Goal: Task Accomplishment & Management: Complete application form

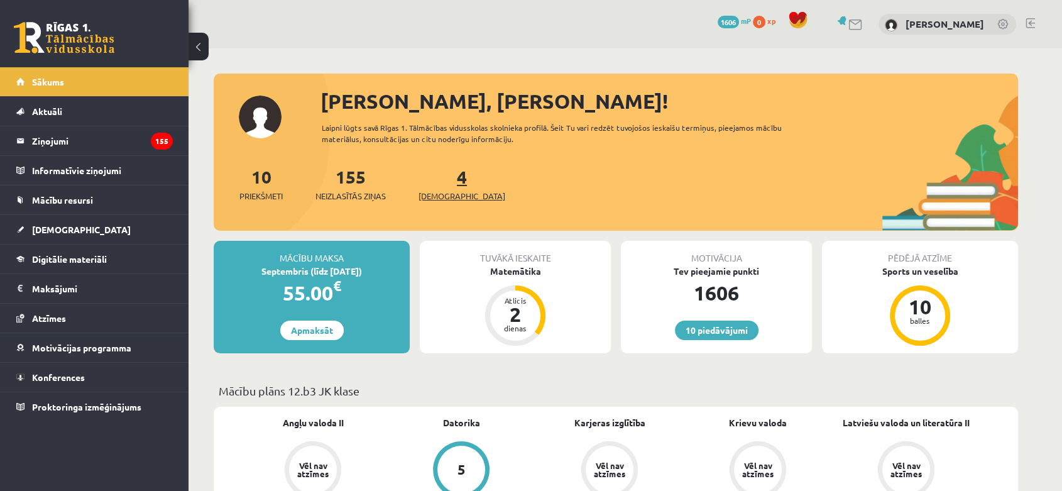
click at [437, 185] on link "4 Ieskaites" at bounding box center [462, 183] width 87 height 37
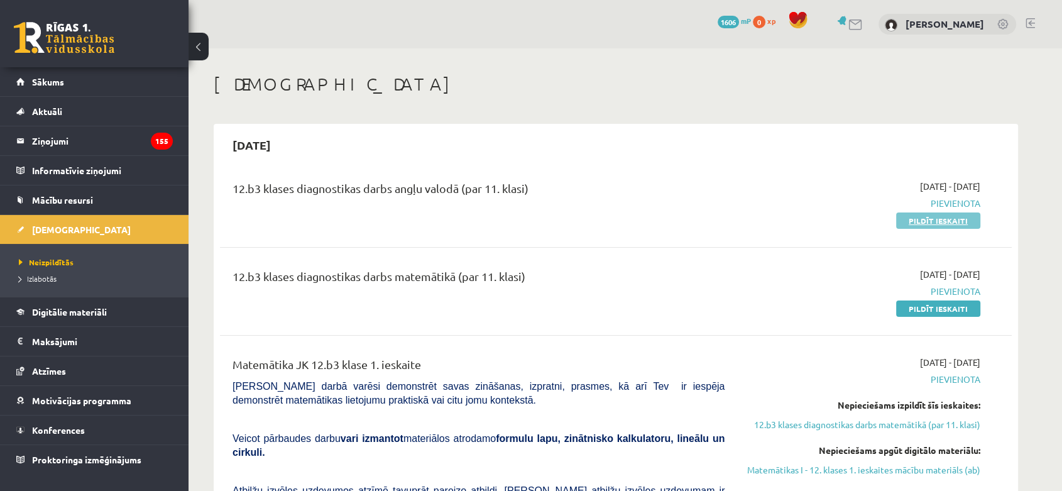
click at [962, 221] on link "Pildīt ieskaiti" at bounding box center [938, 220] width 84 height 16
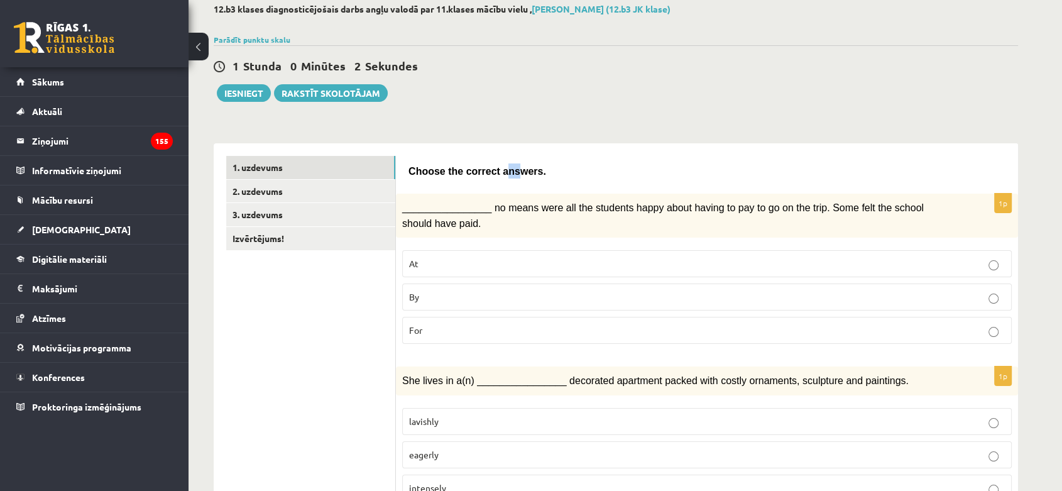
click at [502, 169] on span "Choose the correct answers." at bounding box center [478, 171] width 138 height 11
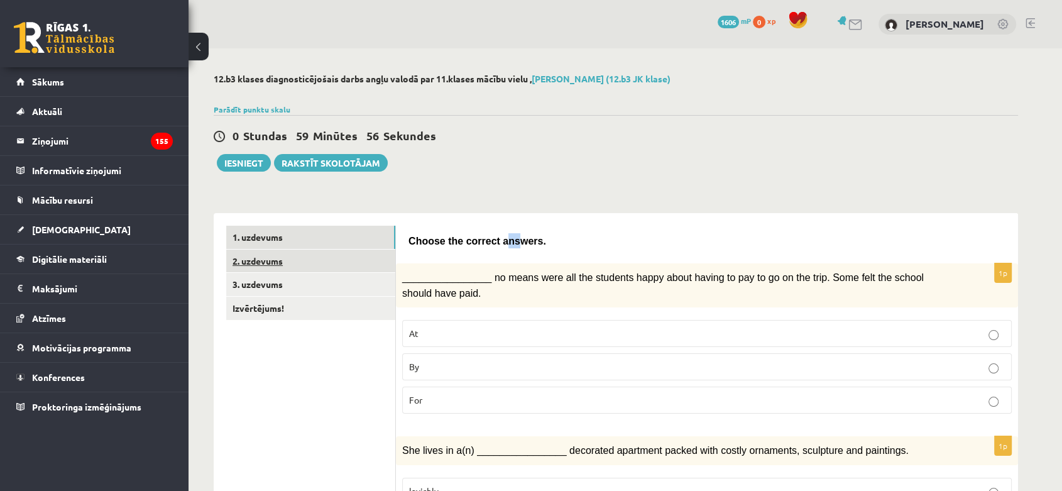
click at [303, 256] on link "2. uzdevums" at bounding box center [310, 261] width 169 height 23
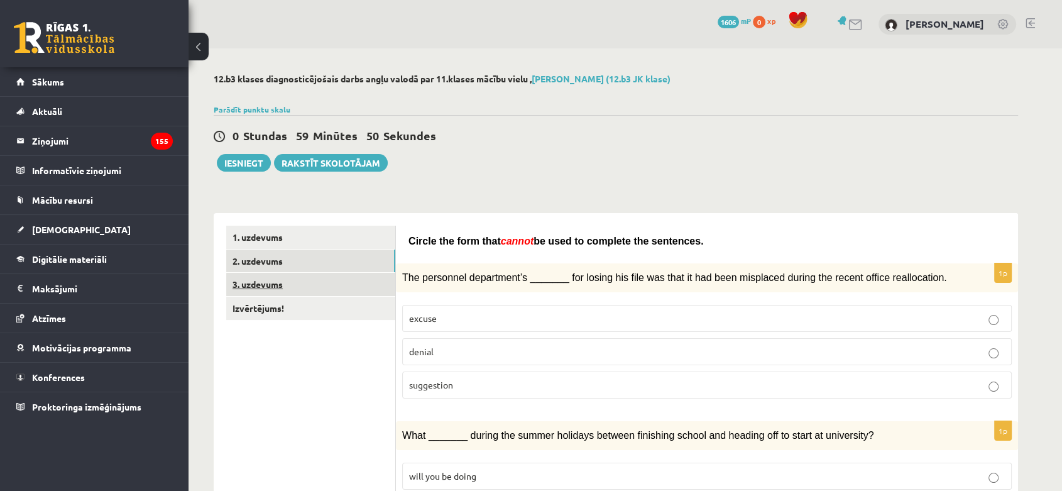
click at [316, 290] on link "3. uzdevums" at bounding box center [310, 284] width 169 height 23
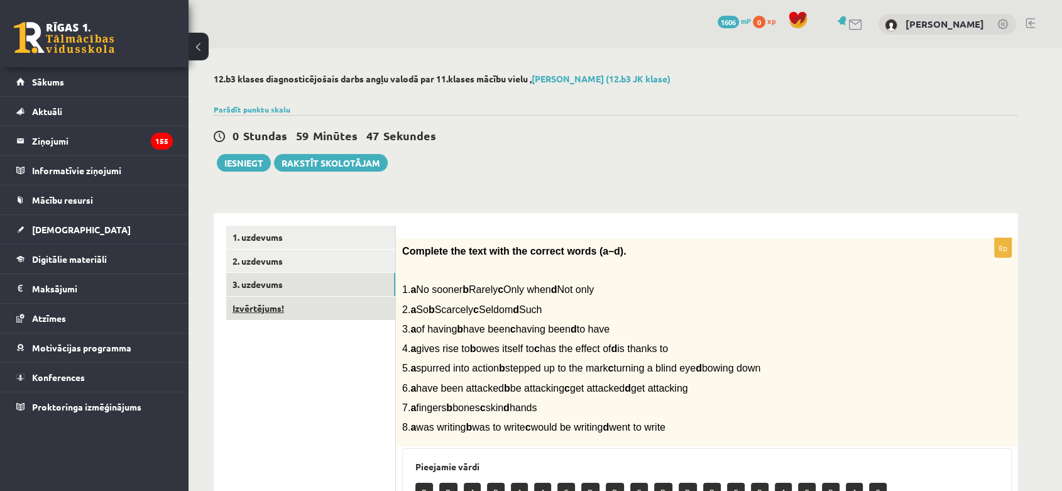
click at [326, 302] on link "Izvērtējums!" at bounding box center [310, 308] width 169 height 23
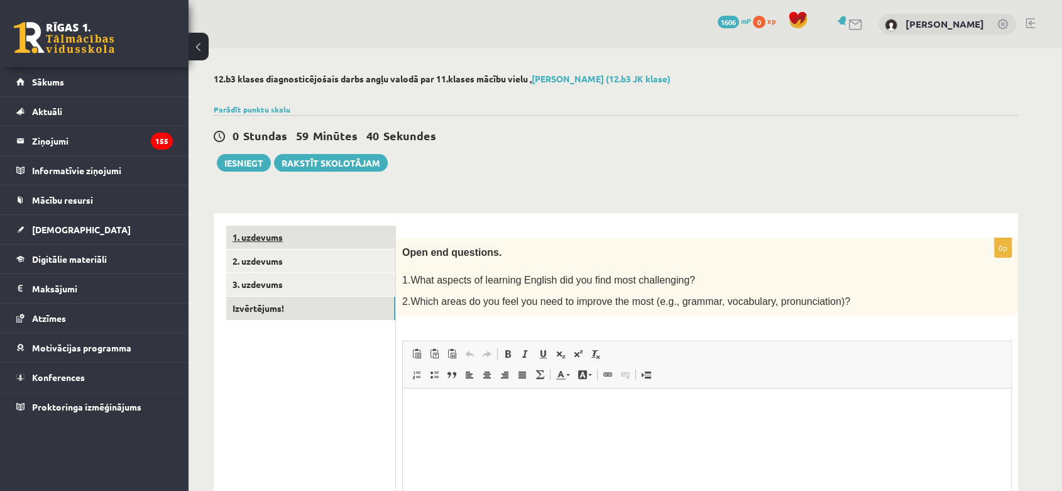
click at [342, 243] on link "1. uzdevums" at bounding box center [310, 237] width 169 height 23
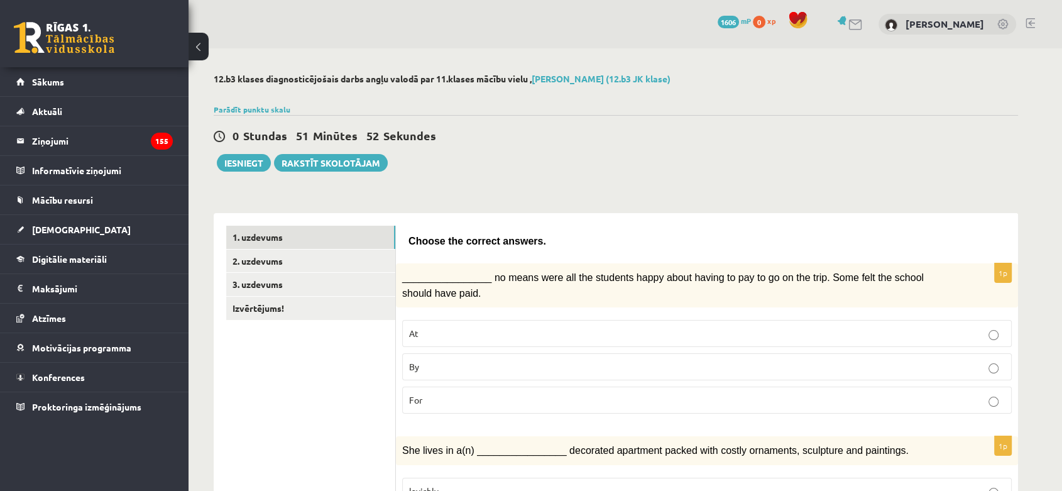
click at [273, 232] on link "1. uzdevums" at bounding box center [310, 237] width 169 height 23
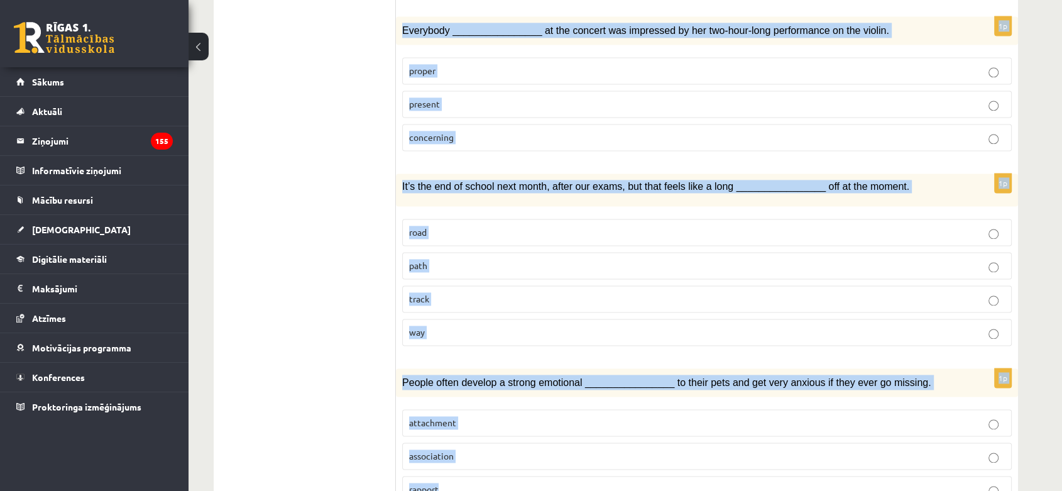
scroll to position [1800, 0]
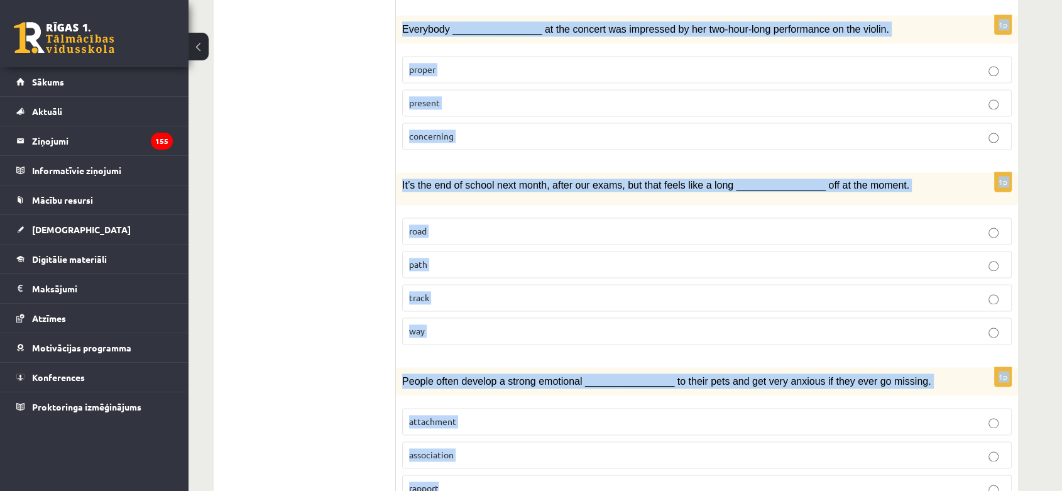
drag, startPoint x: 409, startPoint y: 170, endPoint x: 670, endPoint y: 398, distance: 346.5
copy form "Choose the correct answers. 1p ________________ no means were all the students …"
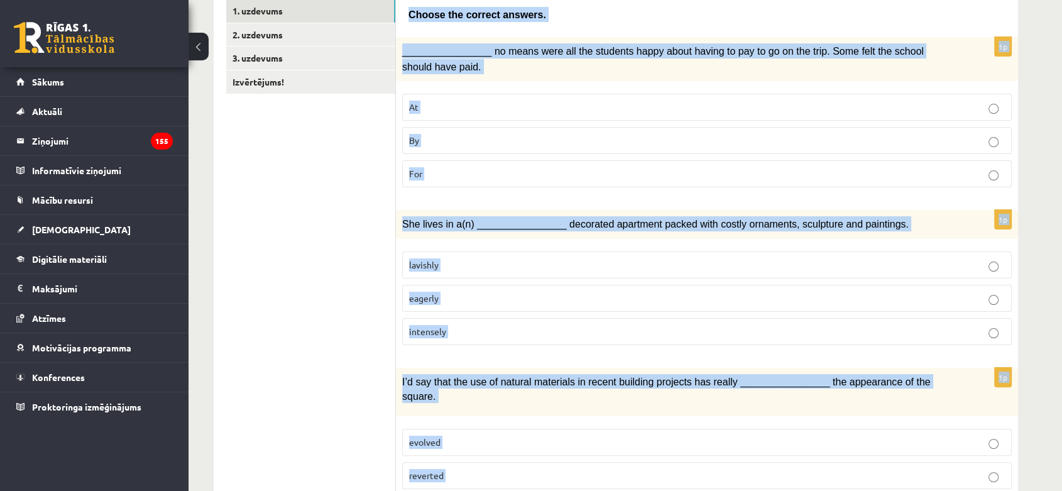
scroll to position [54, 0]
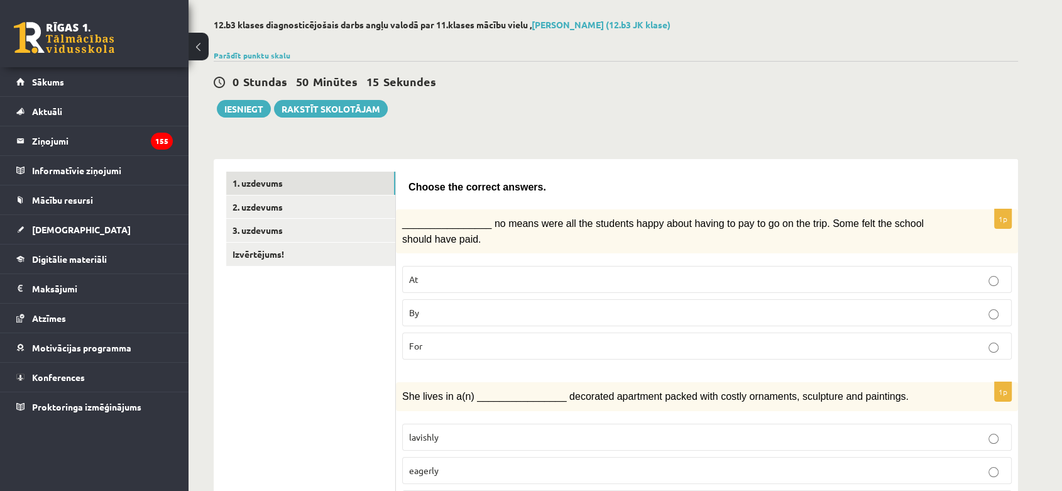
click at [422, 309] on p "By" at bounding box center [707, 312] width 596 height 13
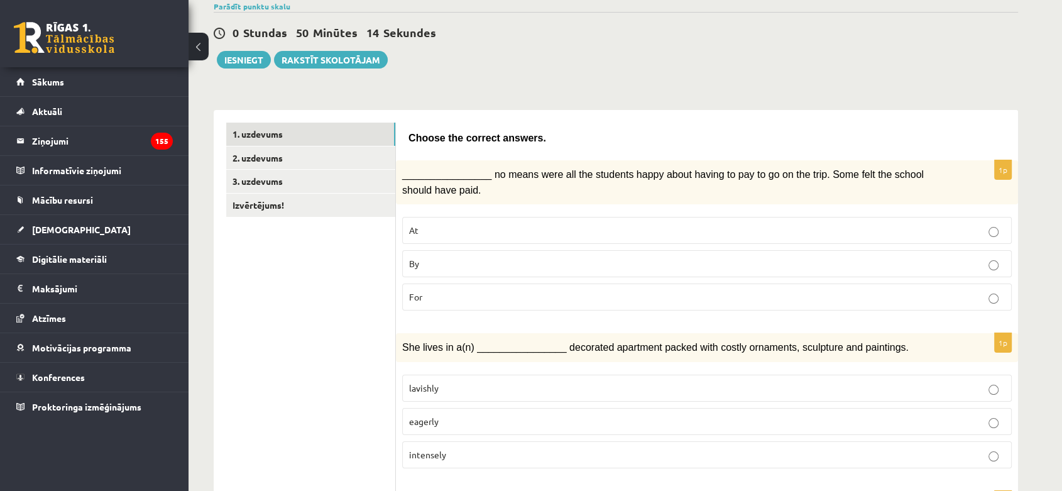
scroll to position [124, 0]
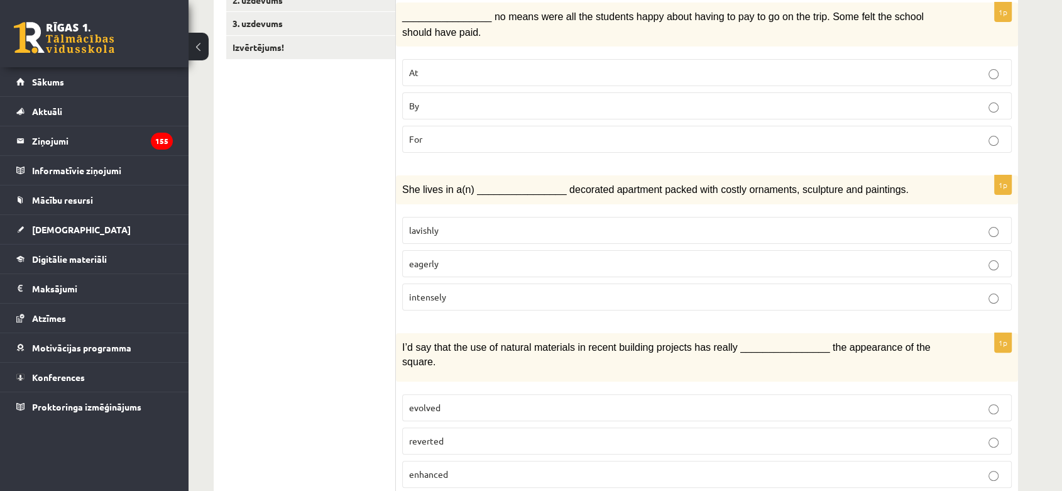
scroll to position [263, 0]
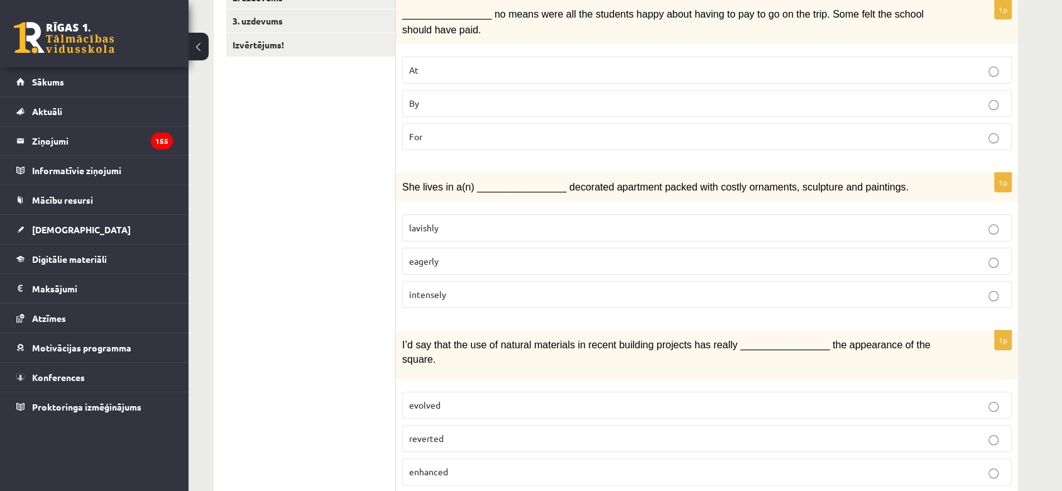
click at [449, 214] on label "lavishly" at bounding box center [707, 227] width 610 height 27
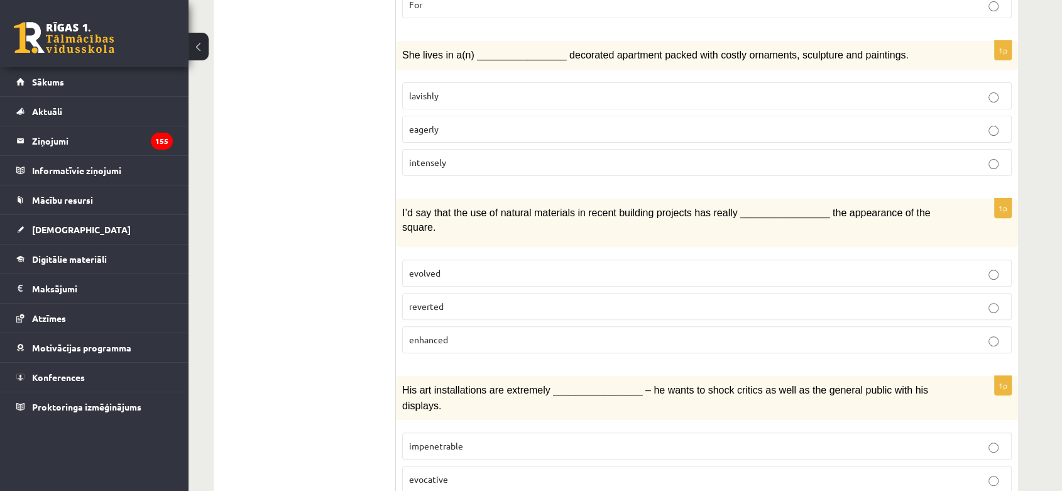
scroll to position [403, 0]
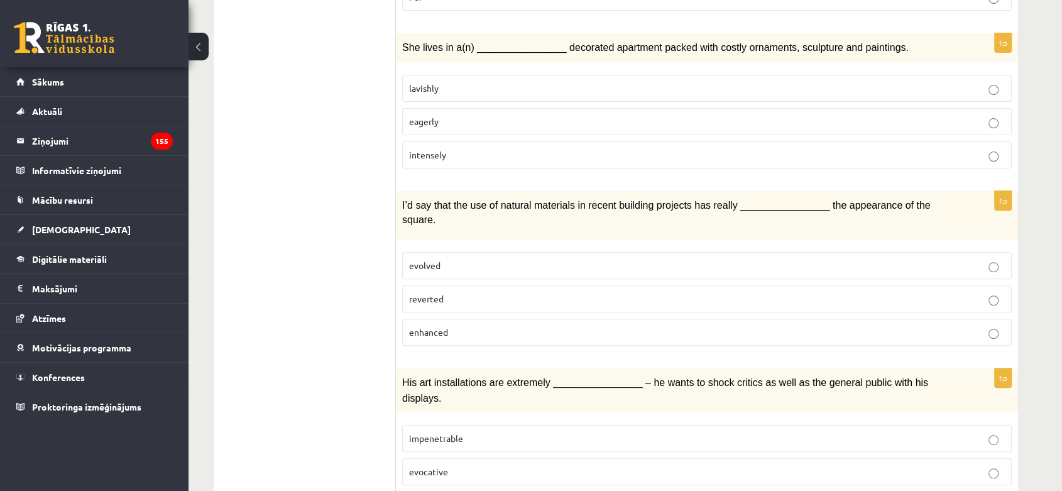
click at [446, 319] on label "enhanced" at bounding box center [707, 332] width 610 height 27
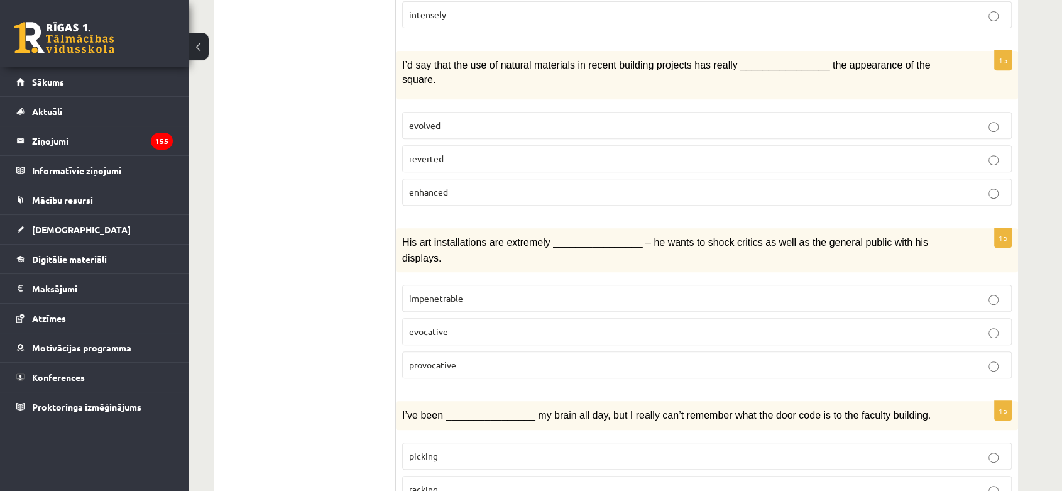
click at [498, 351] on label "provocative" at bounding box center [707, 364] width 610 height 27
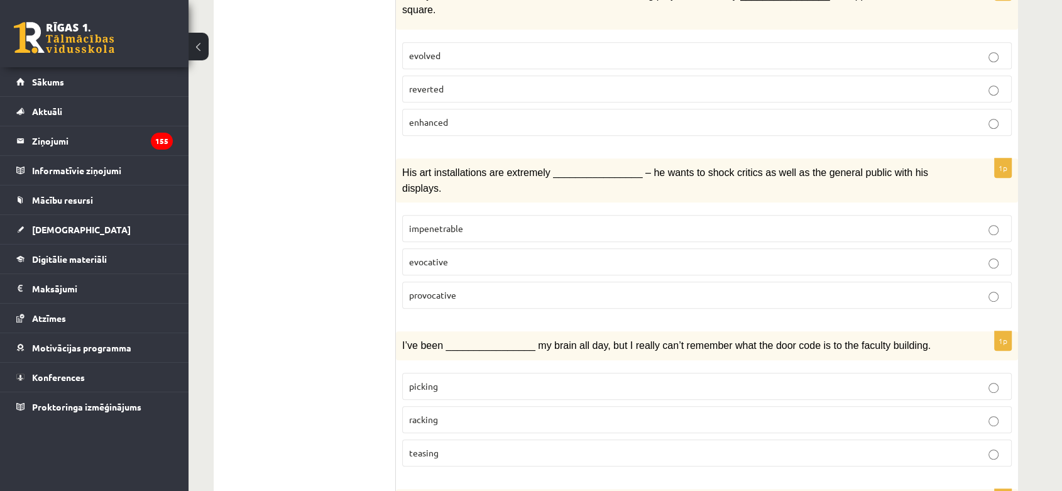
scroll to position [683, 0]
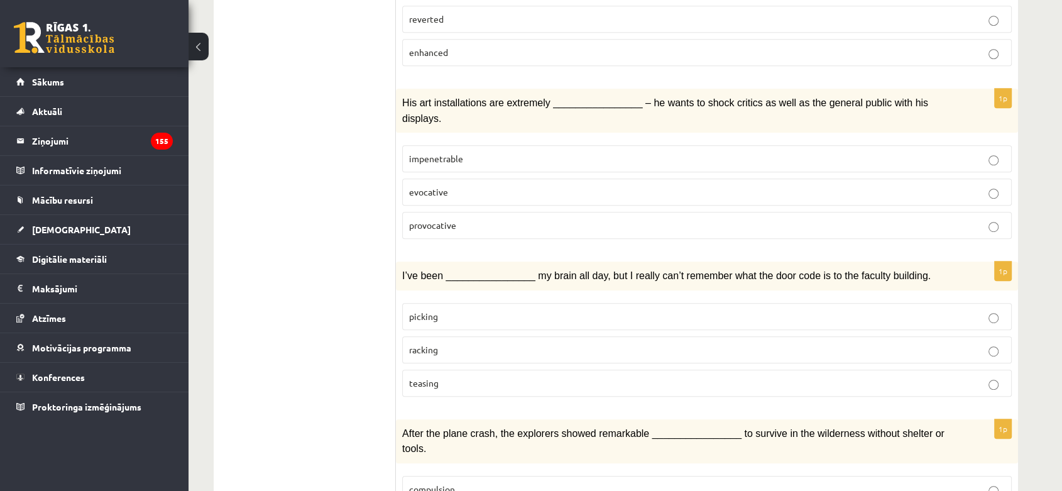
click at [498, 343] on p "racking" at bounding box center [707, 349] width 596 height 13
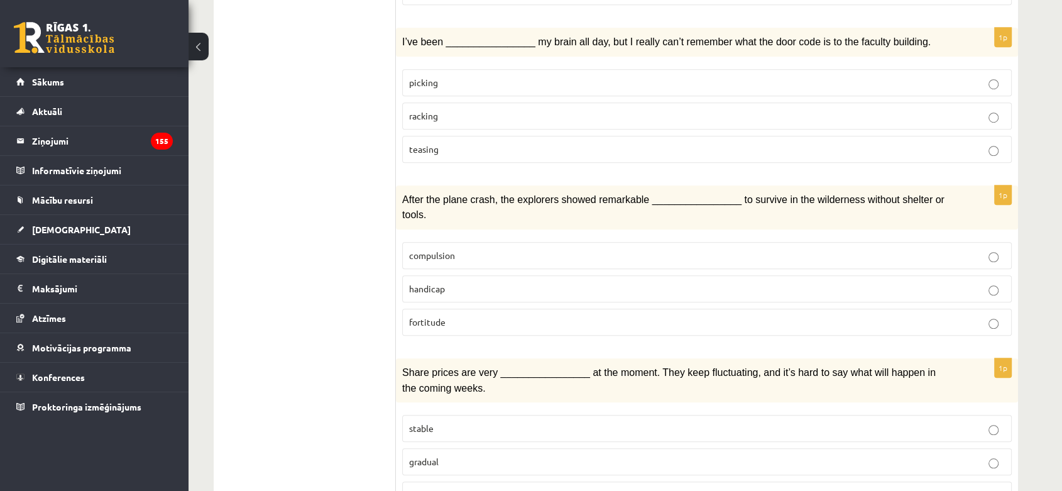
scroll to position [892, 0]
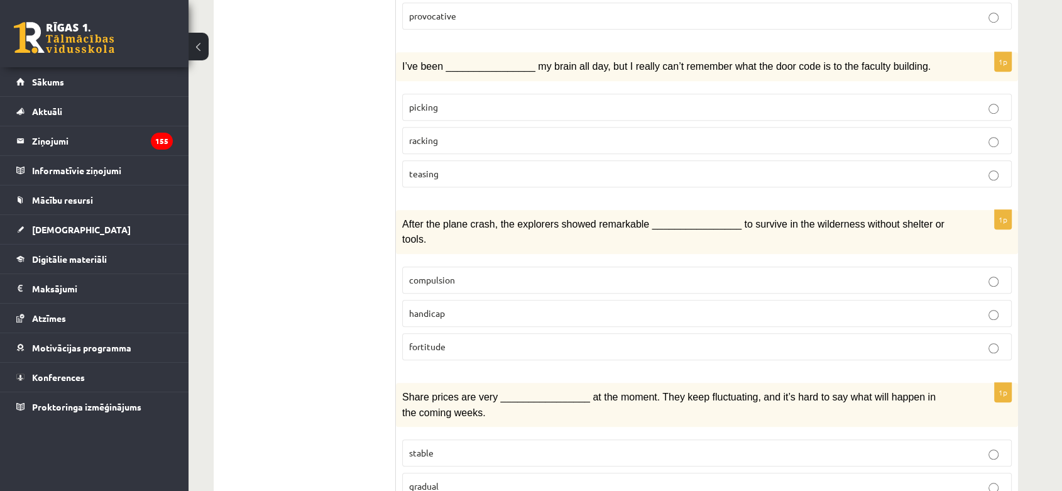
click at [466, 340] on p "fortitude" at bounding box center [707, 346] width 596 height 13
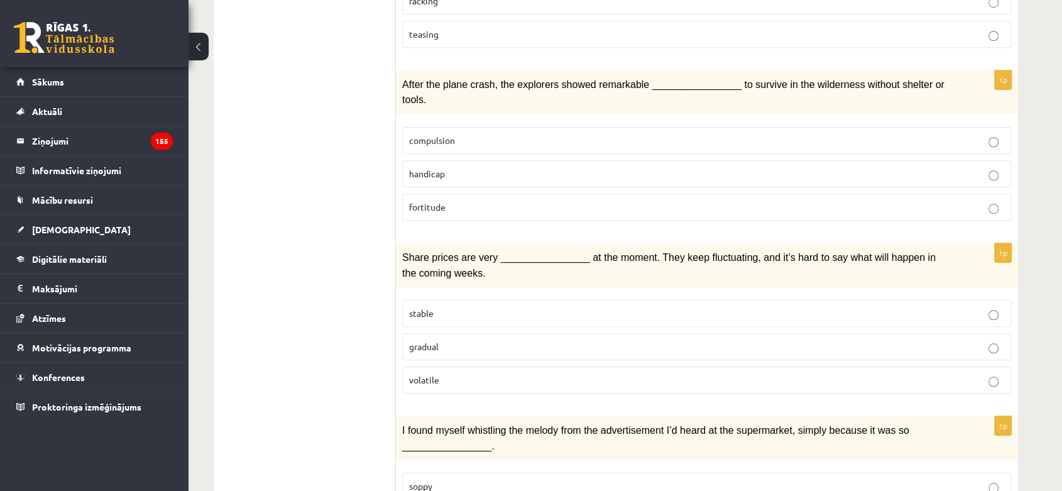
click at [463, 366] on label "volatile" at bounding box center [707, 379] width 610 height 27
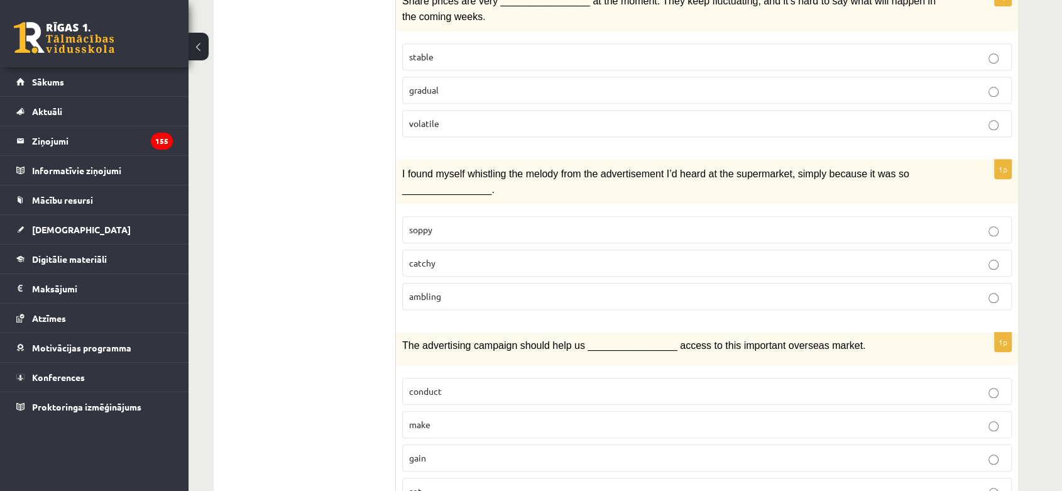
scroll to position [1311, 0]
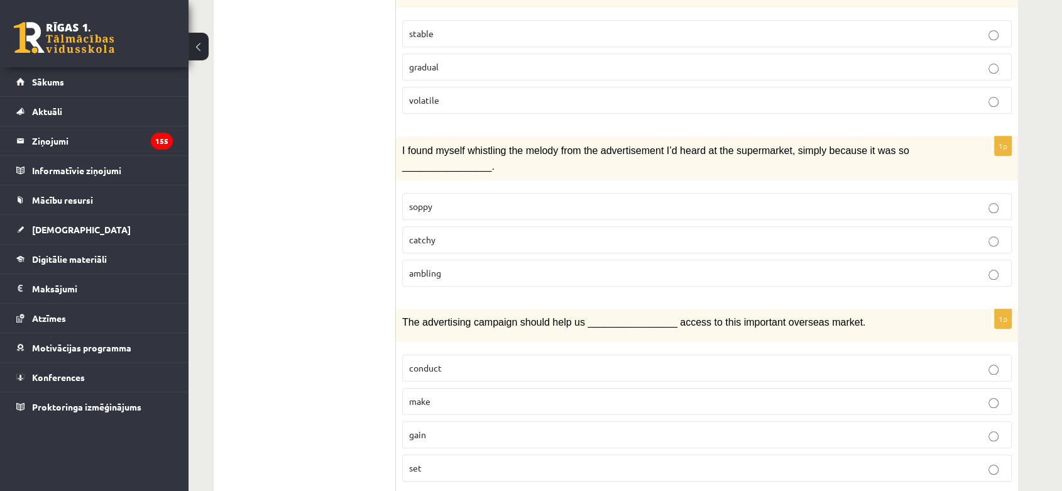
click at [431, 233] on p "catchy" at bounding box center [707, 239] width 596 height 13
click at [444, 428] on p "gain" at bounding box center [707, 434] width 596 height 13
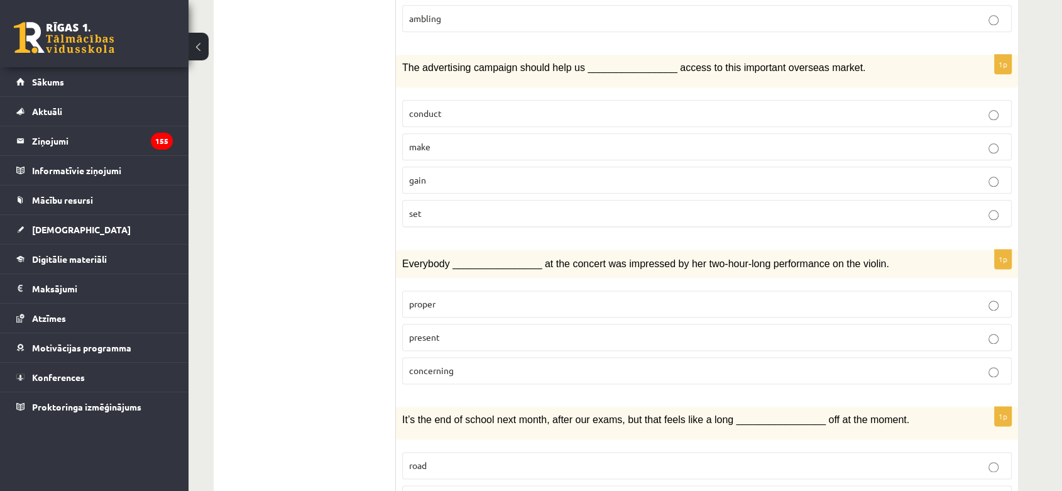
scroll to position [1590, 0]
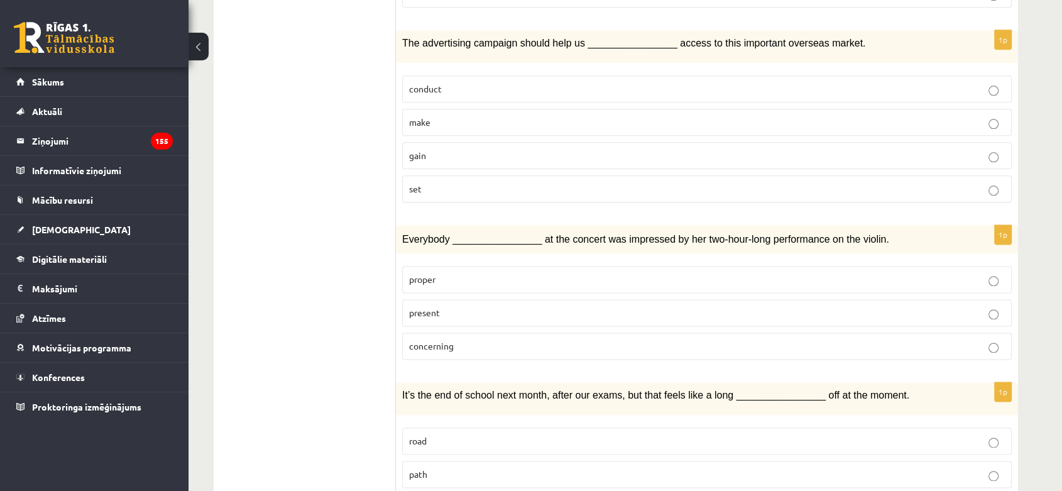
click at [506, 299] on label "present" at bounding box center [707, 312] width 610 height 27
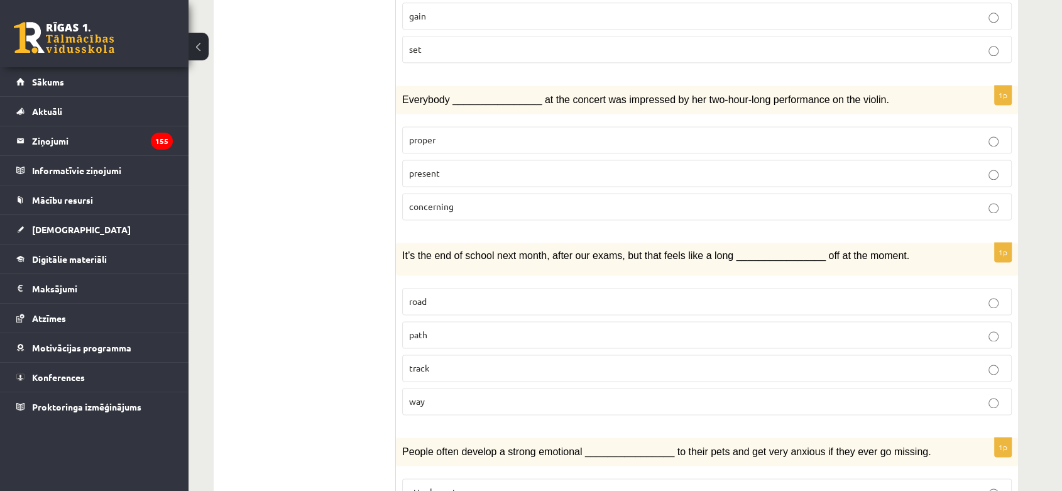
click at [490, 395] on p "way" at bounding box center [707, 401] width 596 height 13
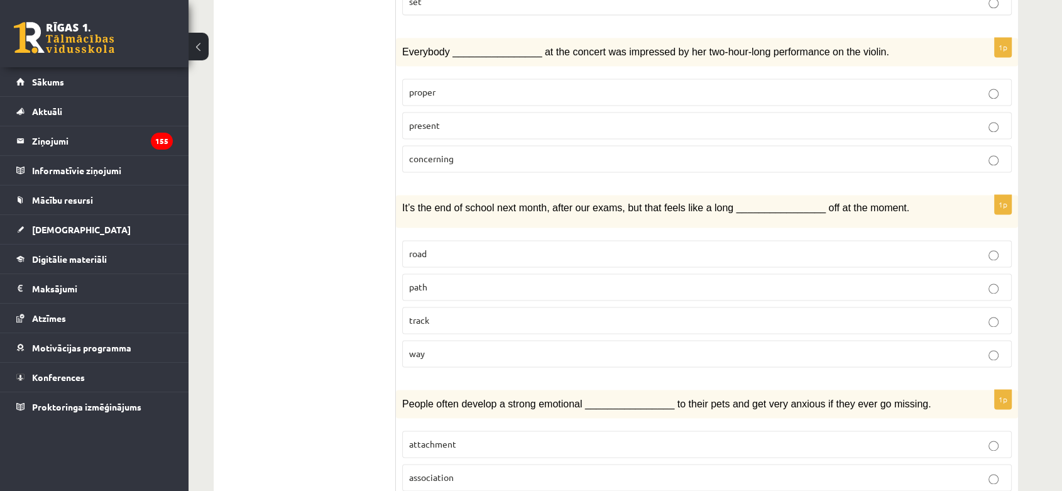
scroll to position [1800, 0]
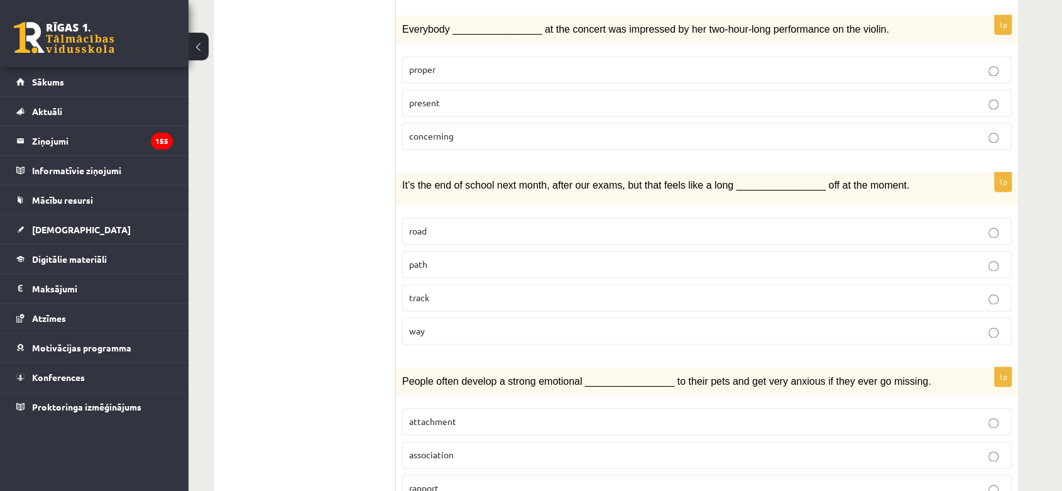
click at [483, 415] on p "attachment" at bounding box center [707, 421] width 596 height 13
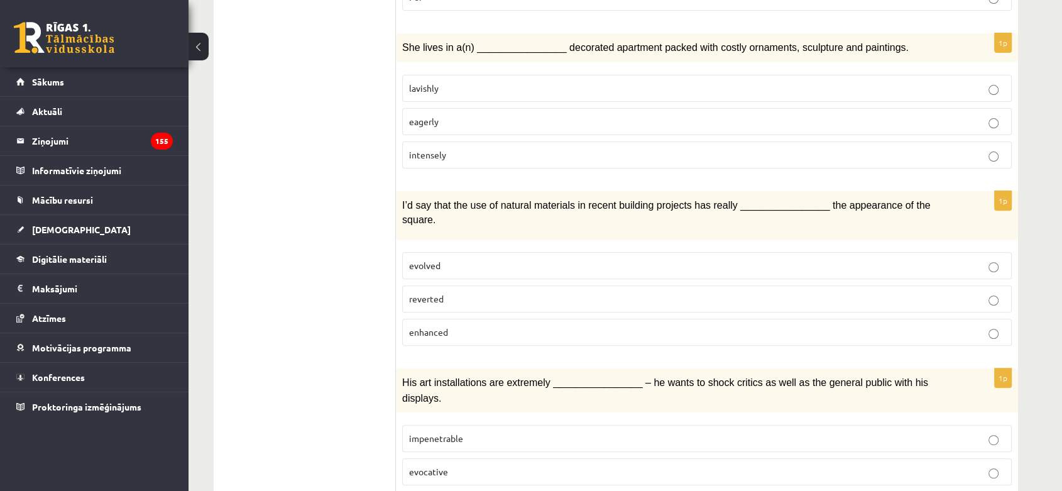
scroll to position [0, 0]
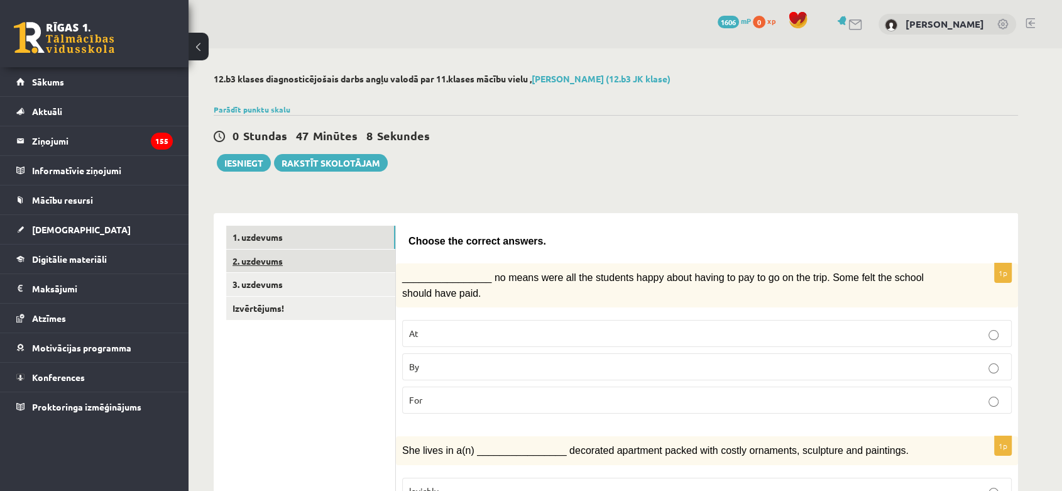
click at [277, 256] on link "2. uzdevums" at bounding box center [310, 261] width 169 height 23
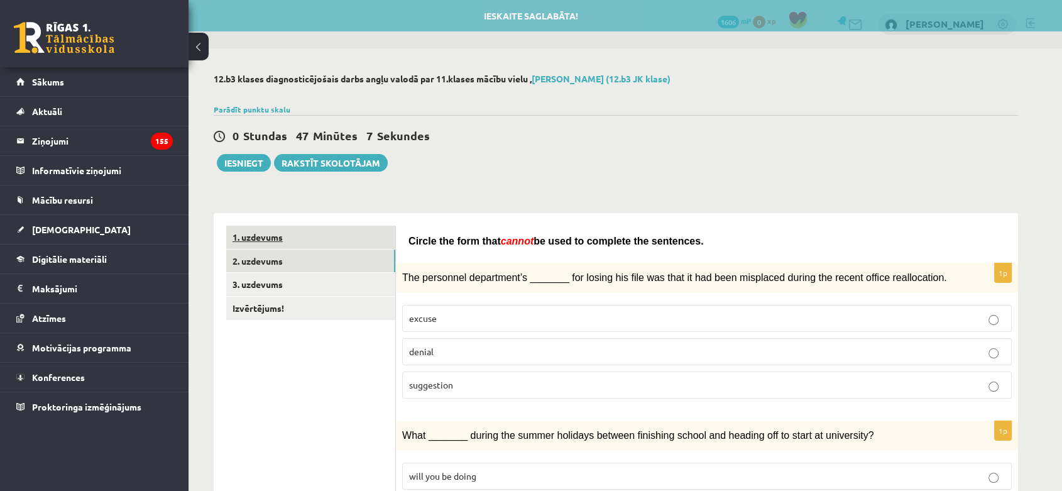
click at [282, 243] on link "1. uzdevums" at bounding box center [310, 237] width 169 height 23
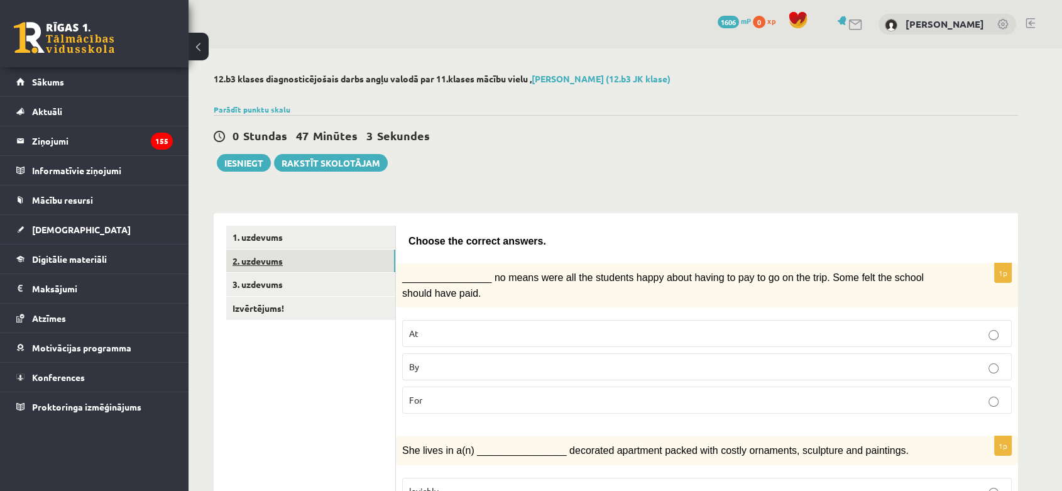
click at [346, 268] on link "2. uzdevums" at bounding box center [310, 261] width 169 height 23
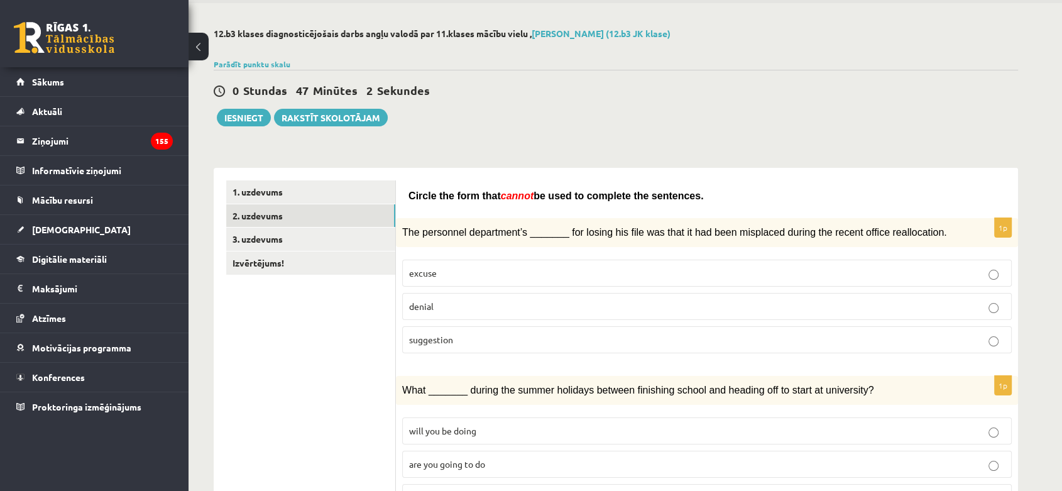
scroll to position [70, 0]
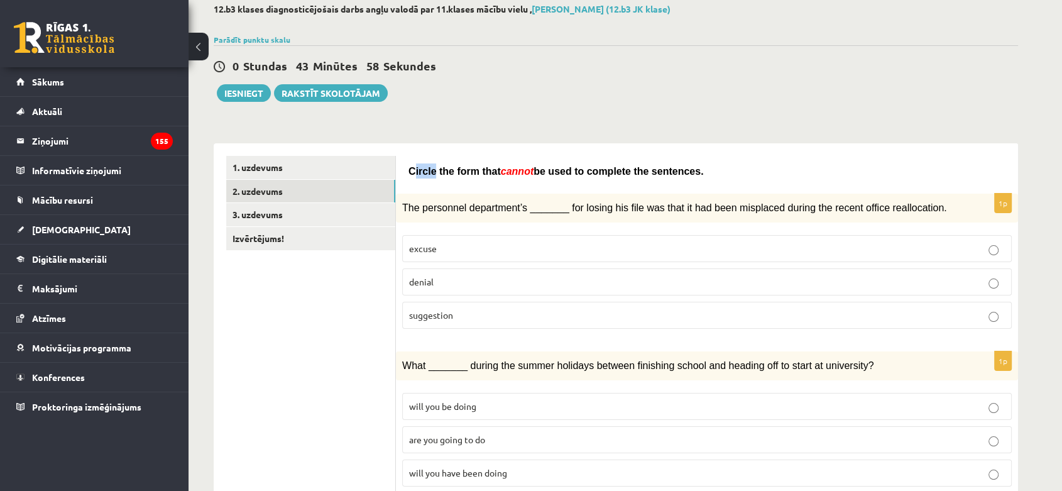
drag, startPoint x: 414, startPoint y: 169, endPoint x: 431, endPoint y: 172, distance: 17.9
click at [431, 172] on span "Circle the form that" at bounding box center [455, 171] width 92 height 11
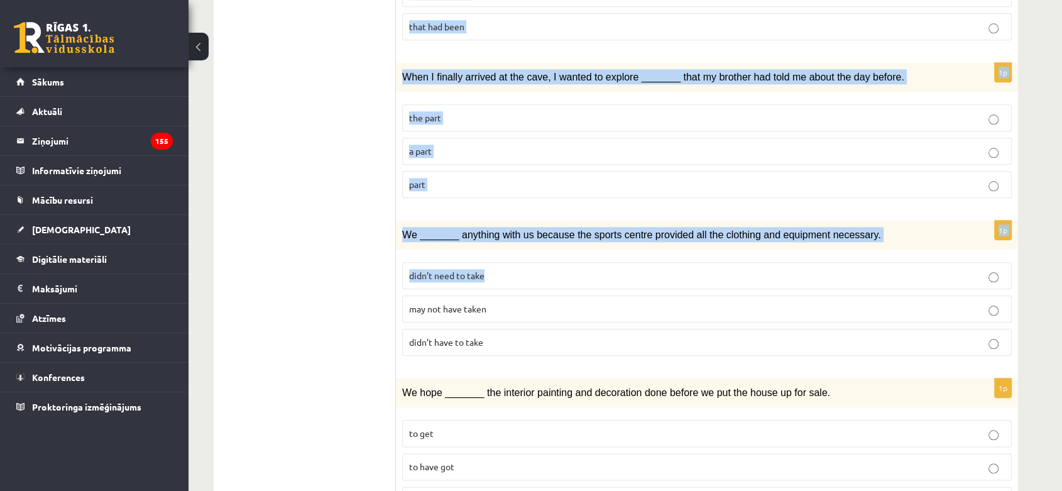
scroll to position [1363, 0]
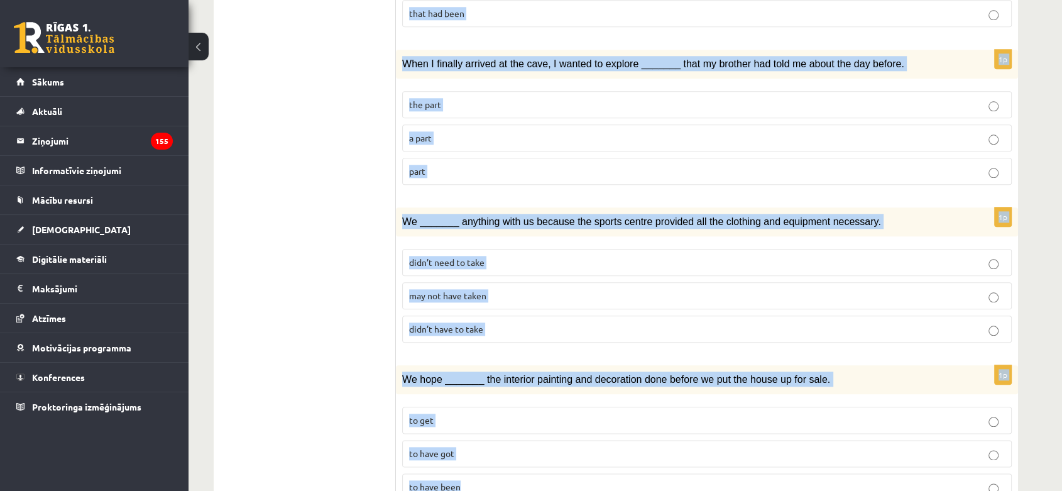
drag, startPoint x: 407, startPoint y: 166, endPoint x: 507, endPoint y: 416, distance: 269.1
copy form "Circle the form that cannot be used to complete the sentences. 1p The personnel…"
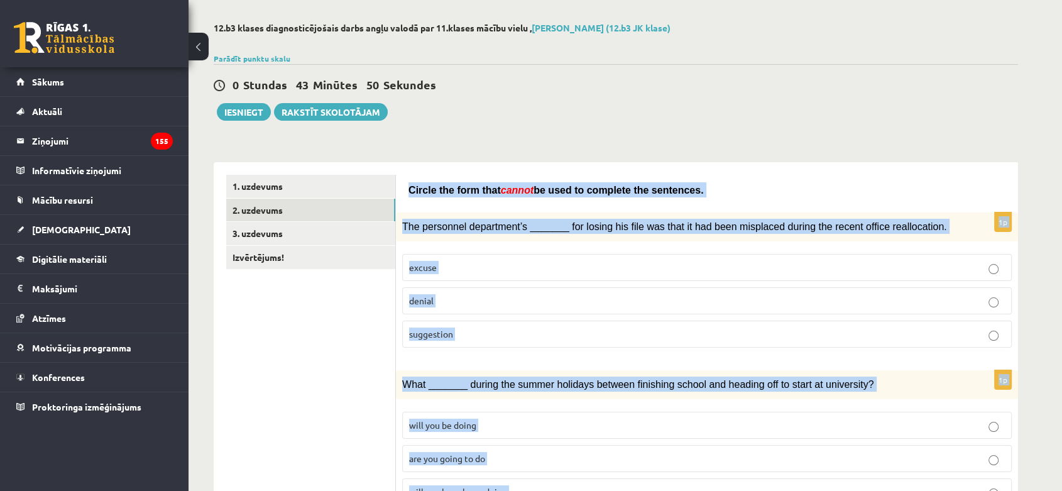
scroll to position [0, 0]
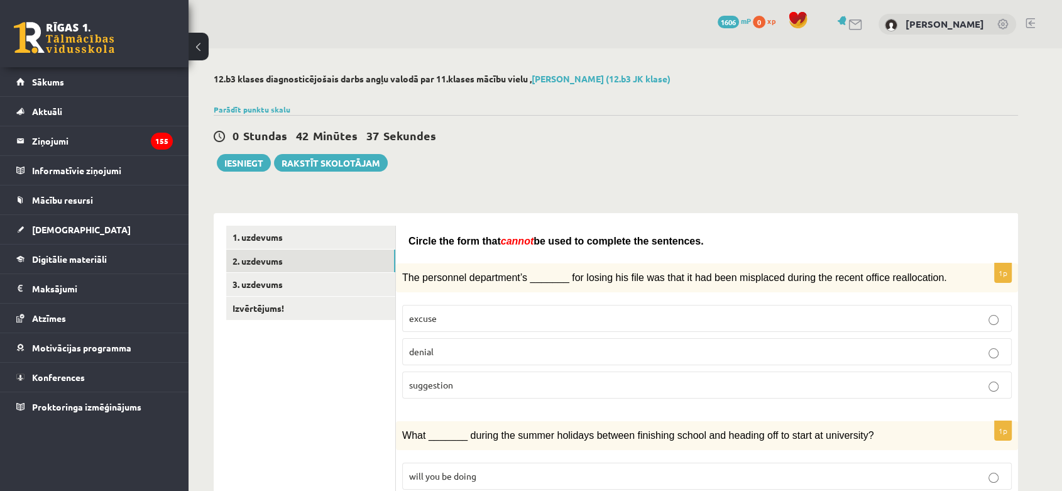
click at [456, 349] on p "denial" at bounding box center [707, 351] width 596 height 13
click at [460, 305] on label "excuse" at bounding box center [707, 318] width 610 height 27
click at [478, 390] on label "suggestion" at bounding box center [707, 384] width 610 height 27
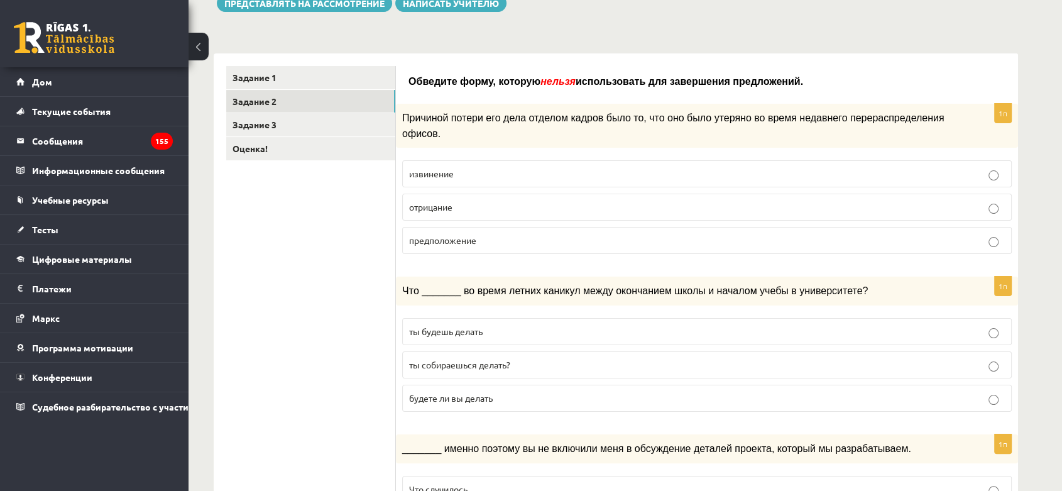
scroll to position [140, 0]
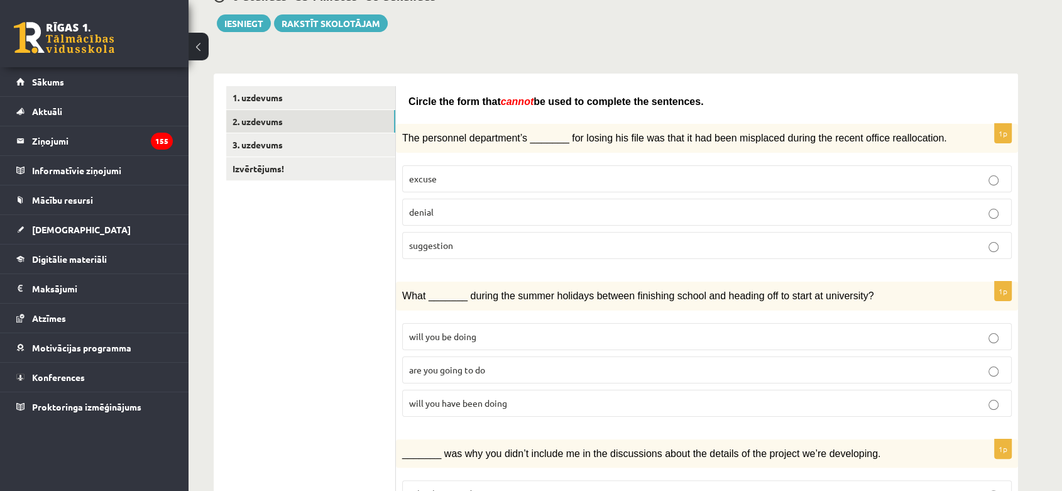
click at [608, 209] on p "denial" at bounding box center [707, 212] width 596 height 13
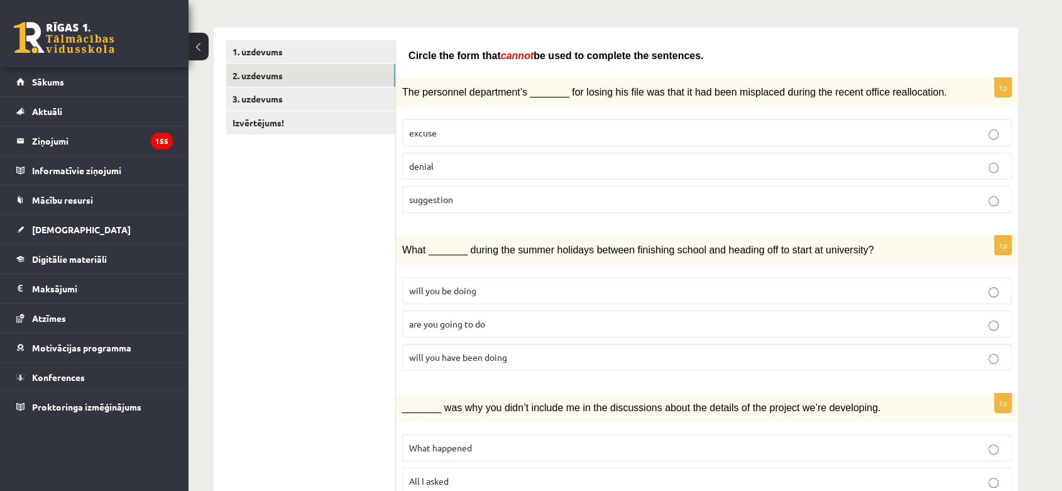
scroll to position [209, 0]
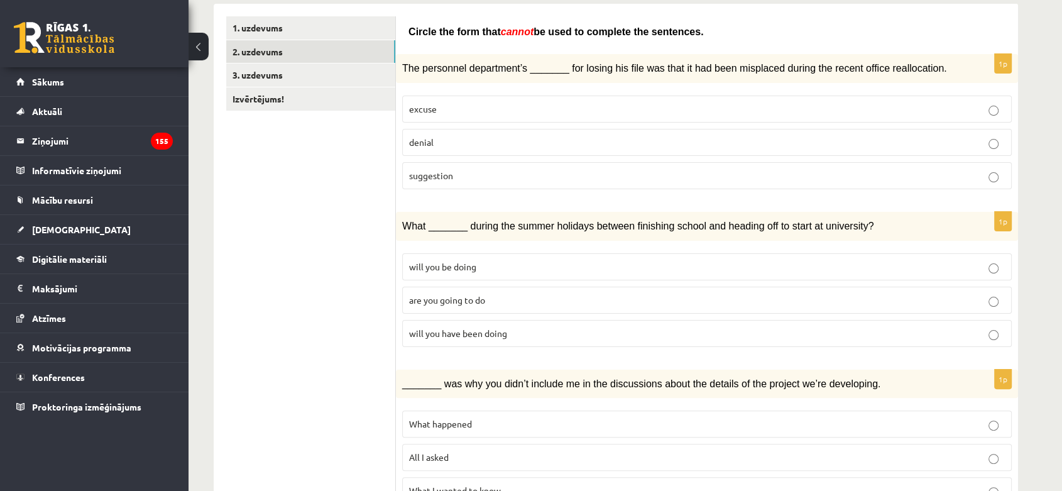
click at [513, 320] on label "will you have been doing" at bounding box center [707, 333] width 610 height 27
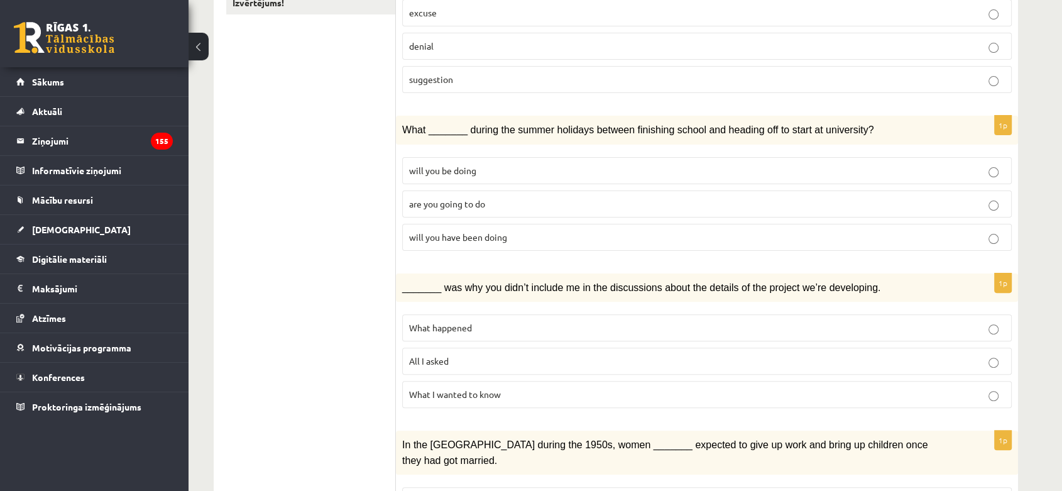
scroll to position [419, 0]
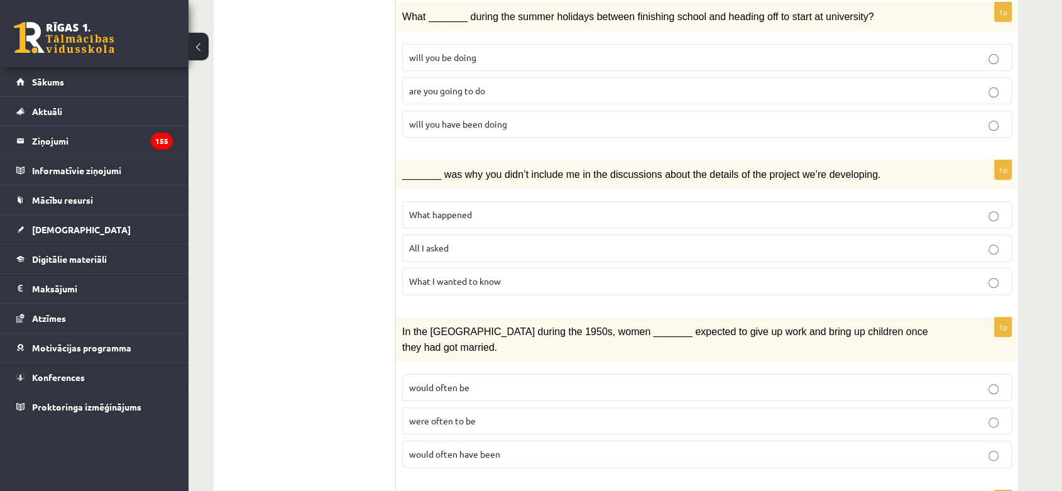
click at [486, 241] on p "All I asked" at bounding box center [707, 247] width 596 height 13
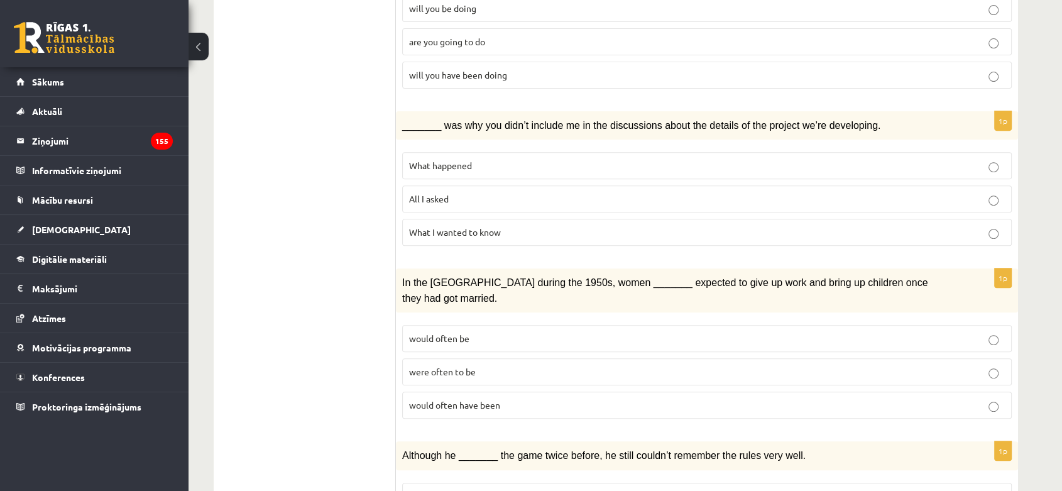
scroll to position [488, 0]
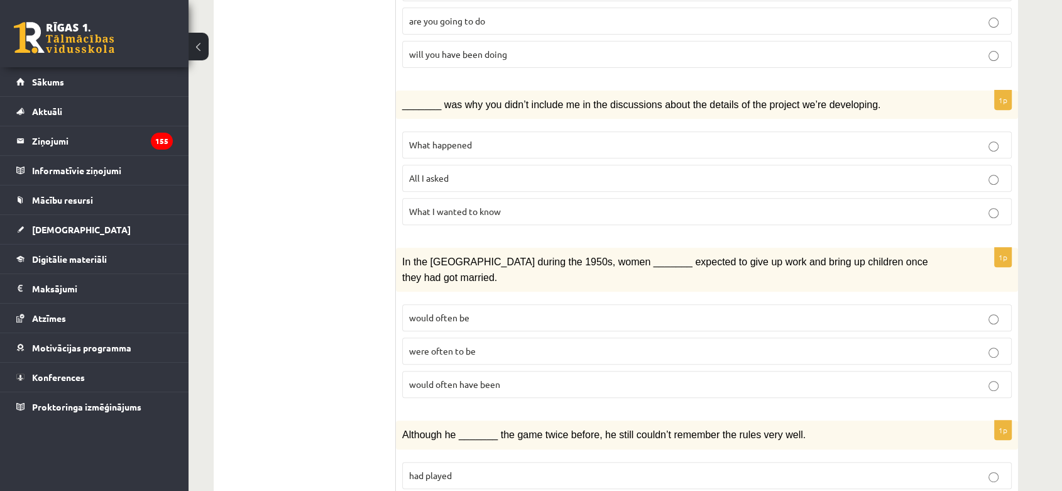
click at [486, 371] on label "would often have been" at bounding box center [707, 384] width 610 height 27
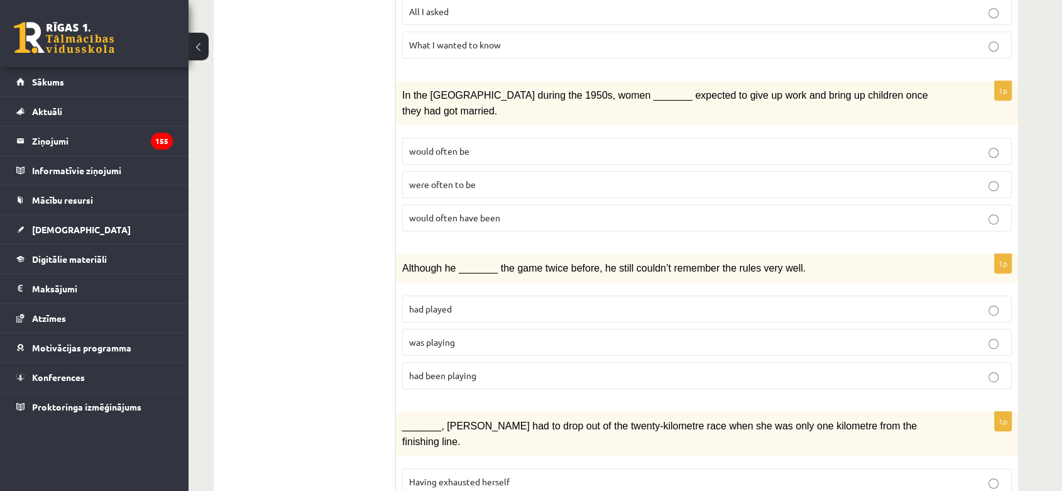
scroll to position [698, 0]
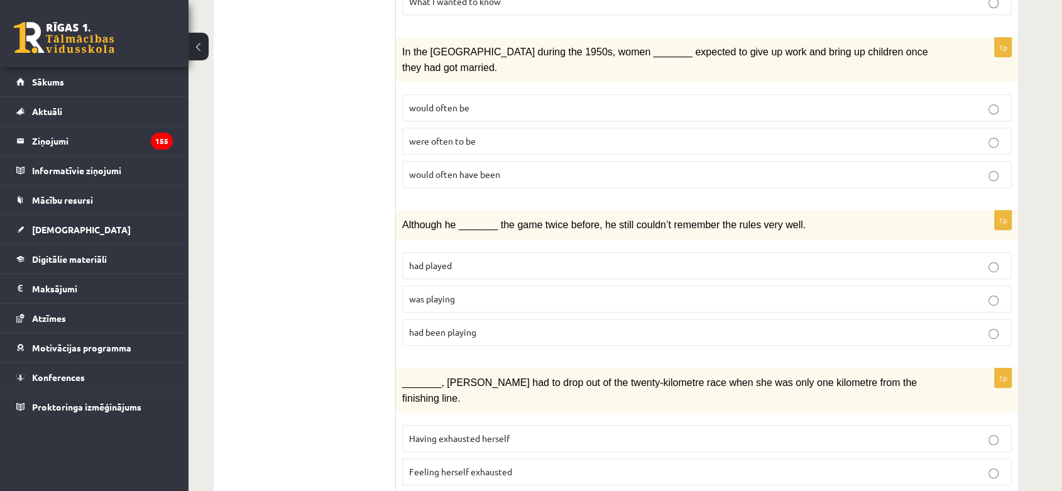
click at [466, 285] on label "was playing" at bounding box center [707, 298] width 610 height 27
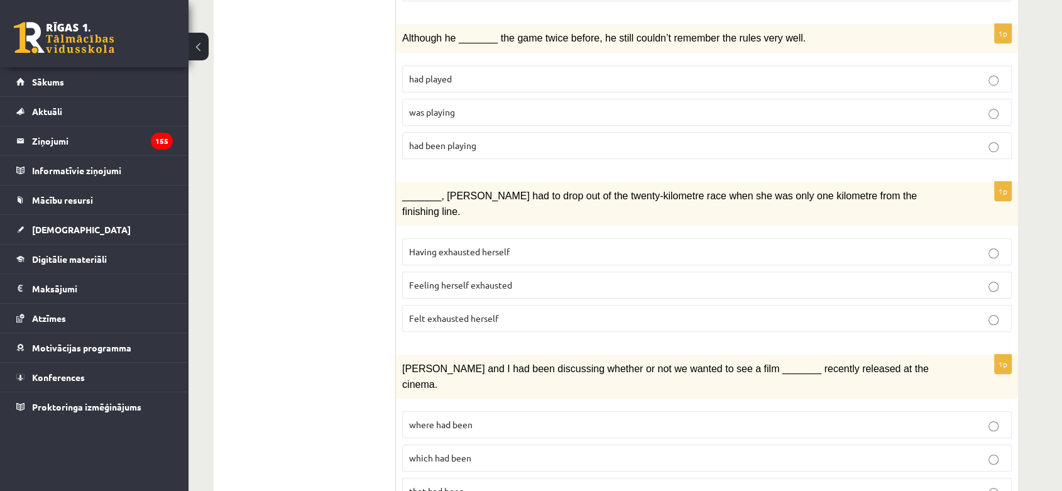
scroll to position [908, 0]
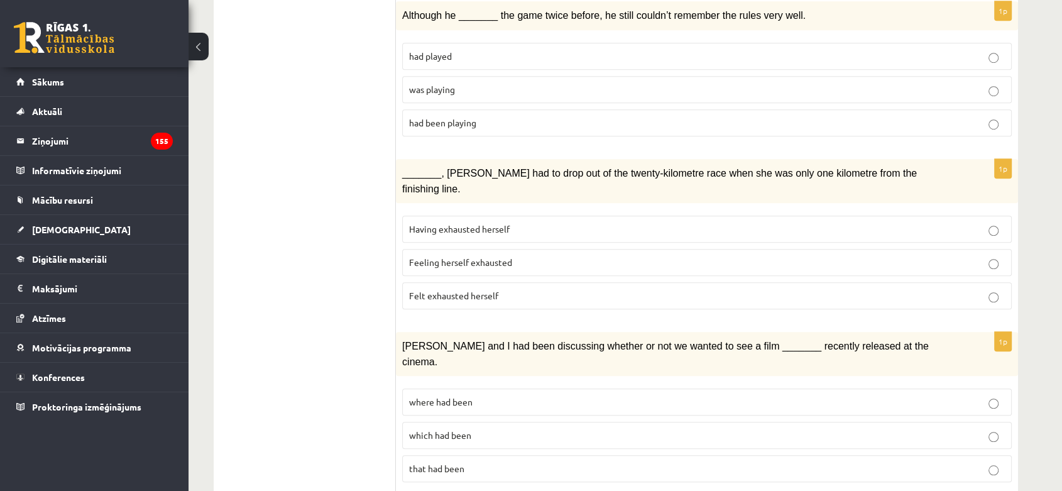
click at [489, 282] on label "Felt exhausted herself" at bounding box center [707, 295] width 610 height 27
click at [456, 396] on span "where had been" at bounding box center [440, 401] width 63 height 11
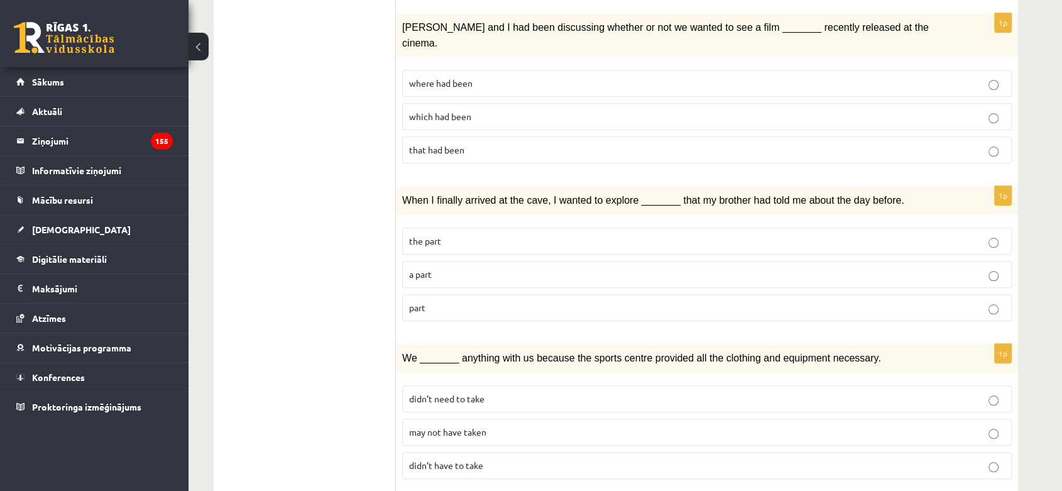
scroll to position [1257, 0]
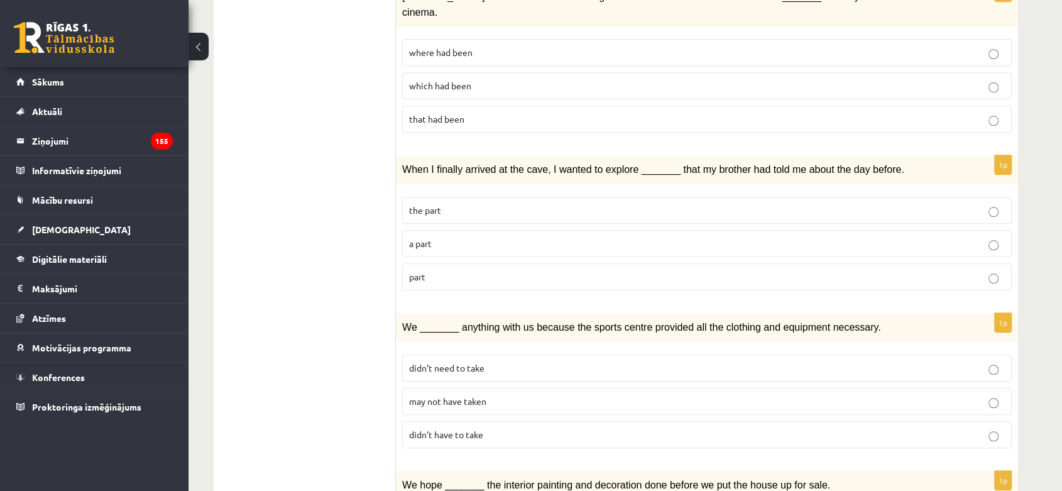
click at [569, 395] on p "may not have taken" at bounding box center [707, 401] width 596 height 13
click at [537, 263] on label "part" at bounding box center [707, 276] width 610 height 27
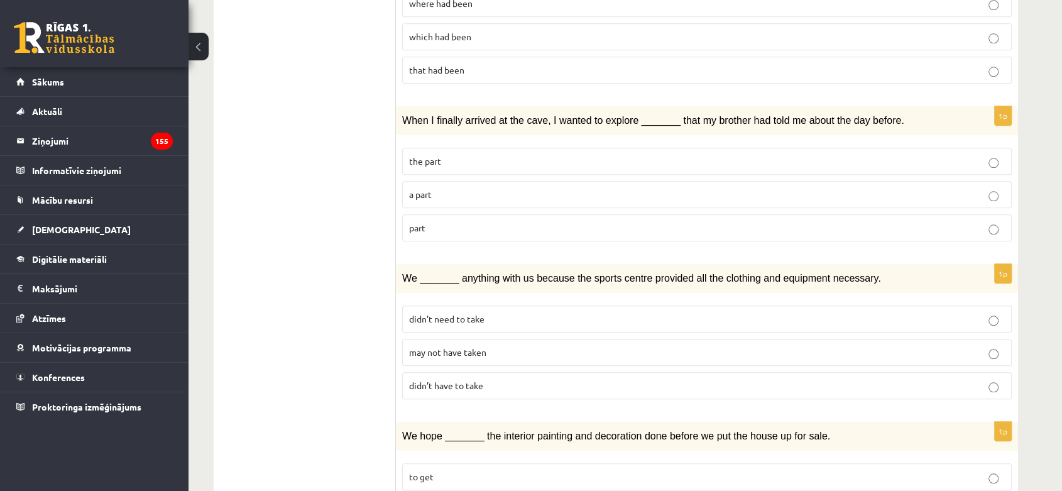
scroll to position [1363, 0]
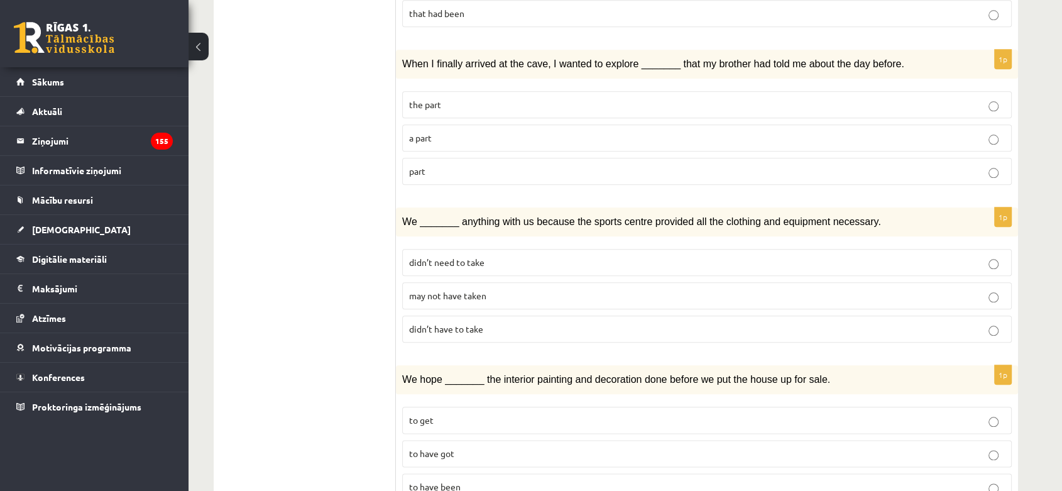
click at [491, 473] on label "to have been" at bounding box center [707, 486] width 610 height 27
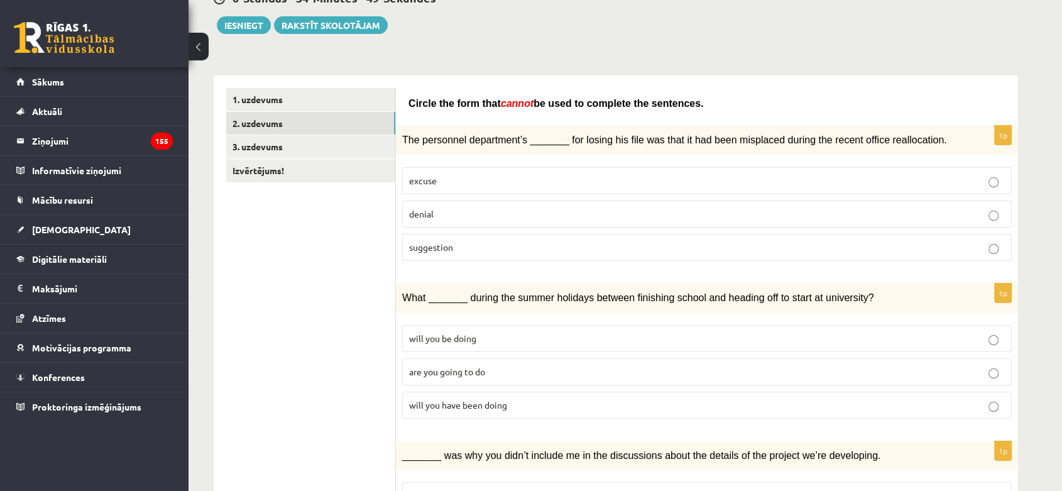
scroll to position [0, 0]
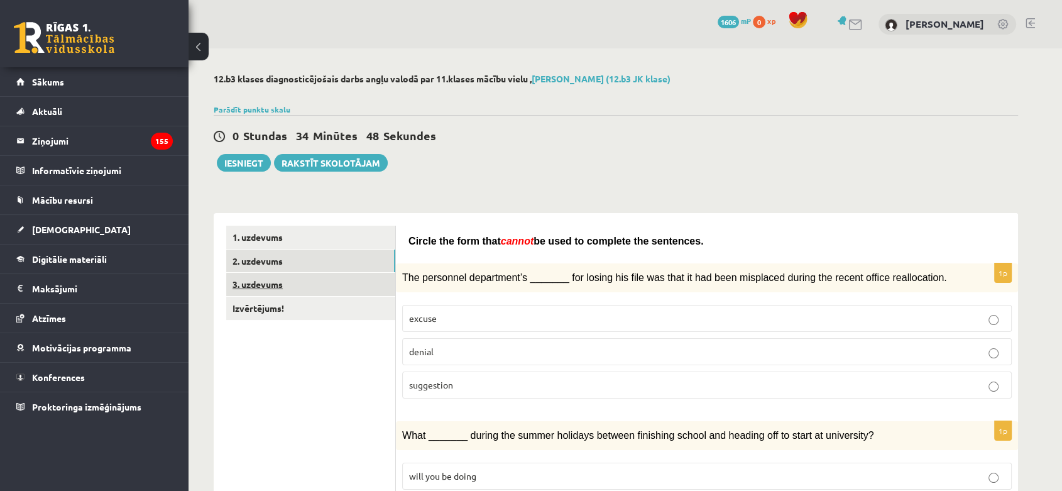
click at [312, 292] on link "3. uzdevums" at bounding box center [310, 284] width 169 height 23
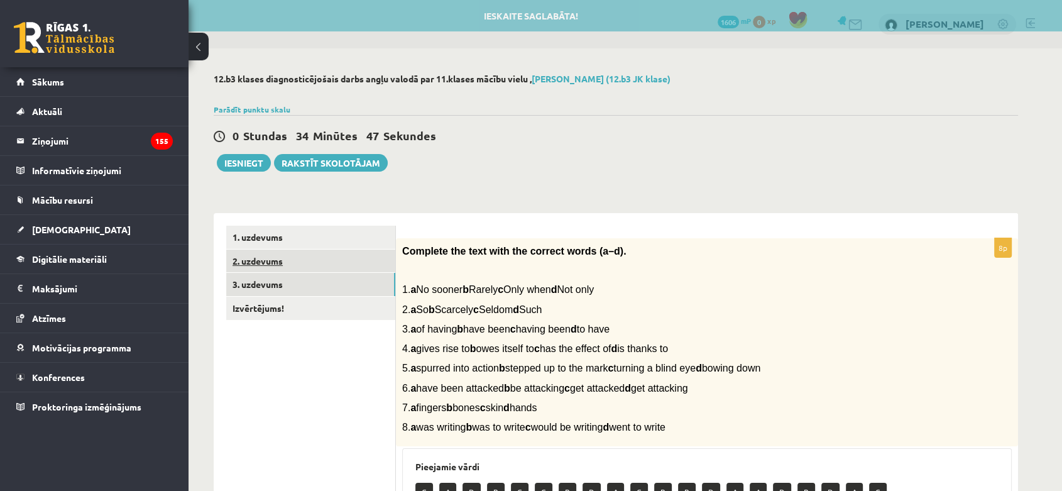
click at [326, 270] on link "2. uzdevums" at bounding box center [310, 261] width 169 height 23
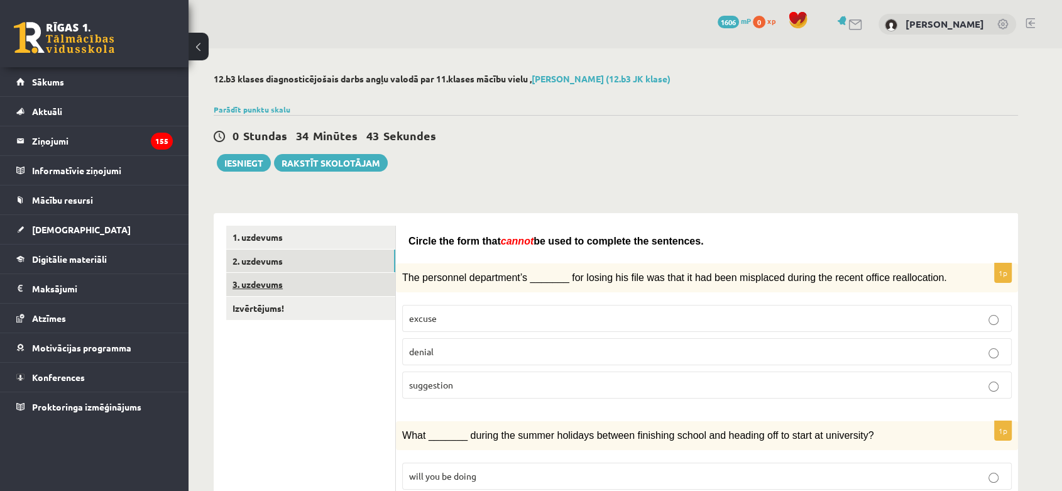
click at [322, 290] on link "3. uzdevums" at bounding box center [310, 284] width 169 height 23
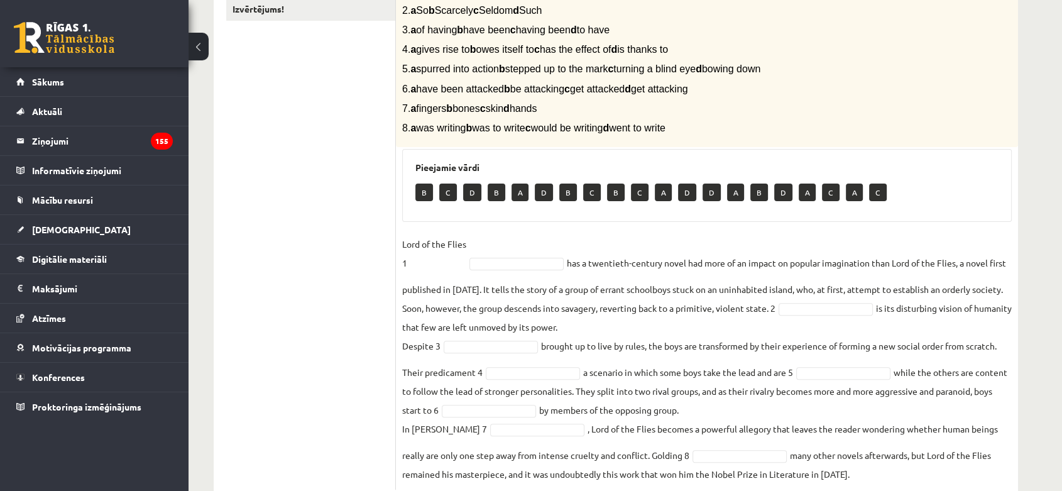
scroll to position [336, 0]
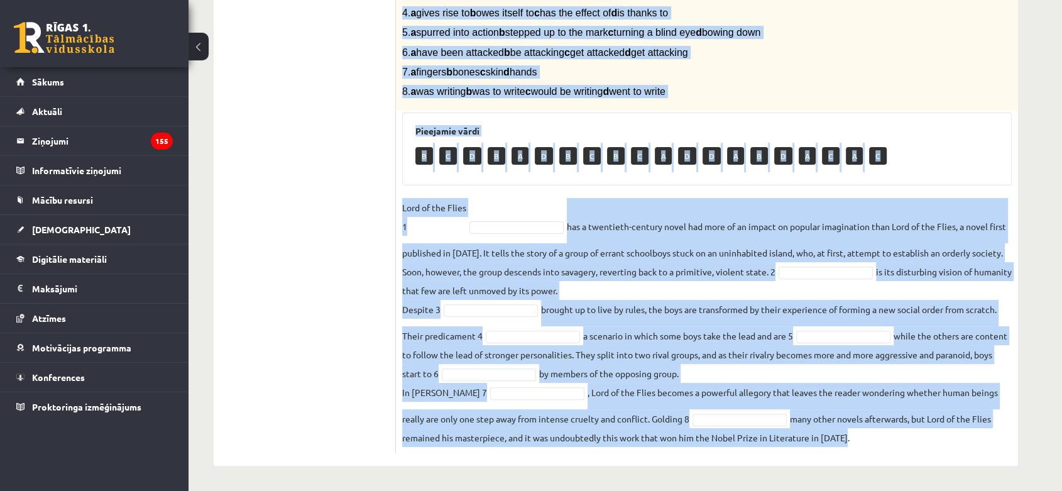
drag, startPoint x: 401, startPoint y: 252, endPoint x: 944, endPoint y: 434, distance: 572.8
click at [950, 439] on div "8p Complete the text with the correct words (a–d). 1. a No sooner b Rarely c On…" at bounding box center [707, 178] width 622 height 551
copy div "Complete the text with the correct words (a–d). 1. a No sooner b Rarely c Only …"
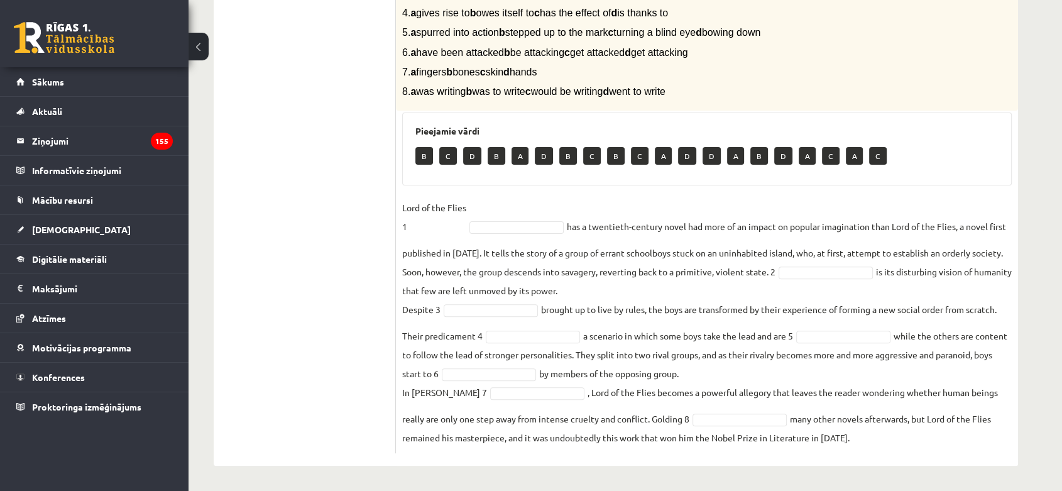
click at [383, 195] on ul "1. uzdevums 2. uzdevums 3. uzdevums Izvērtējums!" at bounding box center [311, 171] width 170 height 563
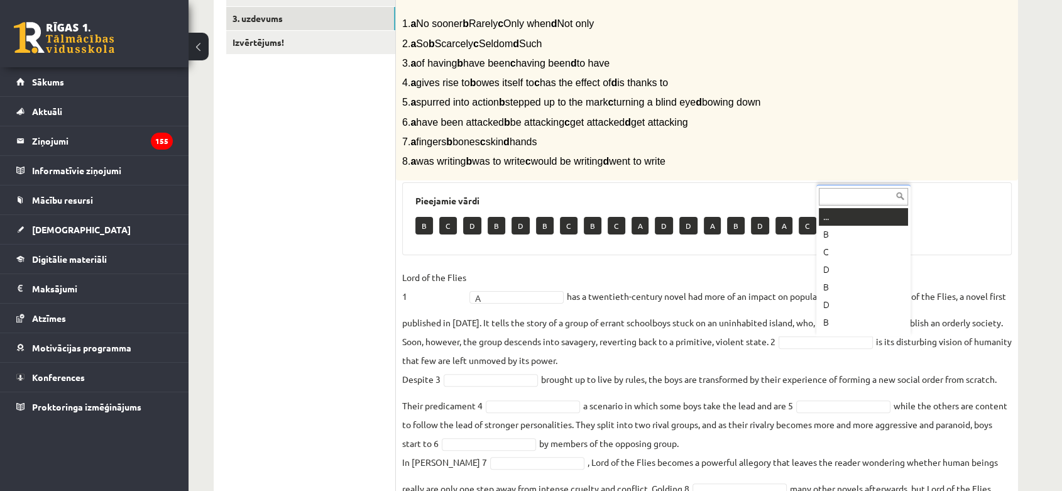
scroll to position [15, 0]
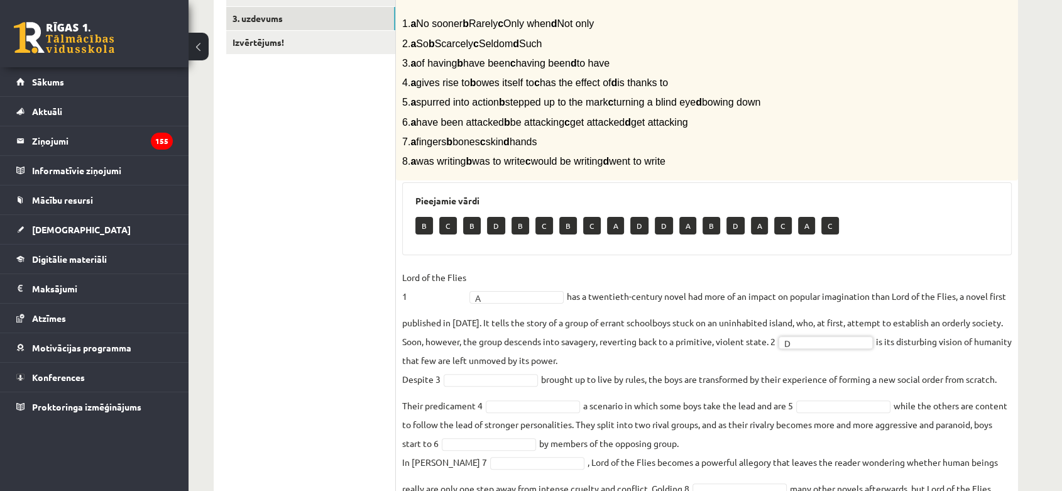
click at [1001, 263] on div "8p Complete the text with the correct words (a–d). 1. a No sooner b Rarely c On…" at bounding box center [707, 247] width 622 height 551
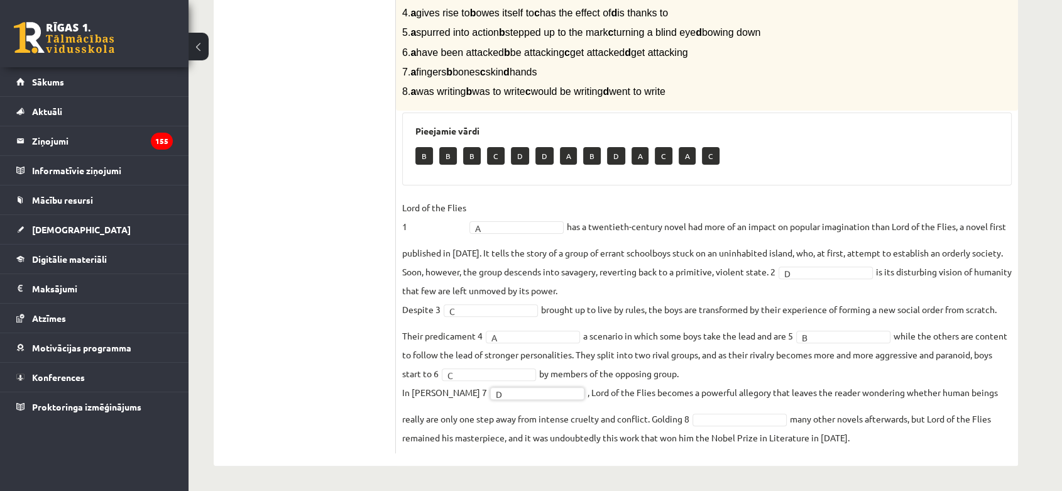
drag, startPoint x: 772, startPoint y: 424, endPoint x: 769, endPoint y: 417, distance: 7.9
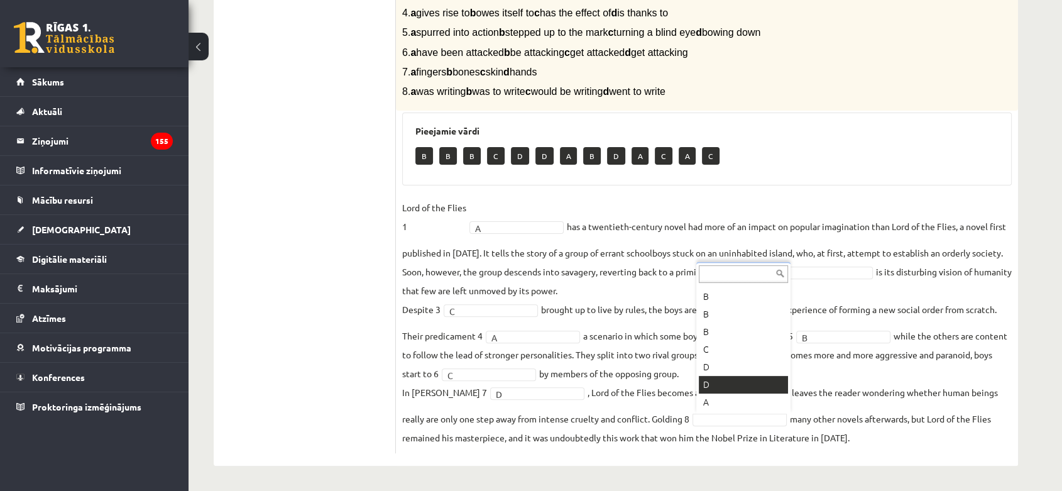
scroll to position [121, 0]
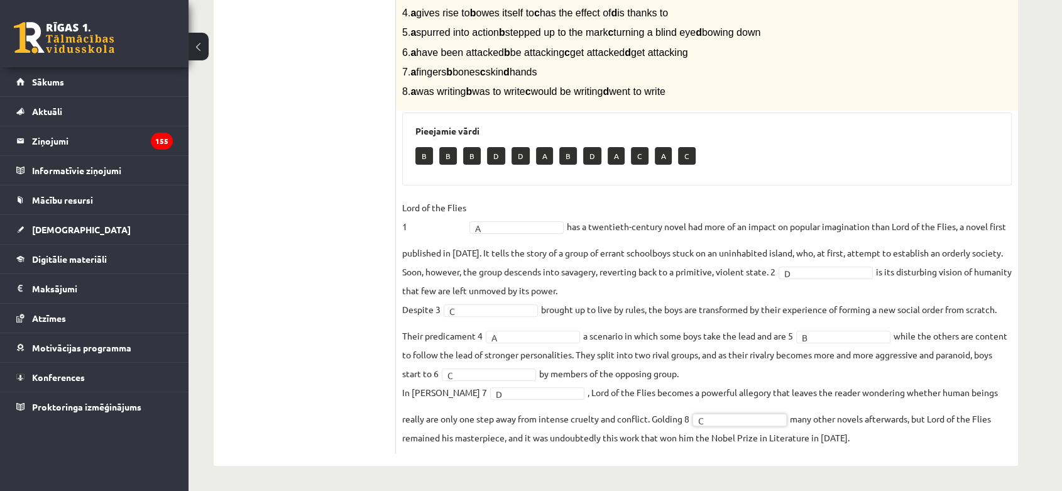
click at [875, 366] on fieldset "Lord of the Flies 1 A * has a twentieth-century novel had more of an impact on …" at bounding box center [707, 322] width 610 height 249
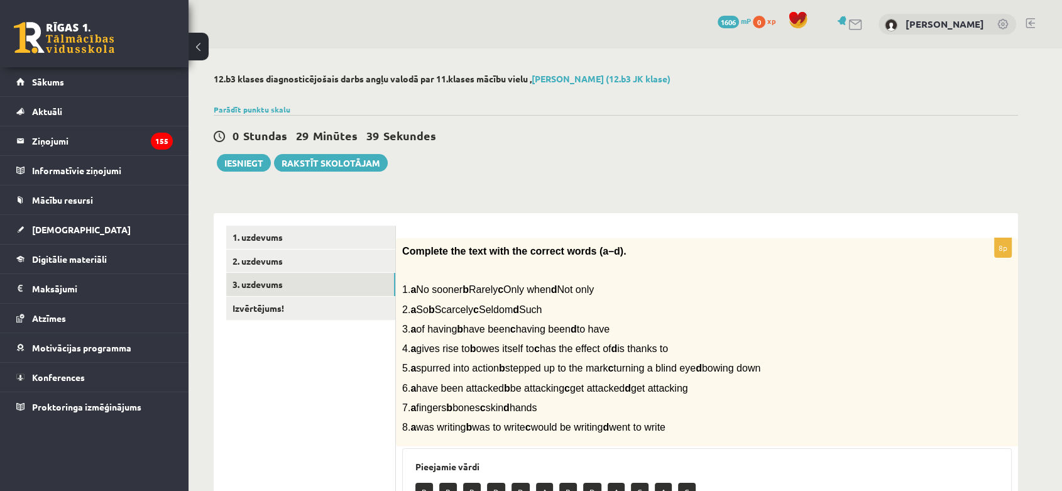
scroll to position [0, 0]
click at [298, 257] on link "2. uzdevums" at bounding box center [310, 261] width 169 height 23
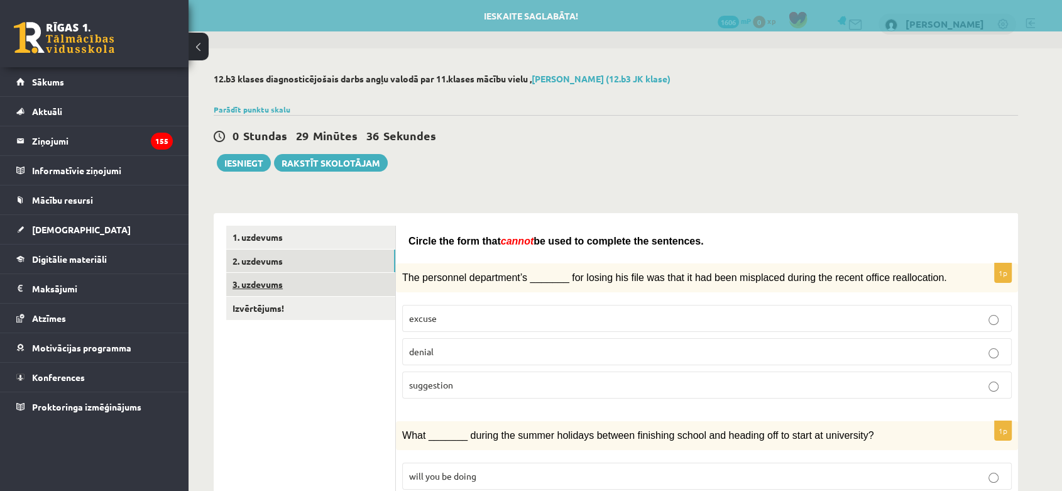
click at [309, 287] on link "3. uzdevums" at bounding box center [310, 284] width 169 height 23
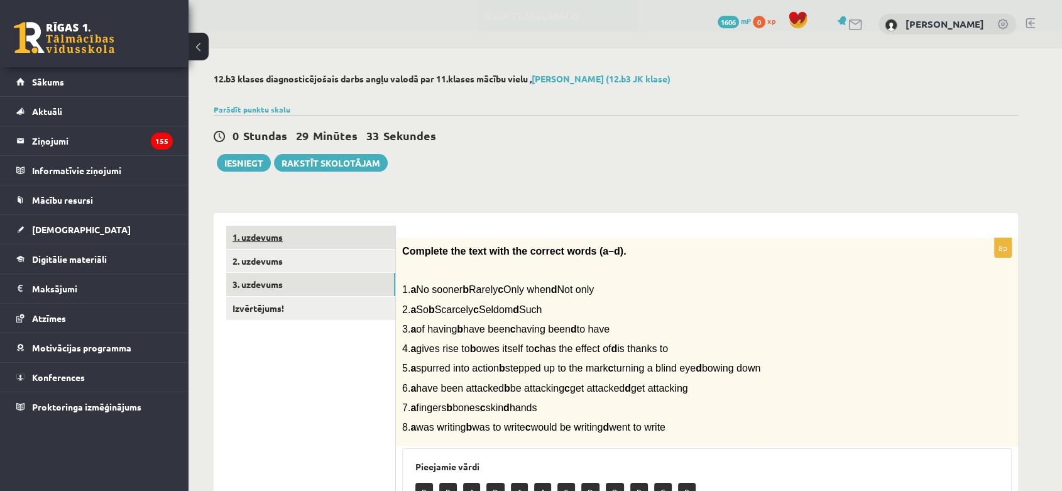
click at [327, 229] on link "1. uzdevums" at bounding box center [310, 237] width 169 height 23
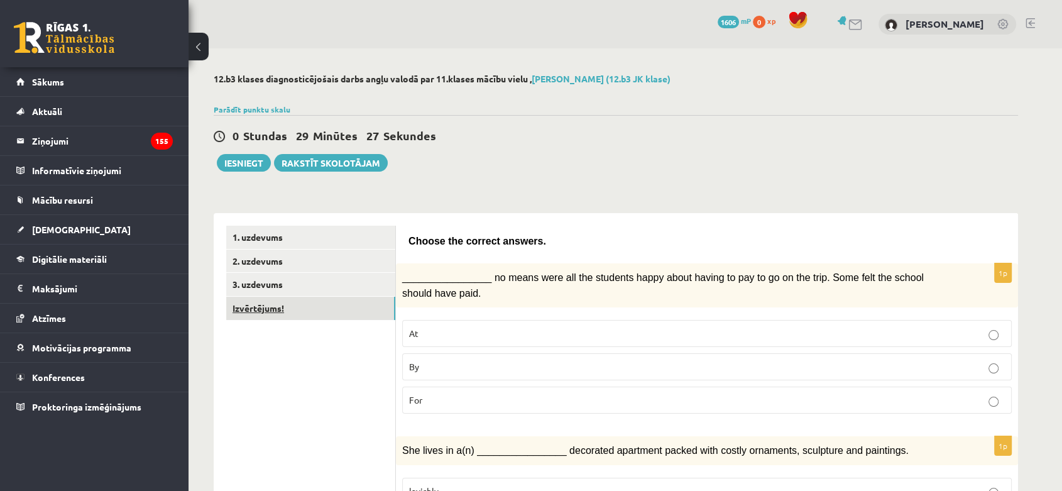
click at [307, 303] on link "Izvērtējums!" at bounding box center [310, 308] width 169 height 23
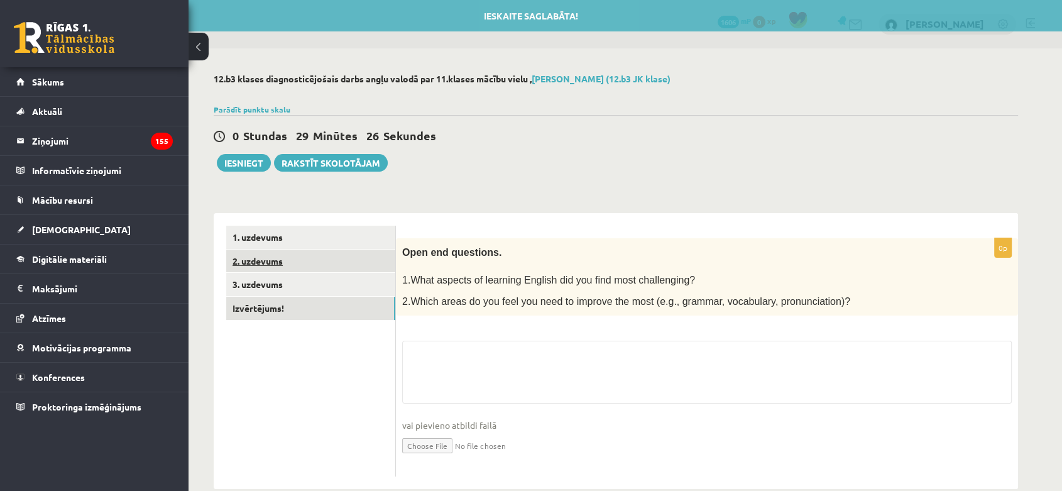
click at [304, 268] on link "2. uzdevums" at bounding box center [310, 261] width 169 height 23
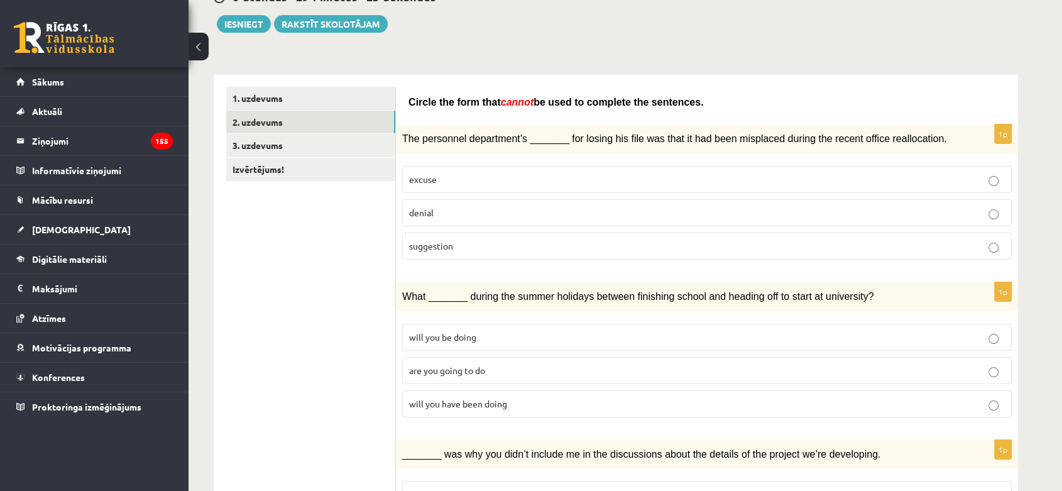
scroll to position [140, 0]
click at [310, 148] on link "3. uzdevums" at bounding box center [310, 144] width 169 height 23
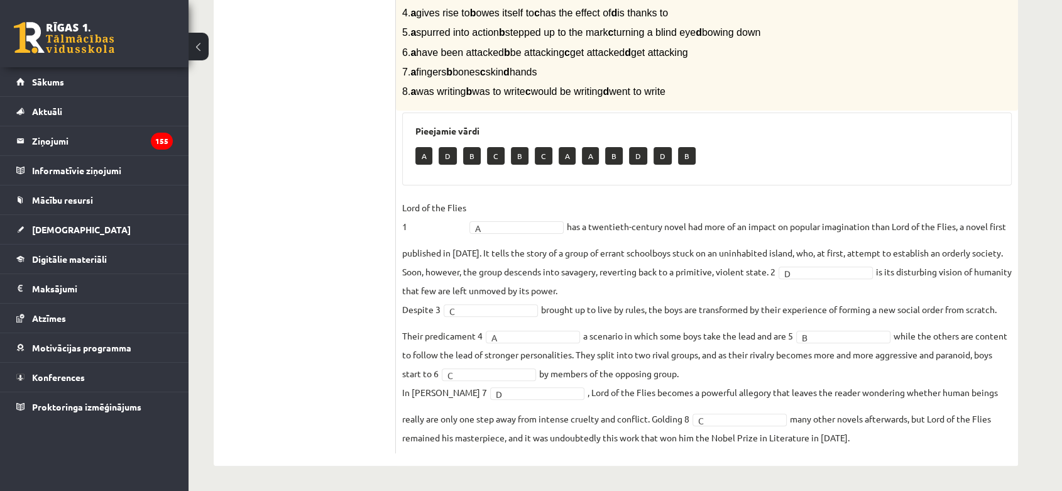
scroll to position [0, 0]
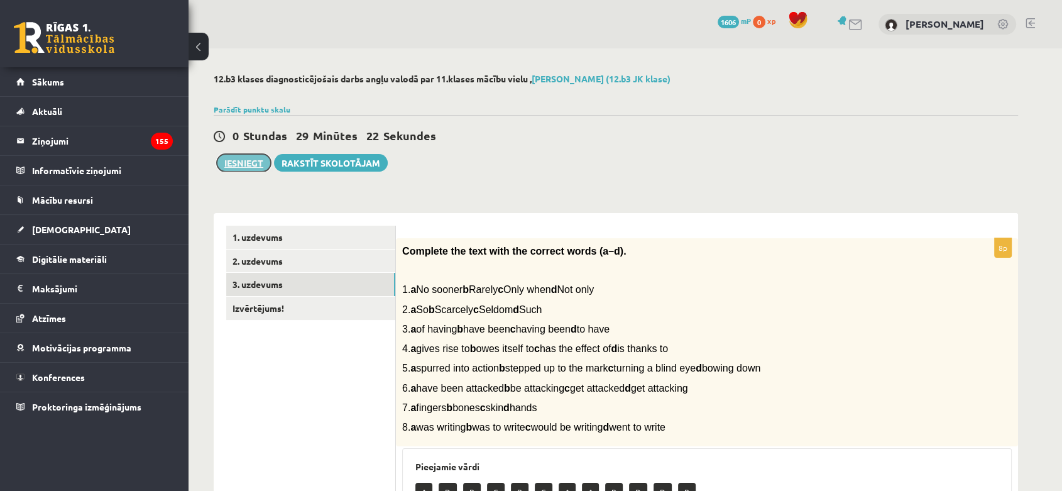
click at [234, 160] on button "Iesniegt" at bounding box center [244, 163] width 54 height 18
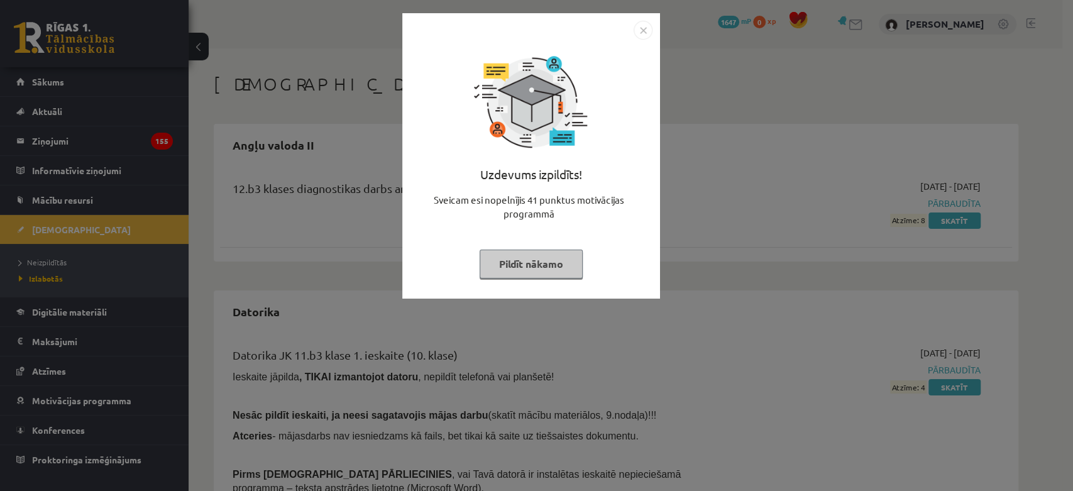
click at [639, 36] on img "Close" at bounding box center [643, 30] width 19 height 19
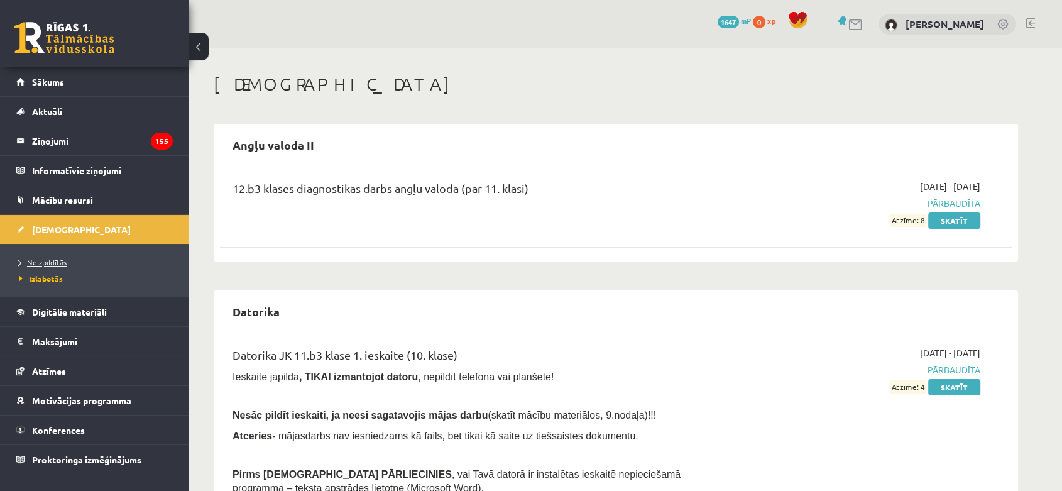
click at [60, 261] on span "Neizpildītās" at bounding box center [43, 262] width 48 height 10
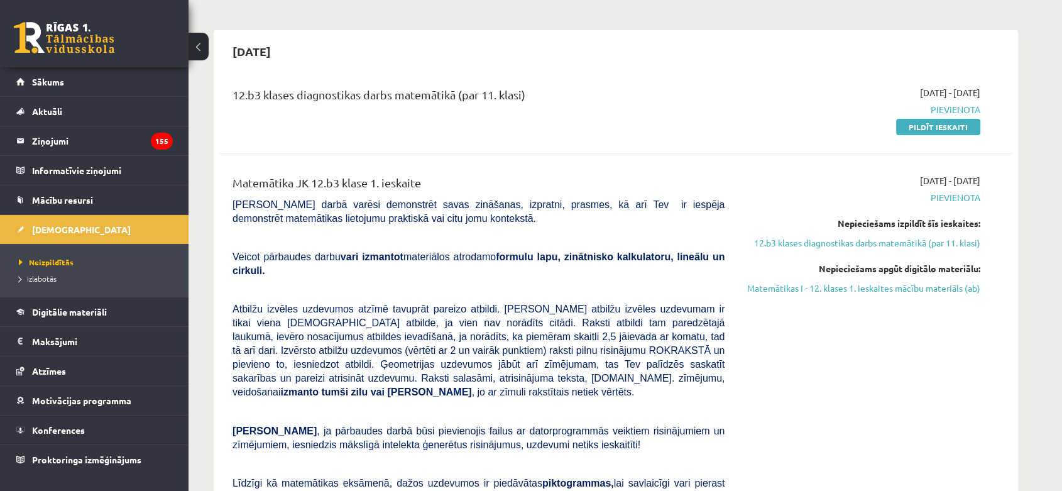
scroll to position [70, 0]
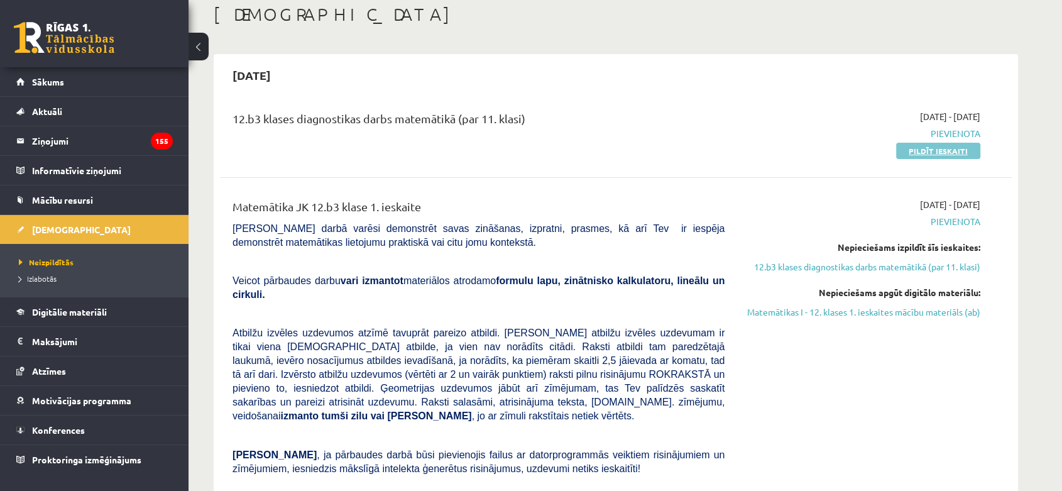
click at [939, 148] on link "Pildīt ieskaiti" at bounding box center [938, 151] width 84 height 16
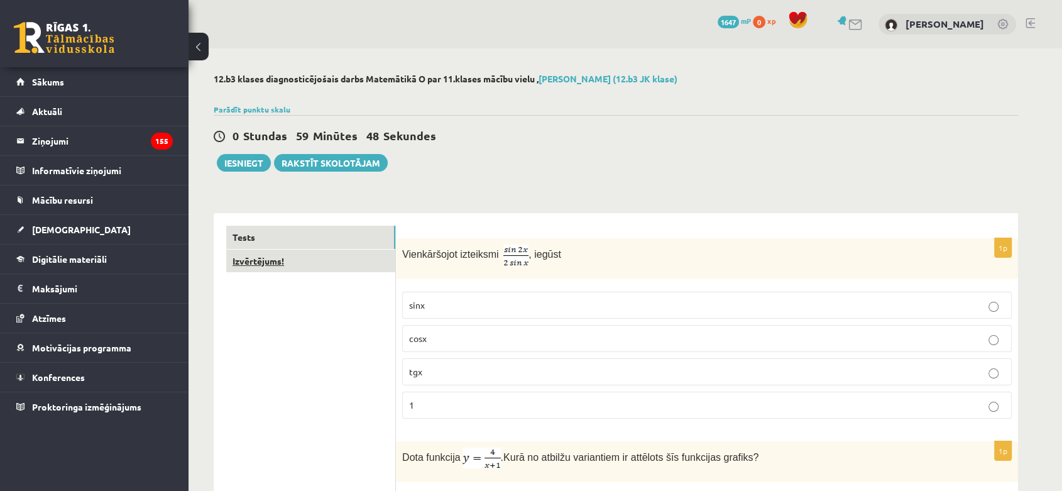
click at [351, 270] on link "Izvērtējums!" at bounding box center [310, 261] width 169 height 23
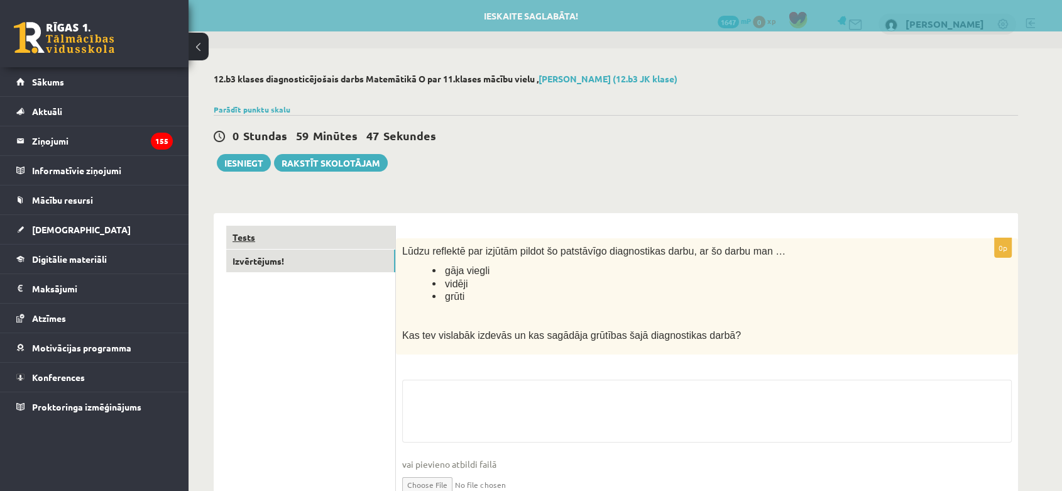
click at [342, 236] on link "Tests" at bounding box center [310, 237] width 169 height 23
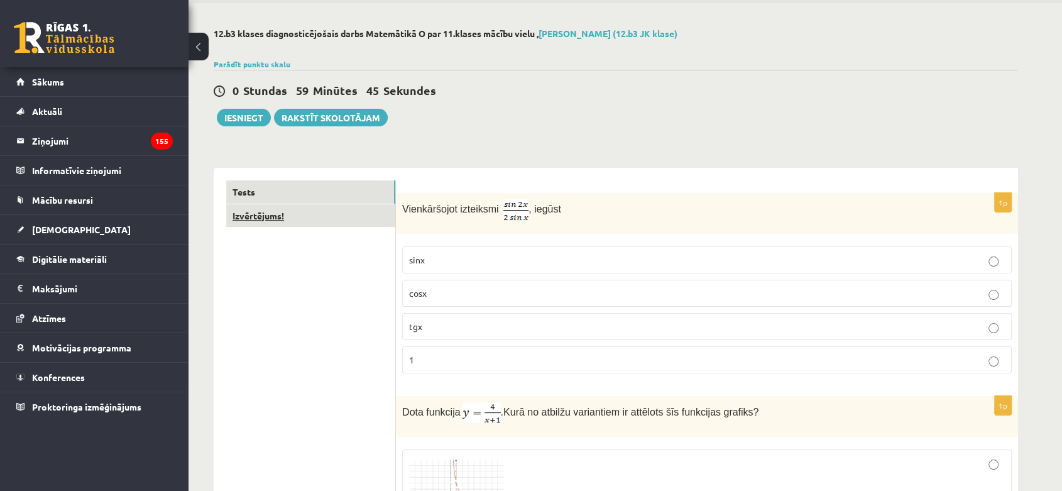
scroll to position [70, 0]
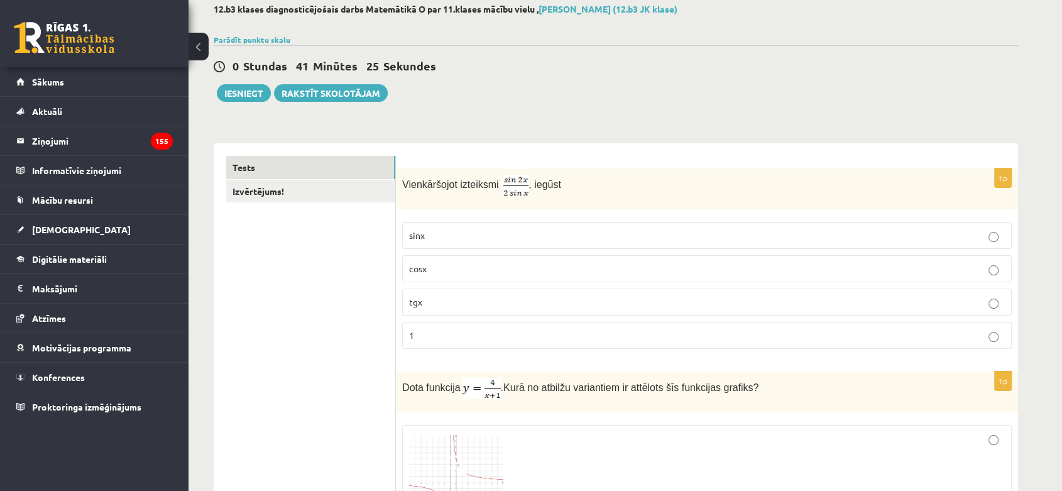
click at [539, 261] on label "cosx" at bounding box center [707, 268] width 610 height 27
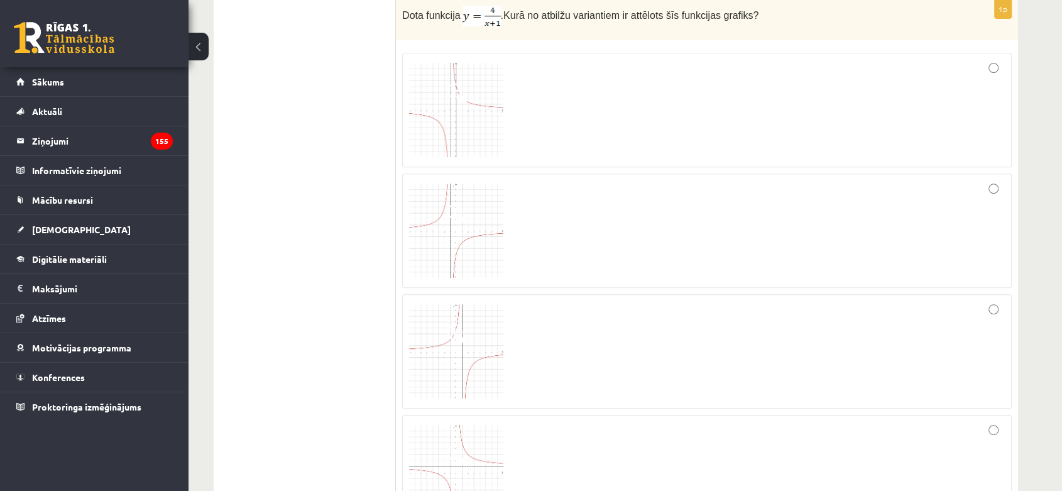
scroll to position [359, 0]
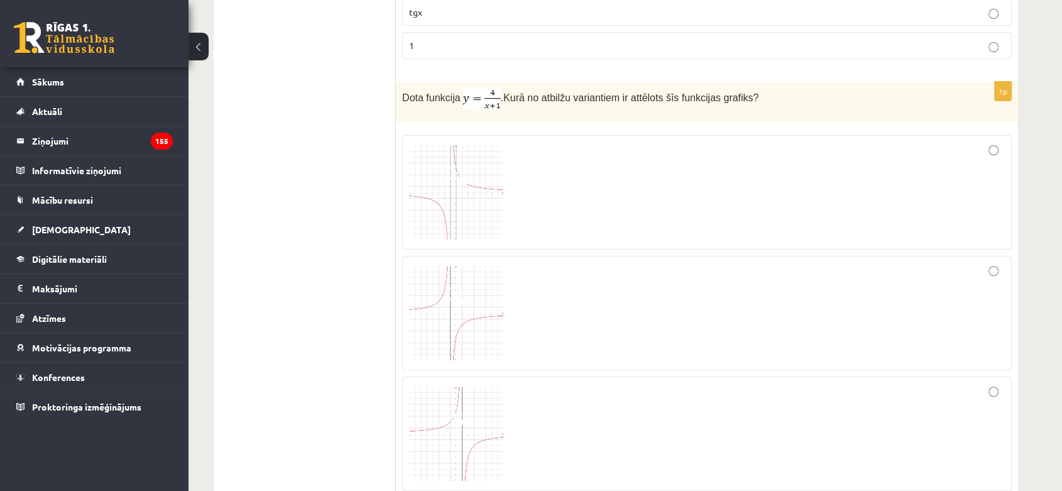
click at [477, 173] on img at bounding box center [456, 192] width 94 height 94
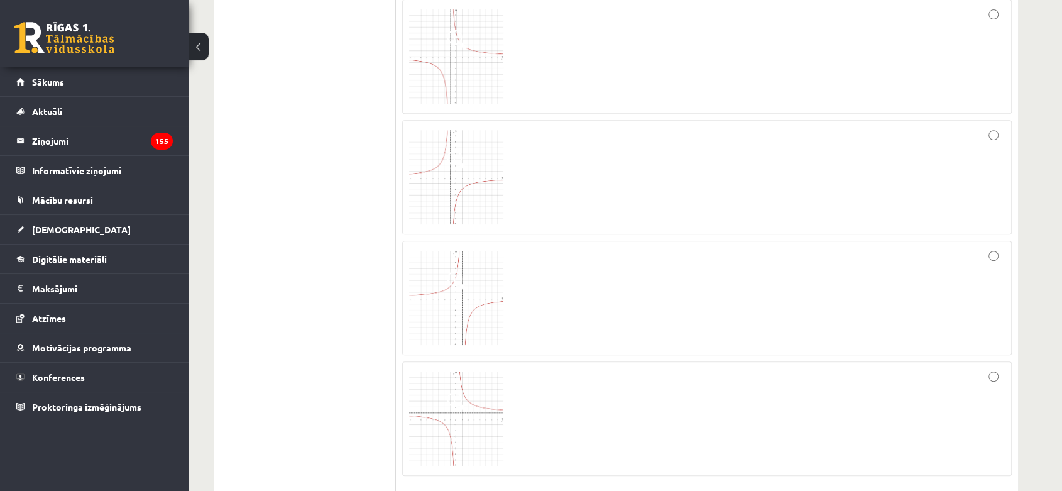
scroll to position [569, 0]
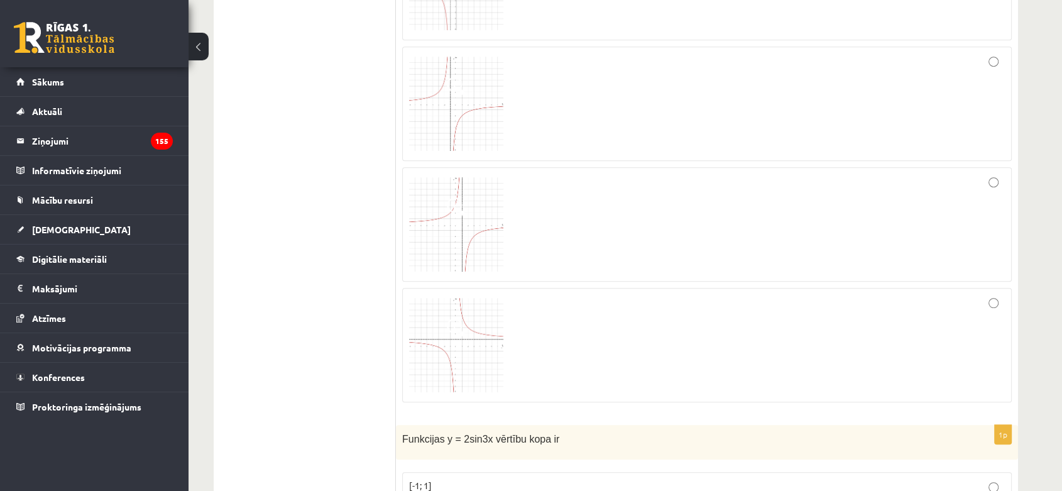
click at [477, 307] on img at bounding box center [456, 345] width 94 height 94
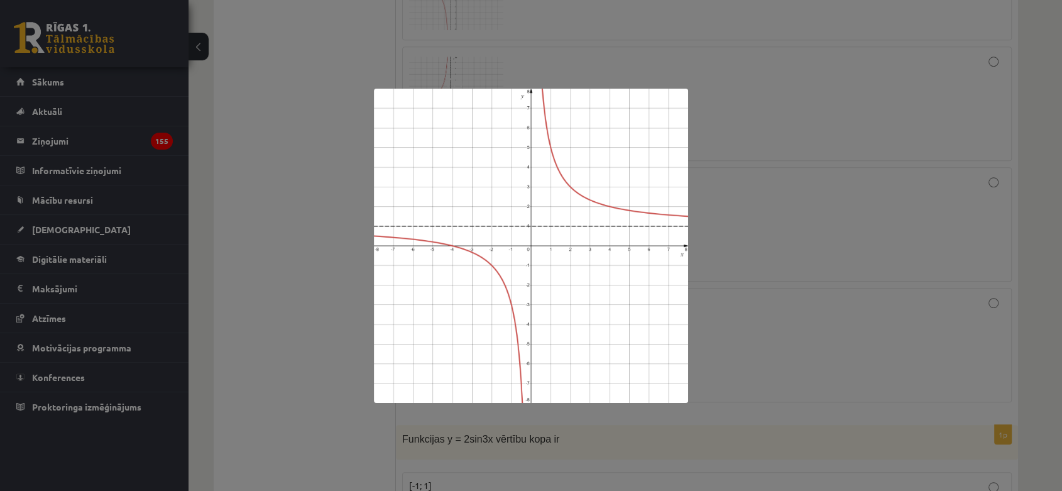
click at [683, 177] on img at bounding box center [531, 246] width 314 height 314
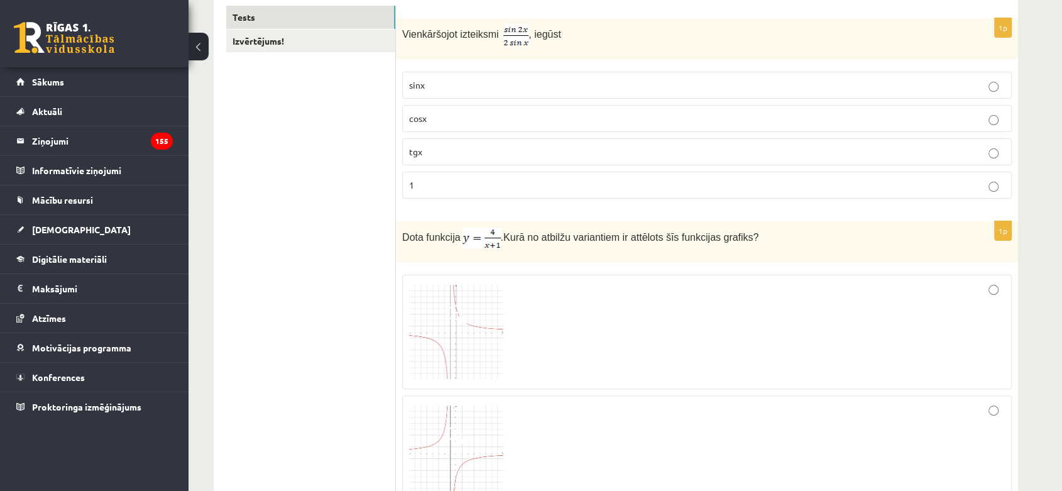
click at [579, 312] on div at bounding box center [707, 332] width 596 height 101
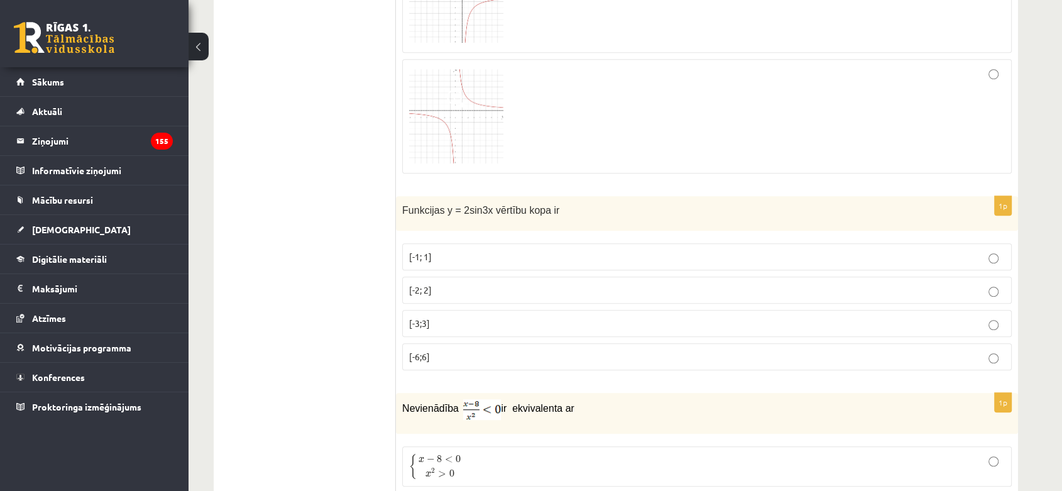
scroll to position [848, 0]
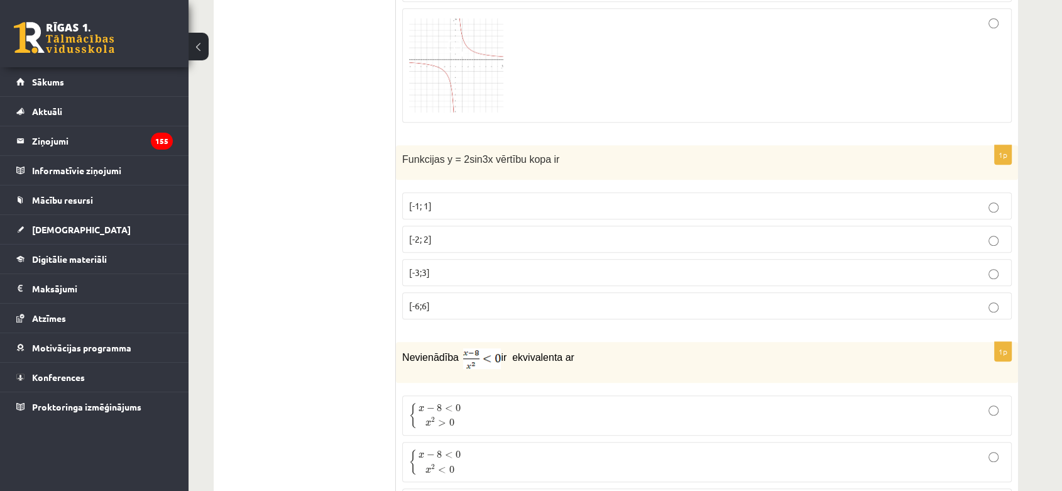
click at [503, 310] on p "[-6;6]" at bounding box center [707, 305] width 596 height 13
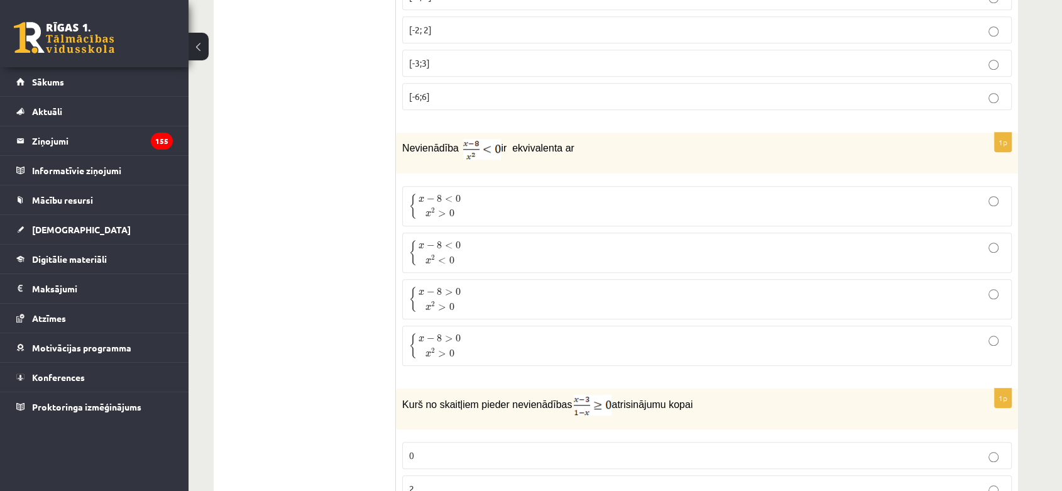
click at [651, 238] on label "{ x − 8 < 0 x 2 < 0 { x − 8 < 0 x 2 < 0" at bounding box center [707, 253] width 610 height 40
click at [664, 282] on label "{ x − 8 > 0 x 2 > 0 { x − 8 > 0 x 2 > 0" at bounding box center [707, 299] width 610 height 40
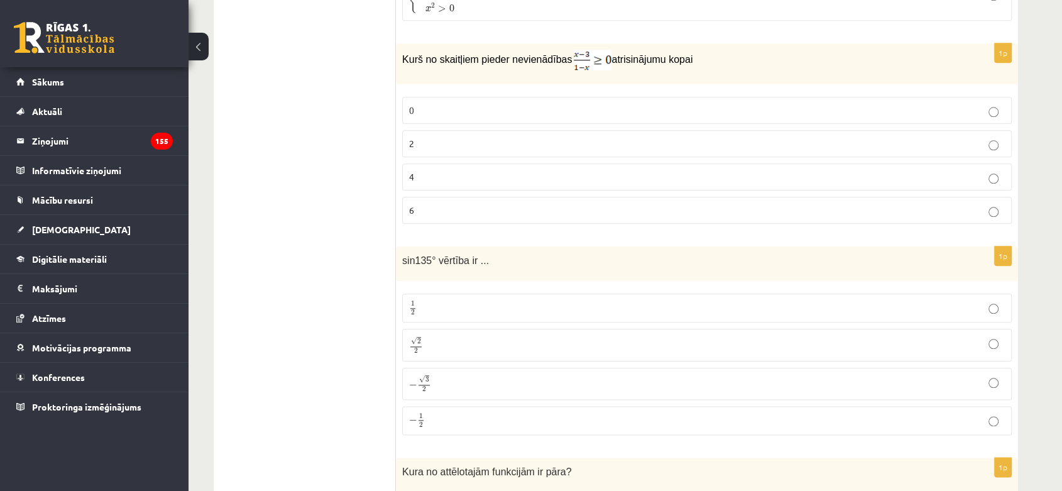
scroll to position [1407, 0]
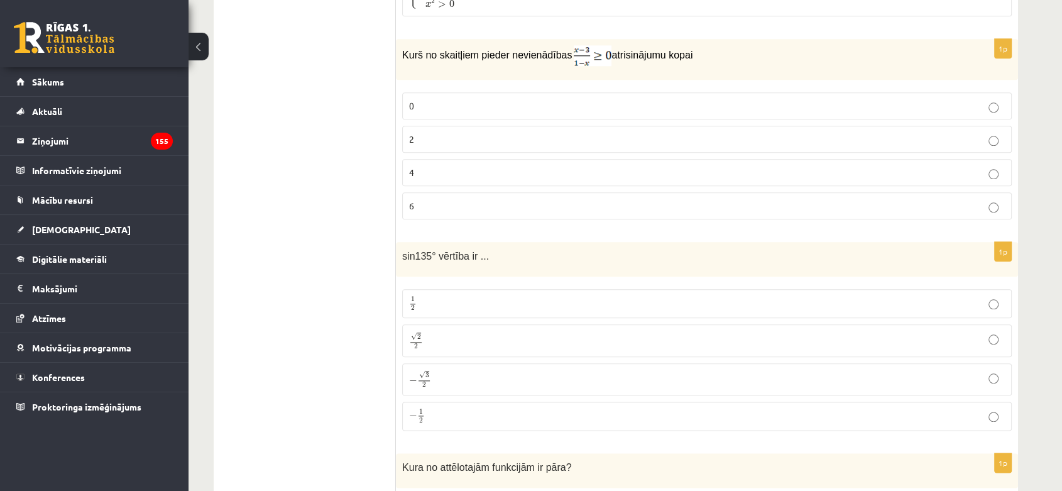
click at [534, 71] on div "Kurš no skaitļiem pieder nevienādības atrisinājumu kopai" at bounding box center [707, 59] width 622 height 41
click at [552, 118] on fieldset "0 2 4 6" at bounding box center [707, 154] width 610 height 137
click at [970, 104] on p "0" at bounding box center [707, 105] width 596 height 13
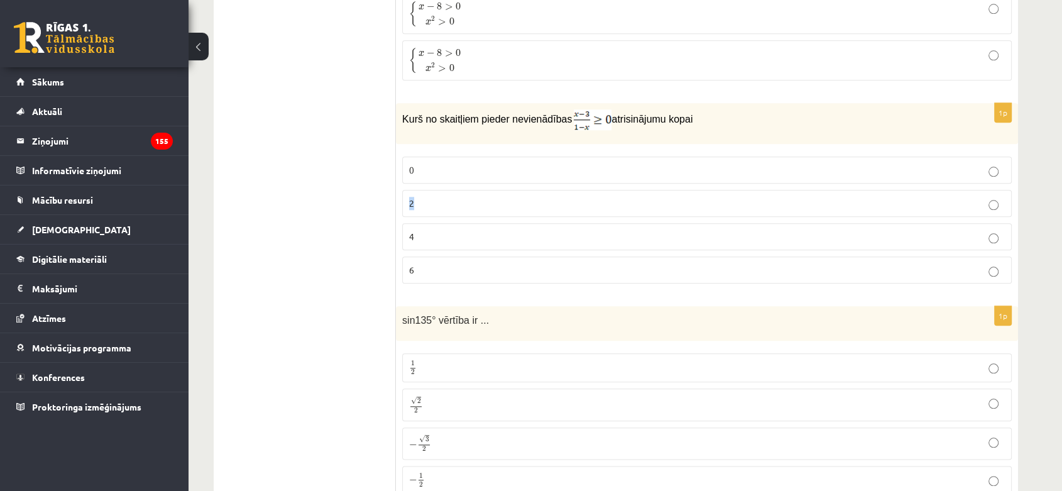
scroll to position [1267, 0]
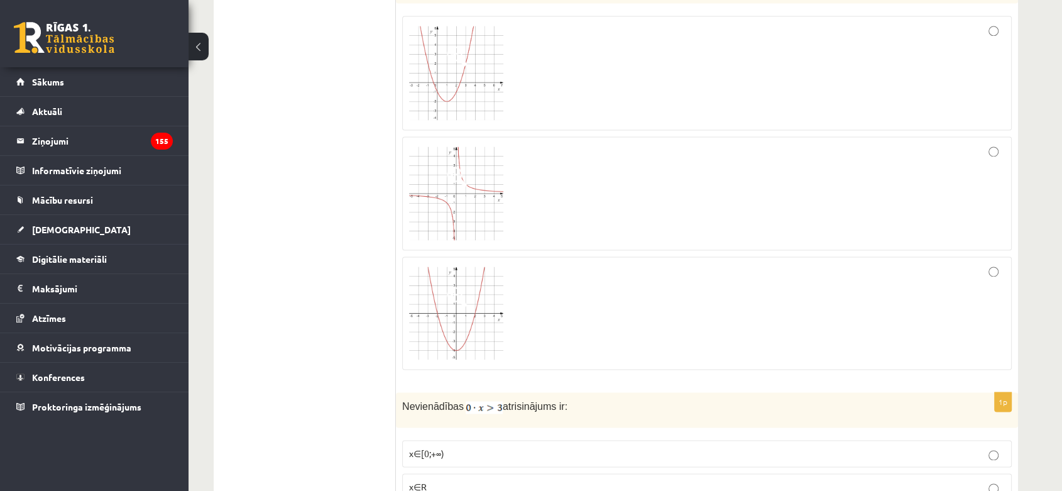
scroll to position [1826, 0]
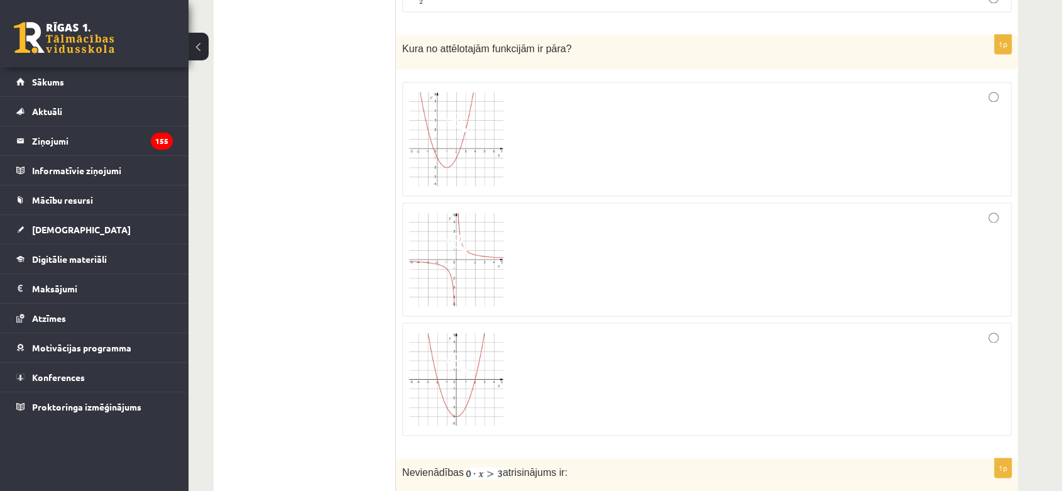
click at [808, 116] on div at bounding box center [707, 139] width 596 height 101
click at [784, 234] on div at bounding box center [707, 259] width 596 height 101
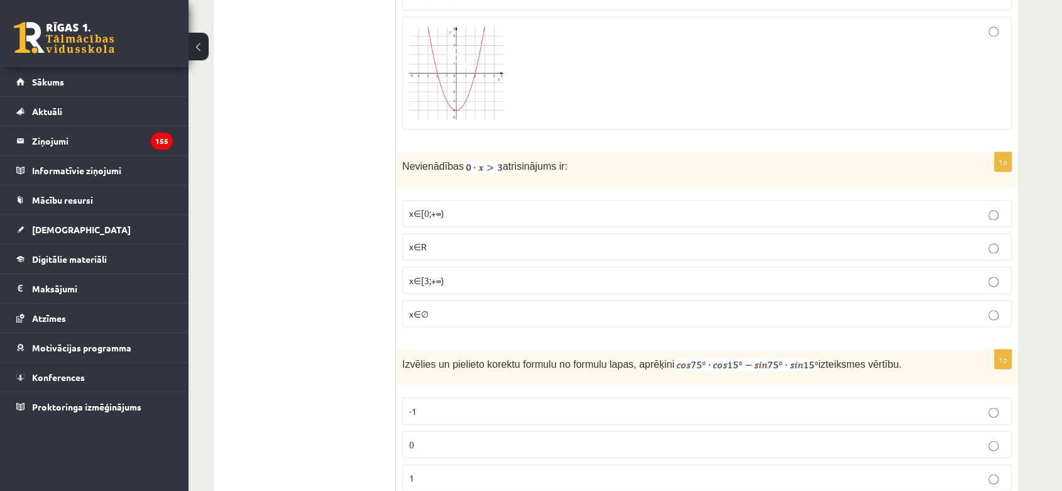
scroll to position [2175, 0]
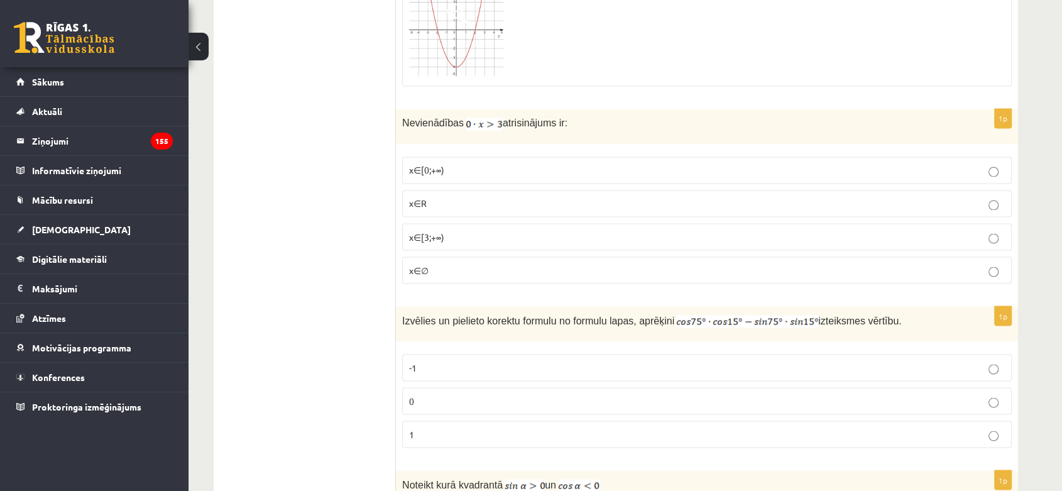
click at [627, 278] on label "x∈∅" at bounding box center [707, 269] width 610 height 27
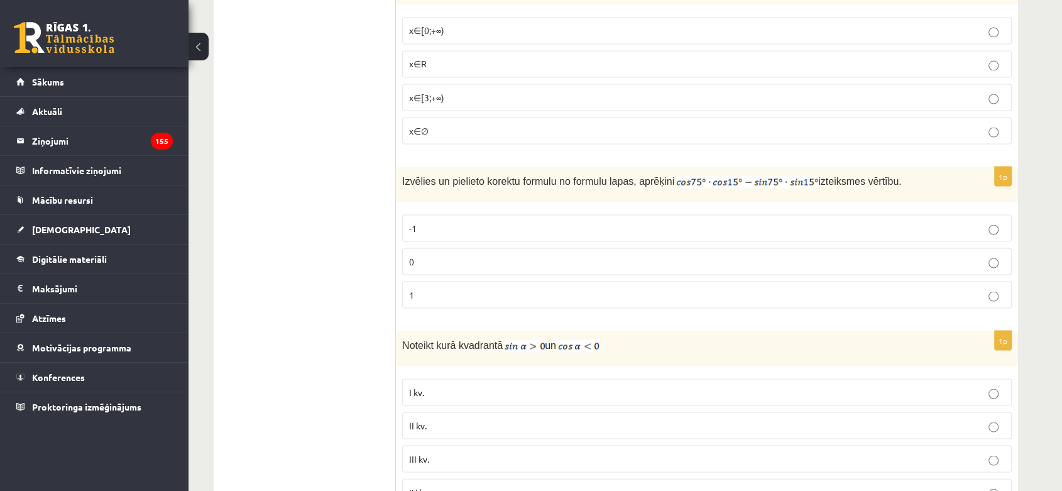
scroll to position [2384, 0]
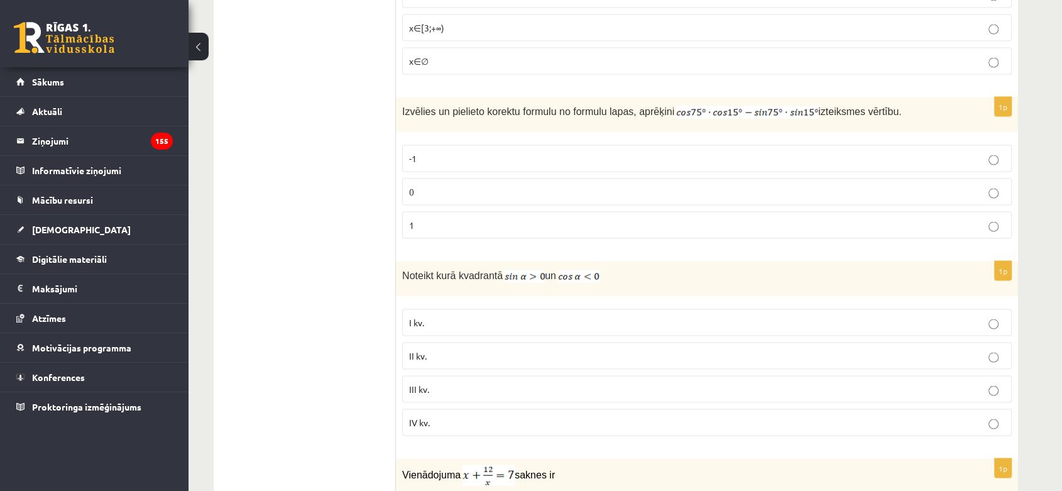
click at [603, 185] on p "0" at bounding box center [707, 191] width 596 height 13
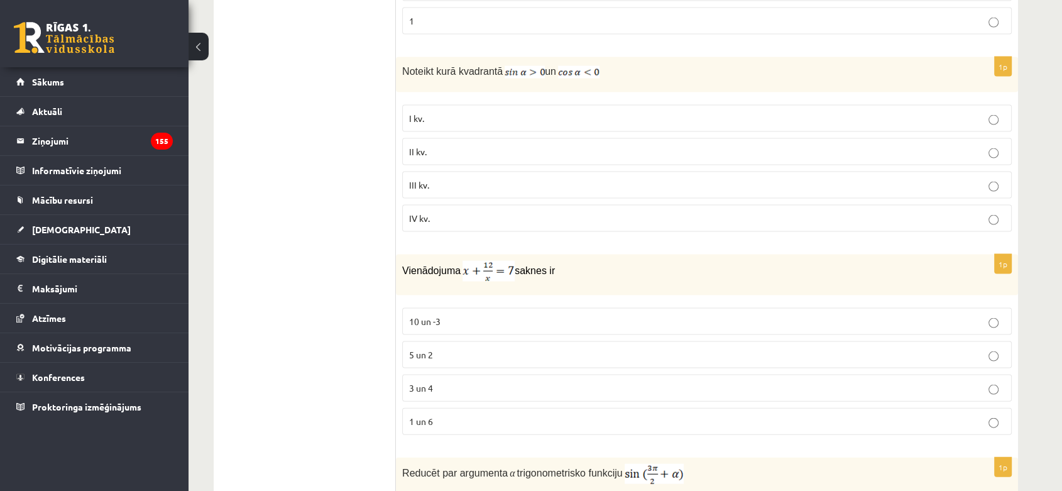
scroll to position [2594, 0]
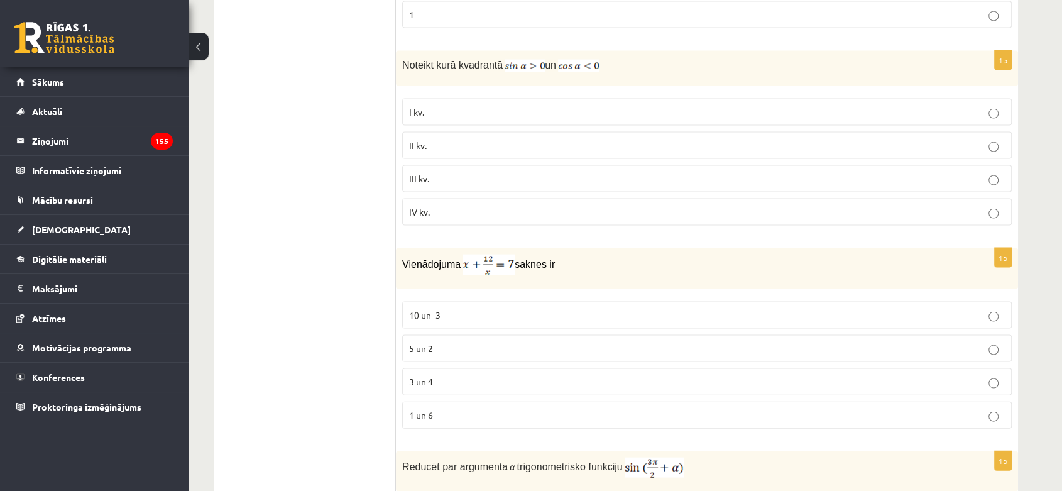
click at [632, 206] on p "IV kv." at bounding box center [707, 212] width 596 height 13
click at [573, 155] on fieldset "I kv. II kv. III kv. IV kv." at bounding box center [707, 160] width 610 height 137
click at [574, 157] on fieldset "I kv. II kv. III kv. IV kv." at bounding box center [707, 160] width 610 height 137
click at [911, 165] on label "III kv." at bounding box center [707, 178] width 610 height 27
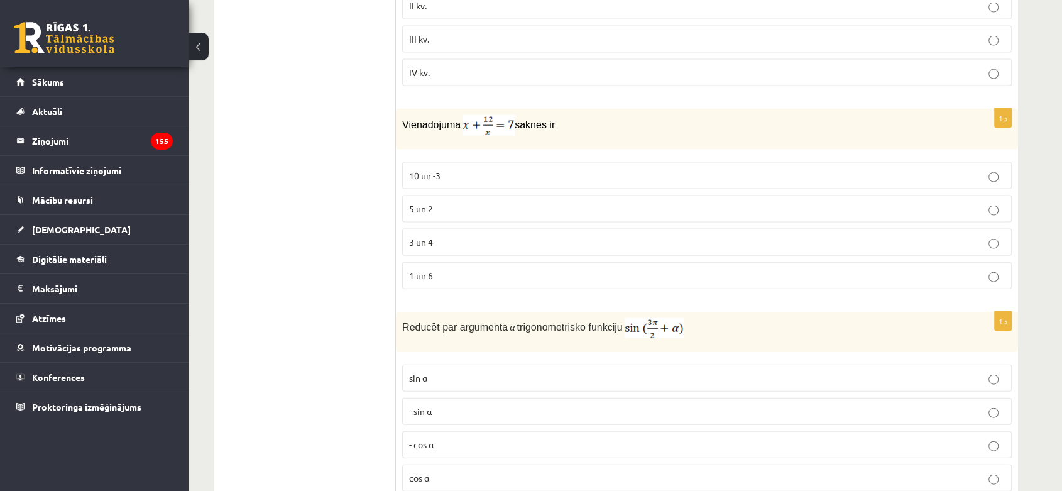
scroll to position [2804, 0]
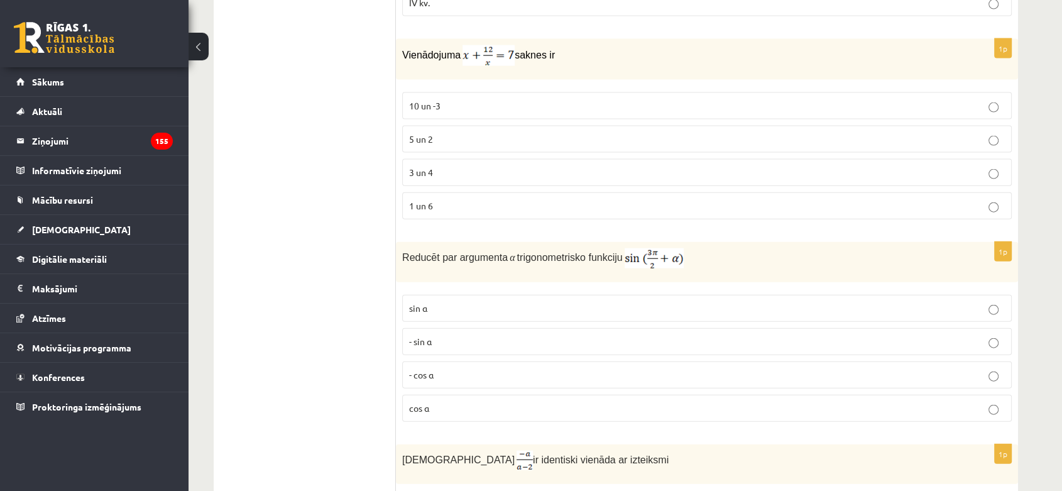
drag, startPoint x: 560, startPoint y: 179, endPoint x: 564, endPoint y: 172, distance: 7.9
click at [560, 178] on label "3 un 4" at bounding box center [707, 172] width 610 height 27
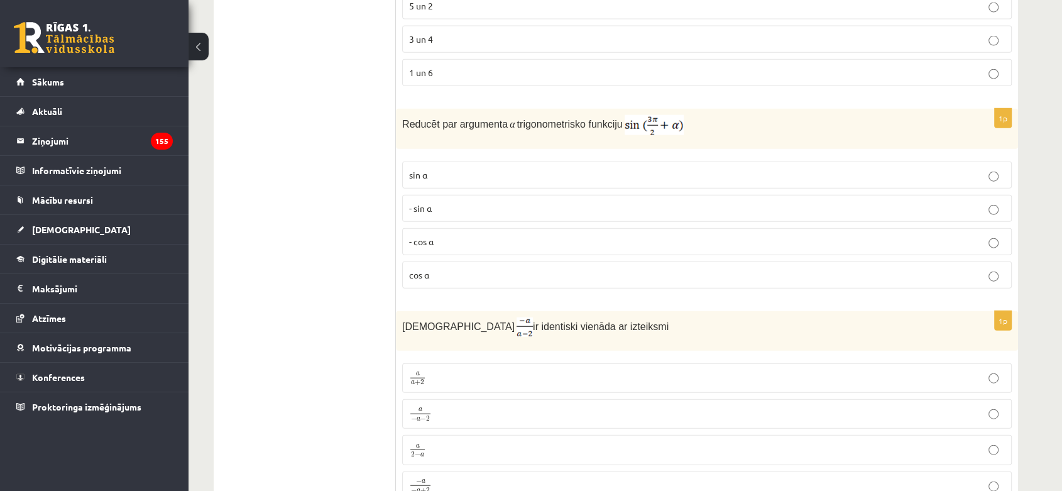
scroll to position [2943, 0]
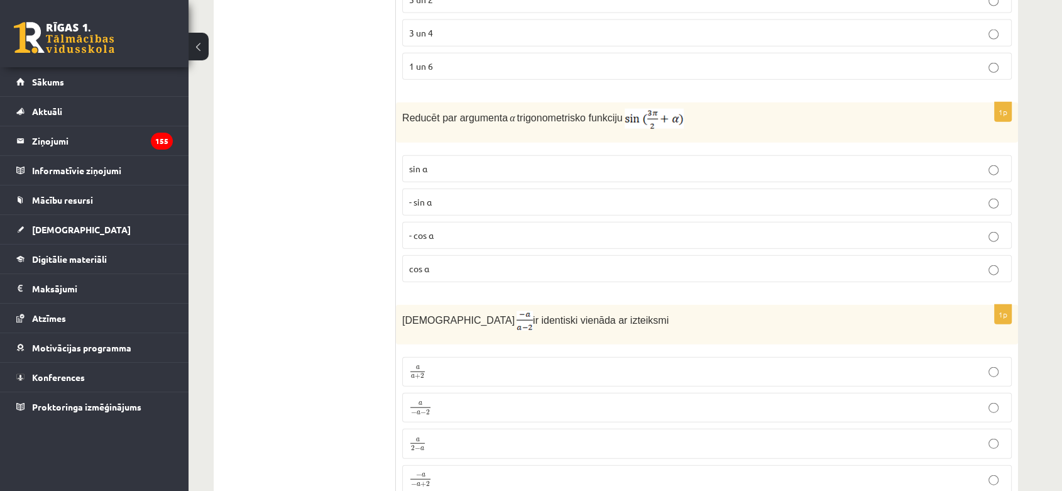
click at [588, 237] on label "- cos ⁡α" at bounding box center [707, 235] width 610 height 27
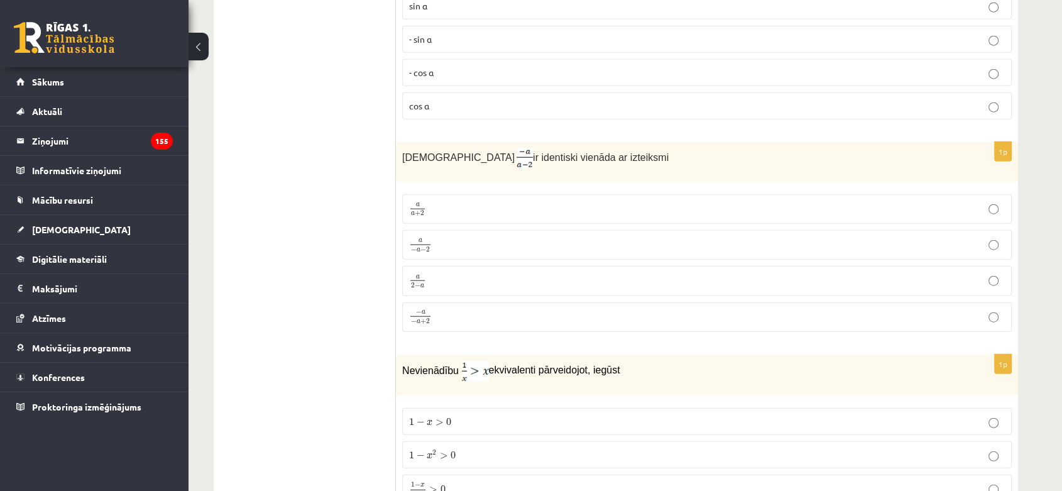
scroll to position [3152, 0]
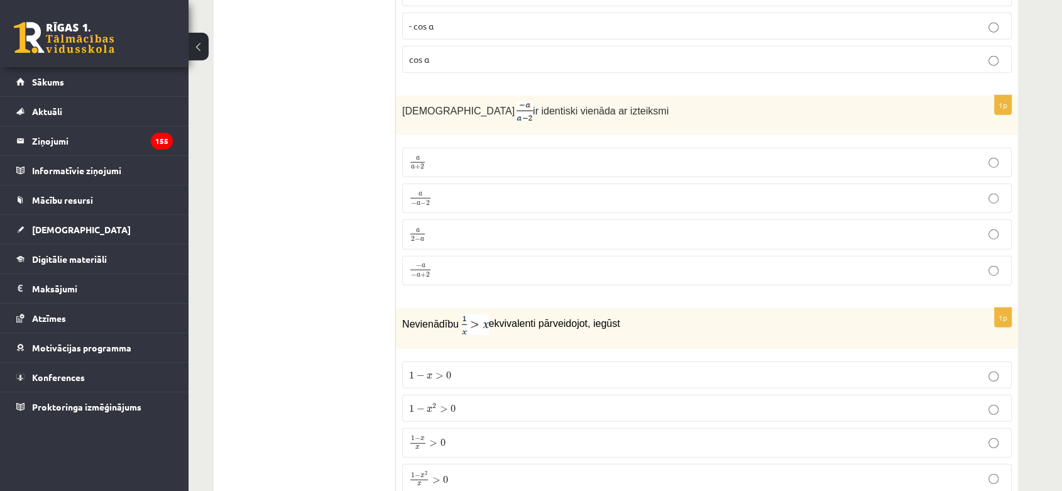
click at [586, 190] on p "a − a − 2 a − a − 2" at bounding box center [707, 198] width 596 height 16
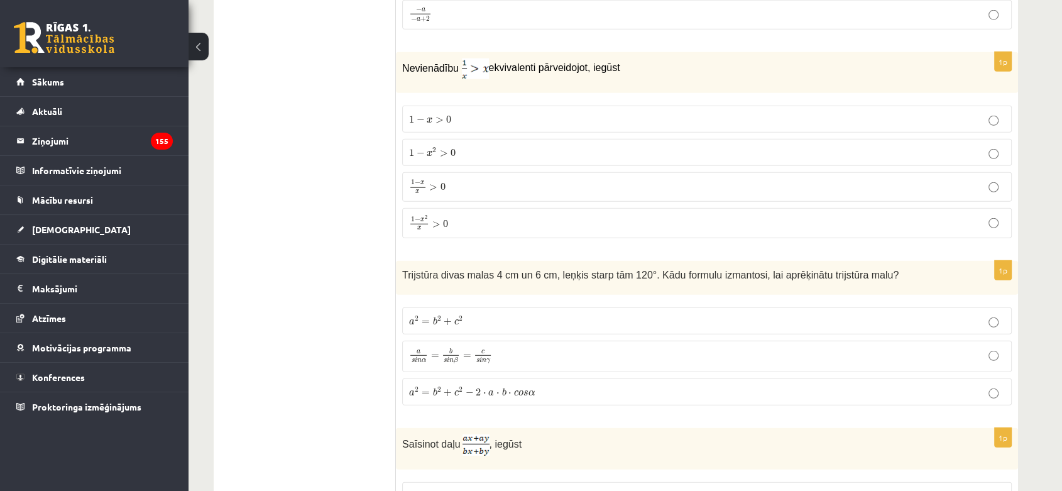
scroll to position [3432, 0]
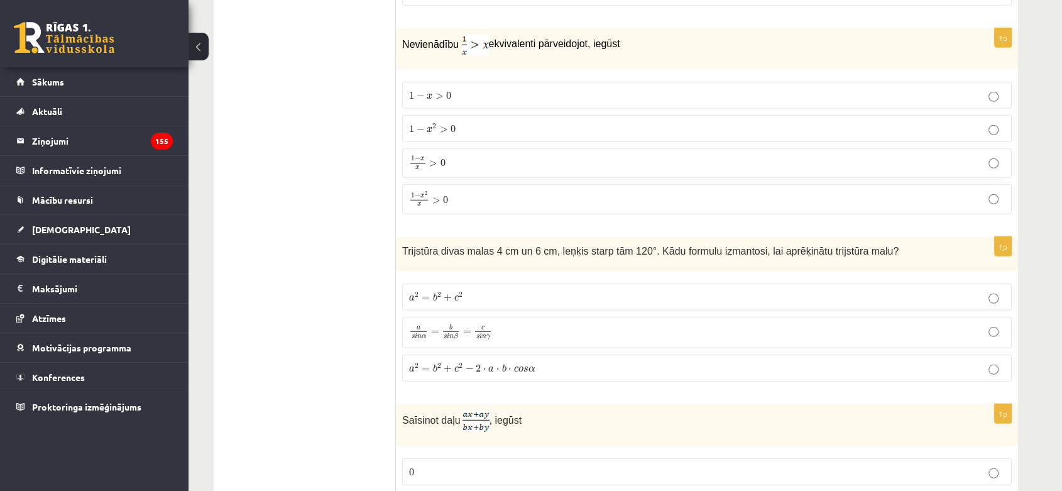
click at [520, 126] on label "1 − x 2 > 0 1 − x 2 > 0" at bounding box center [707, 128] width 610 height 27
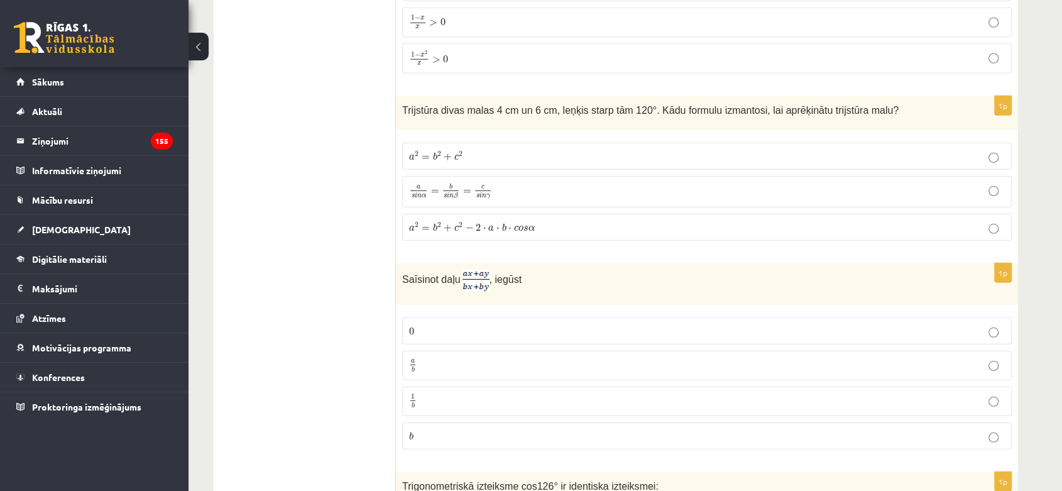
scroll to position [3572, 0]
click at [684, 144] on label "a 2 = b 2 + c 2 a 2 = b 2 + c 2" at bounding box center [707, 157] width 610 height 27
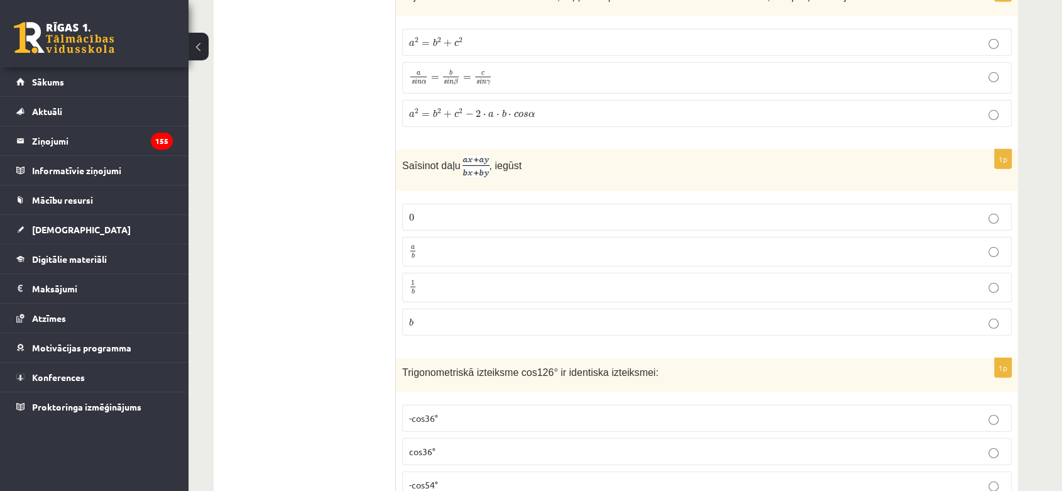
scroll to position [3711, 0]
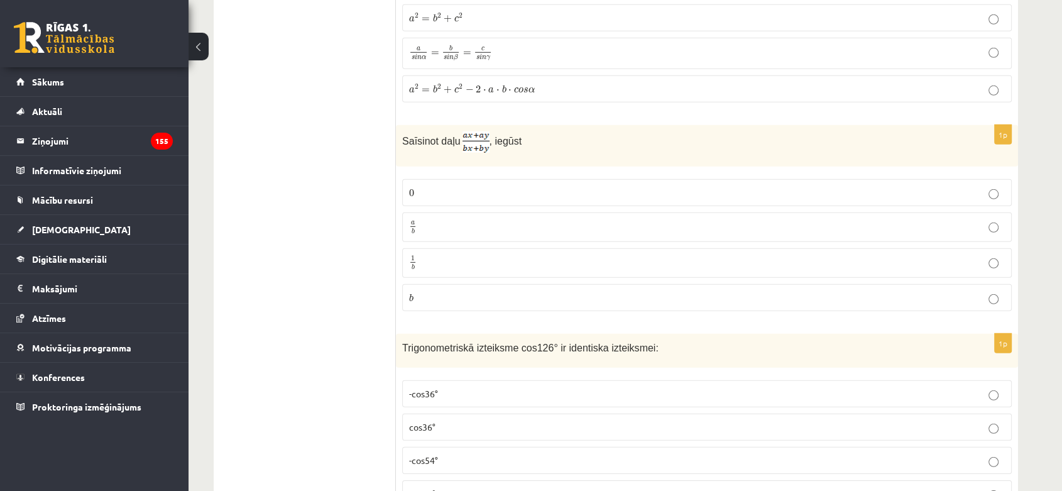
click at [689, 229] on label "a b a b" at bounding box center [707, 227] width 610 height 30
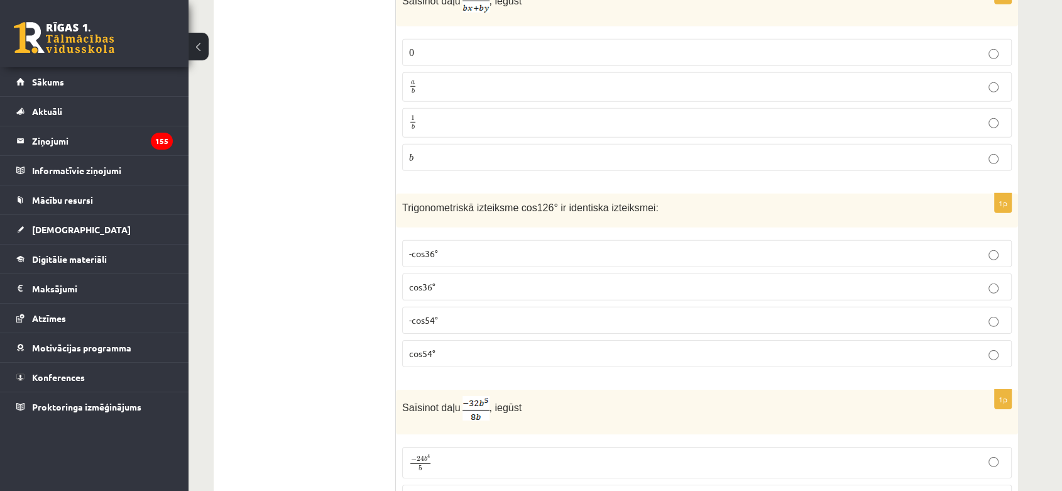
scroll to position [3921, 0]
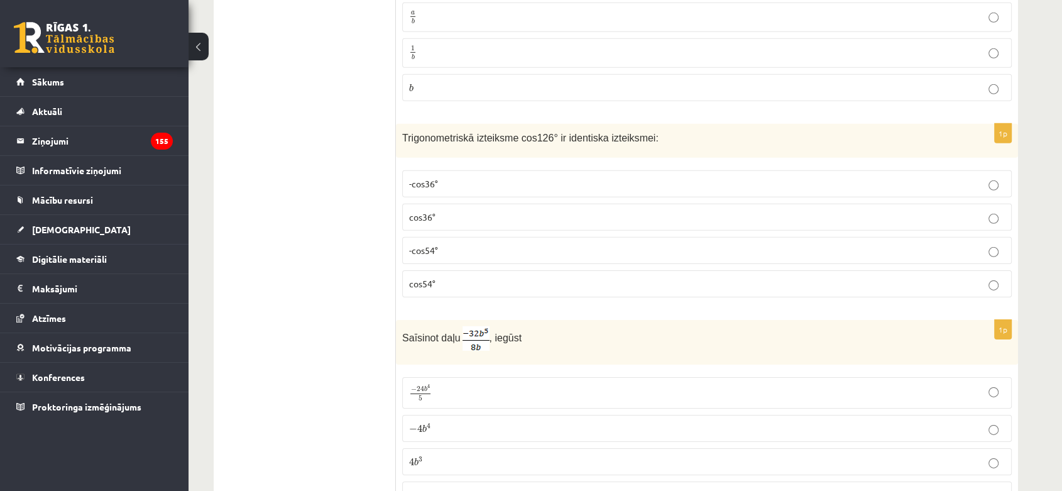
click at [613, 283] on label "cos54°" at bounding box center [707, 283] width 610 height 27
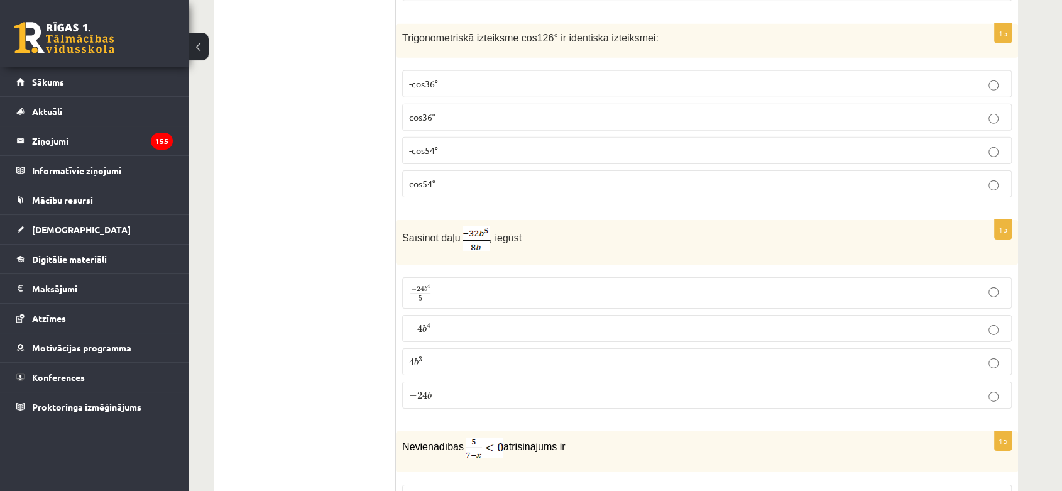
scroll to position [4061, 0]
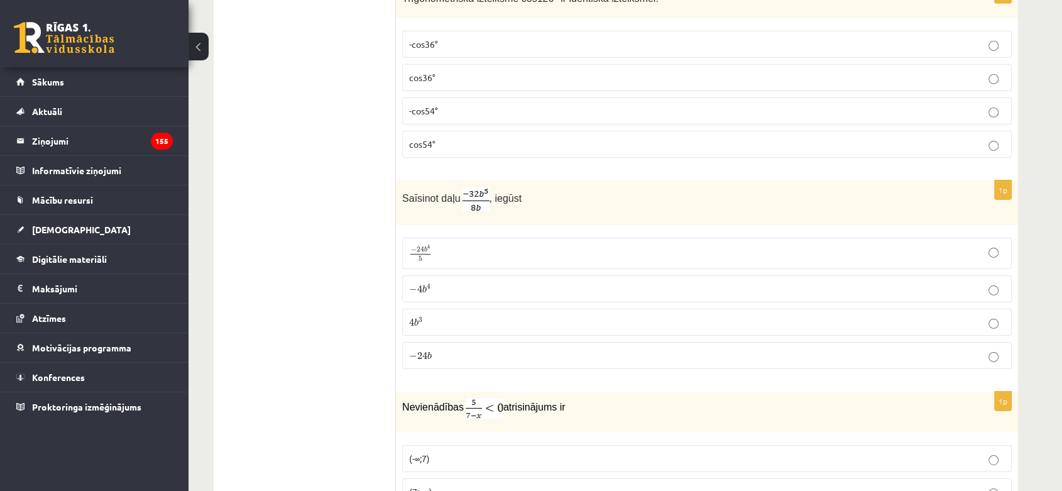
click at [634, 282] on p "− 4 b 4 − 4 b 4" at bounding box center [707, 288] width 596 height 13
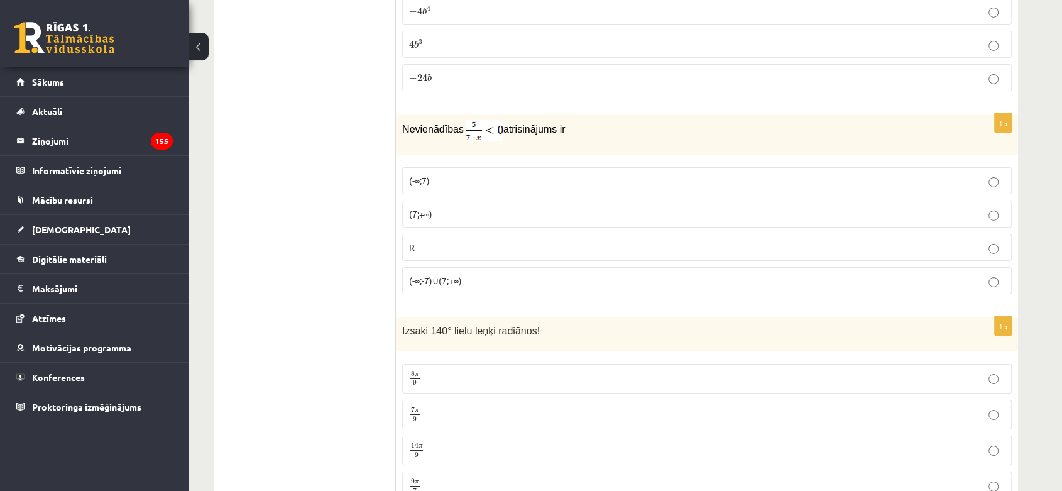
scroll to position [4340, 0]
click at [466, 206] on p "(7;+∞)" at bounding box center [707, 212] width 596 height 13
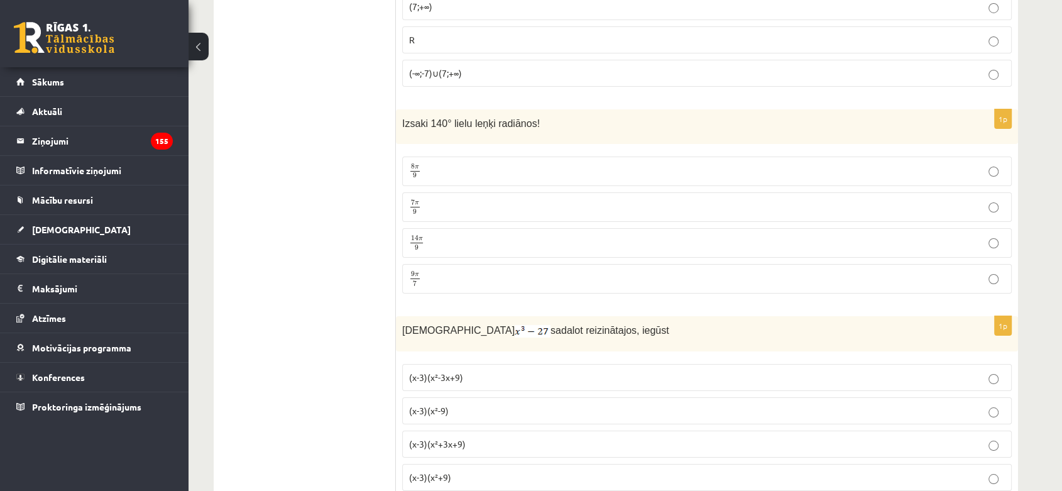
scroll to position [4550, 0]
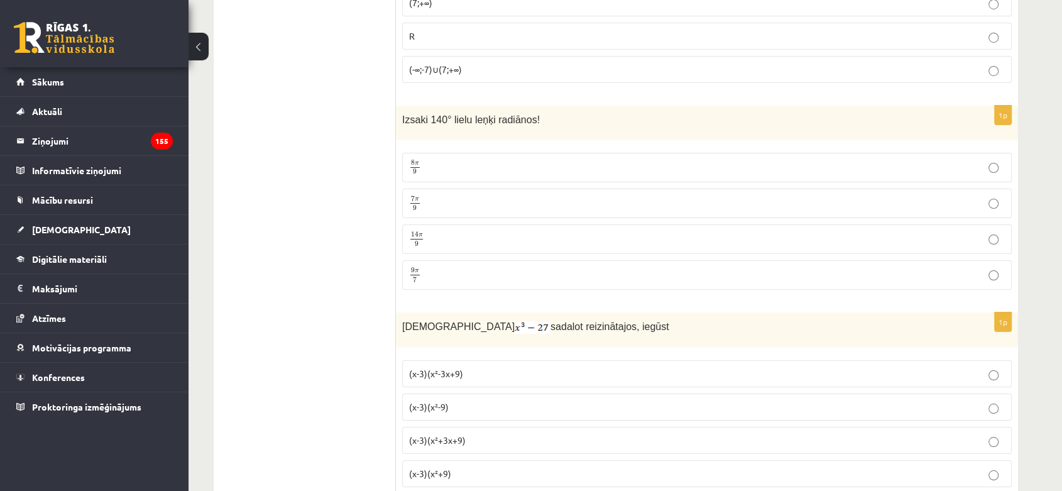
click at [517, 267] on p "9 π 7 9 π 7" at bounding box center [707, 275] width 596 height 16
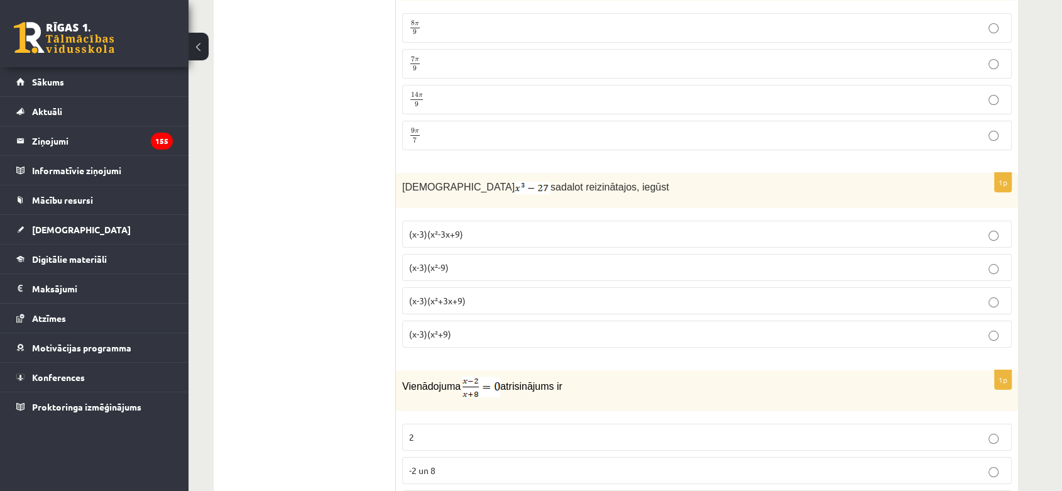
scroll to position [4759, 0]
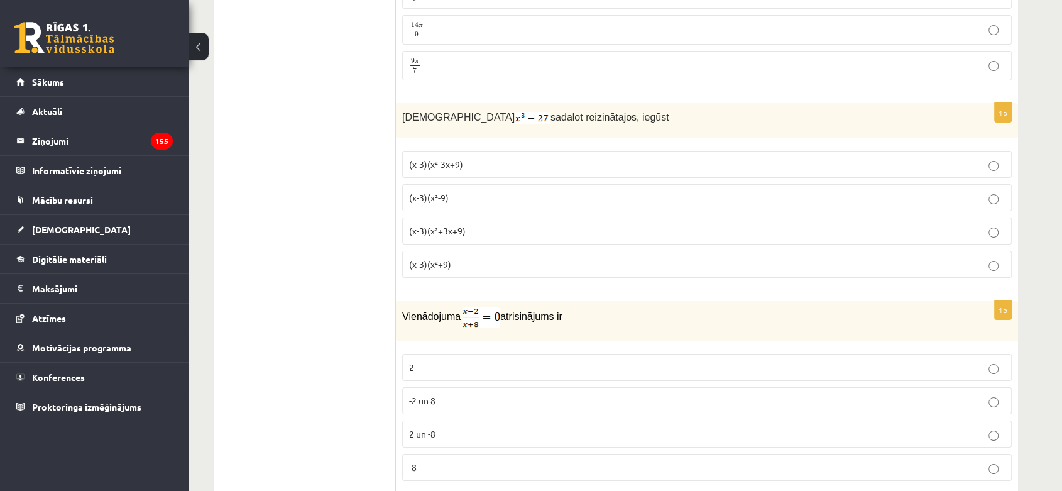
click at [503, 224] on p "(x-3)(x²+3x+9)" at bounding box center [707, 230] width 596 height 13
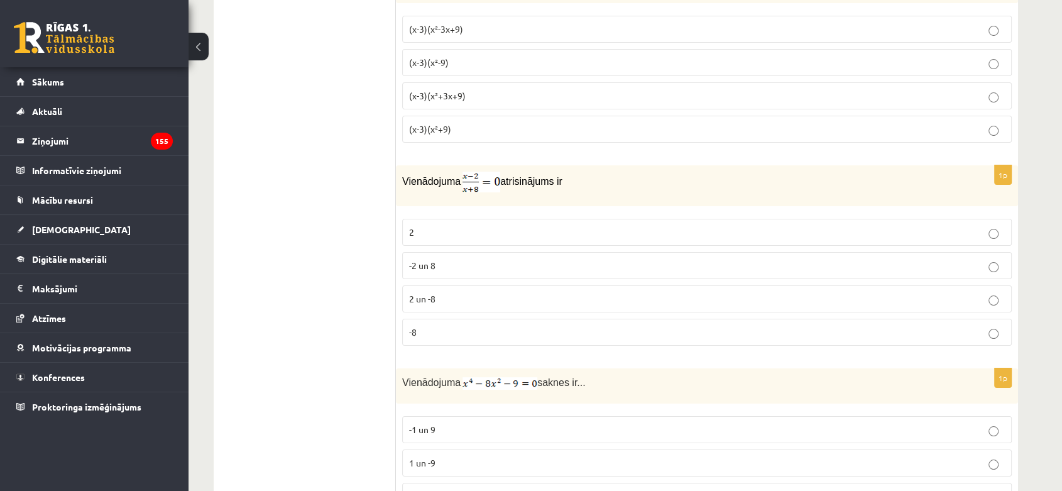
scroll to position [4917, 0]
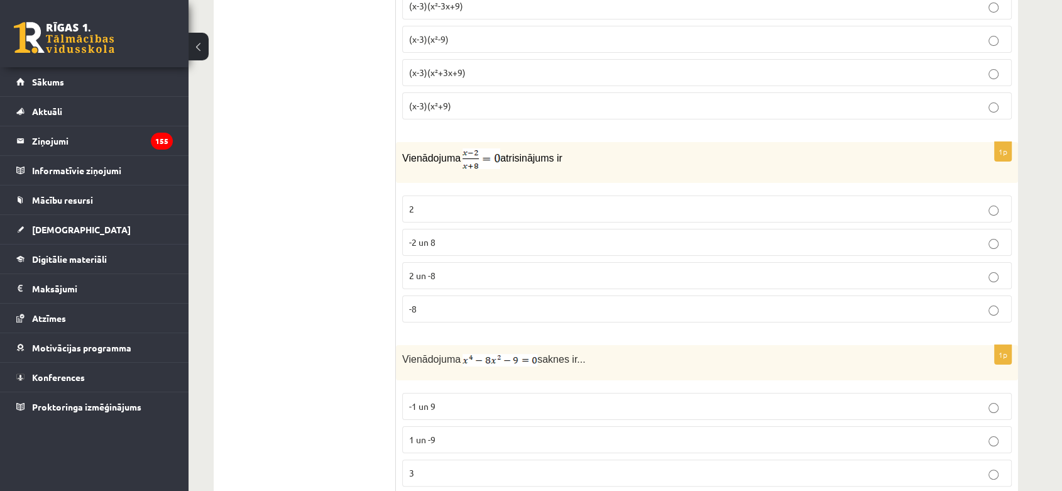
click at [588, 202] on p "2" at bounding box center [707, 208] width 596 height 13
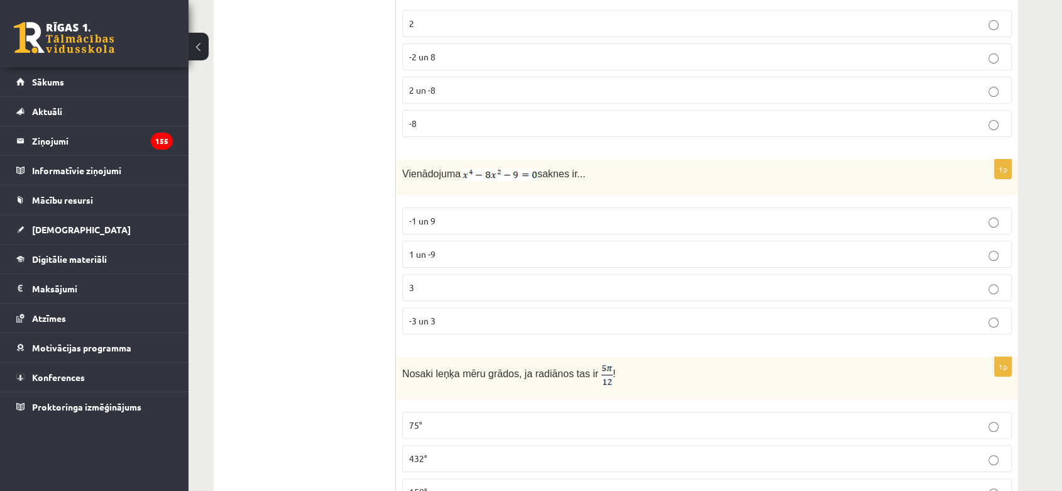
scroll to position [5127, 0]
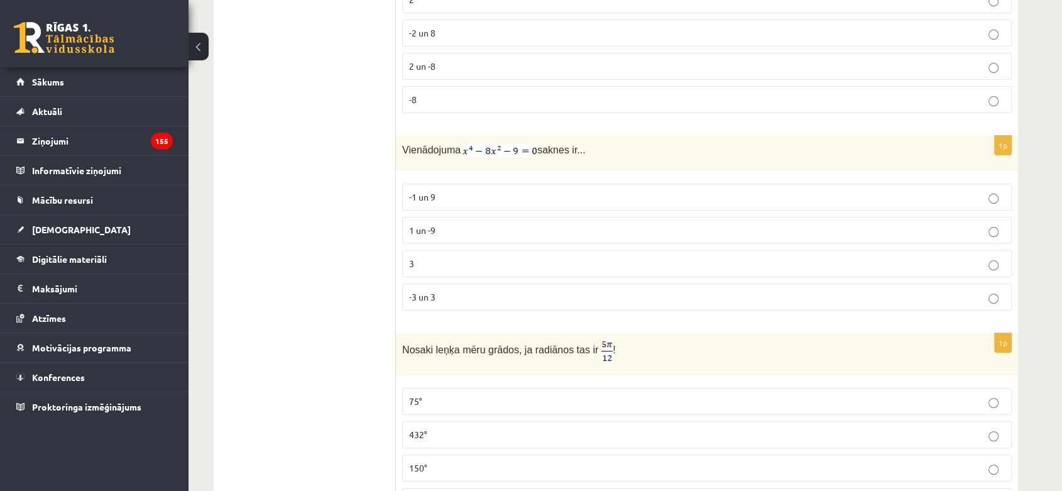
click at [500, 290] on p "-3 un 3" at bounding box center [707, 296] width 596 height 13
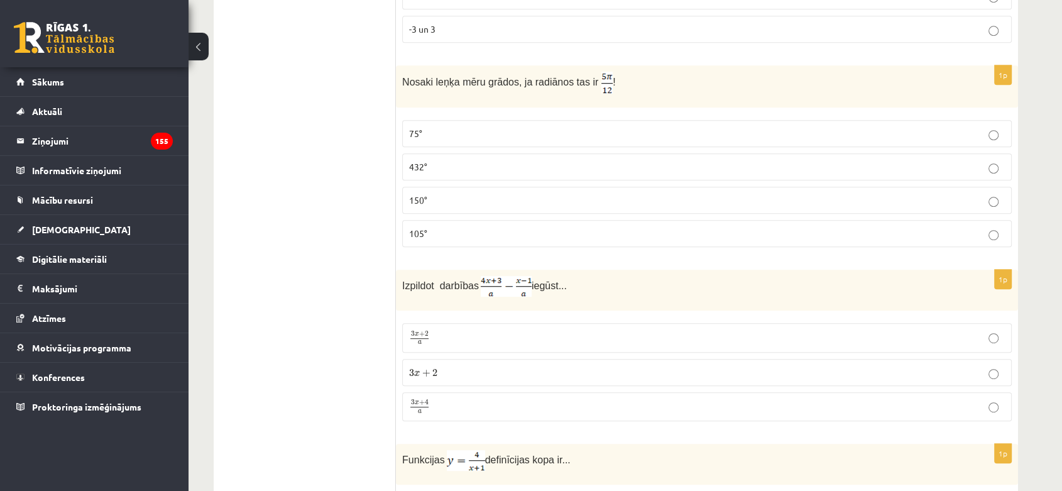
scroll to position [5406, 0]
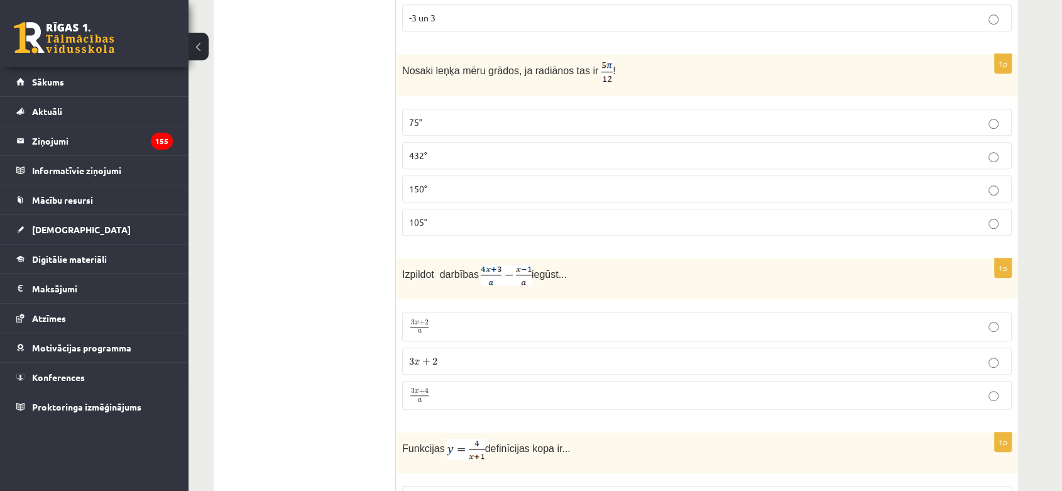
click at [501, 216] on p "105°" at bounding box center [707, 222] width 596 height 13
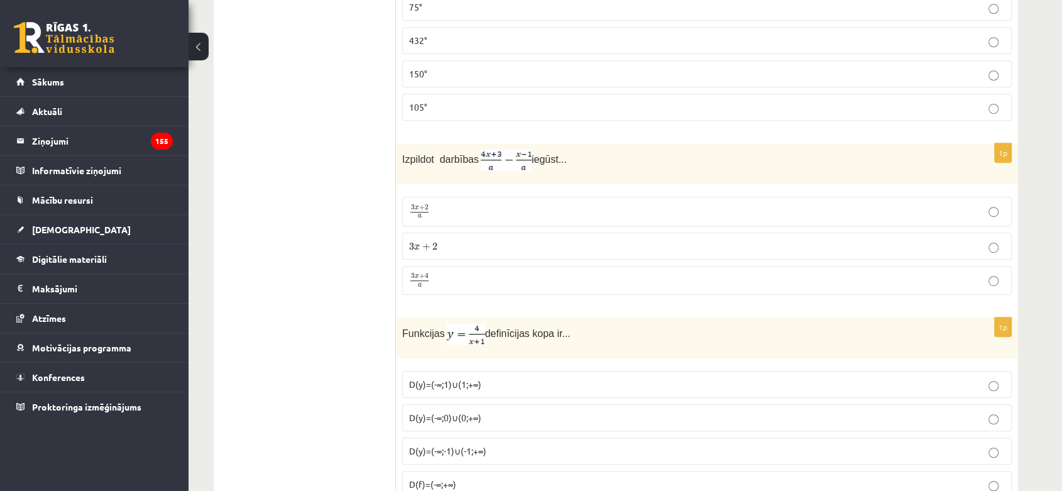
scroll to position [5546, 0]
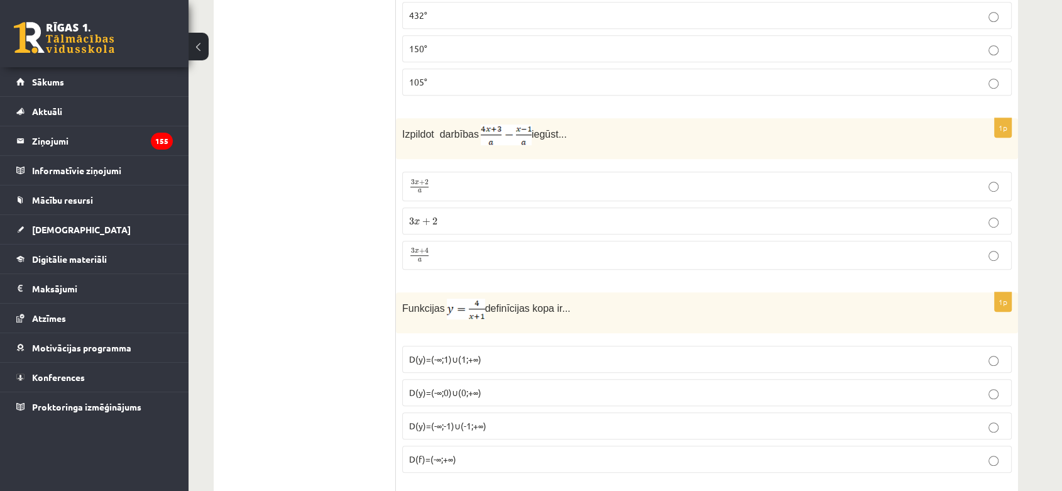
click at [561, 248] on p "3 x + 4 a 3 x + 4 a" at bounding box center [707, 256] width 596 height 16
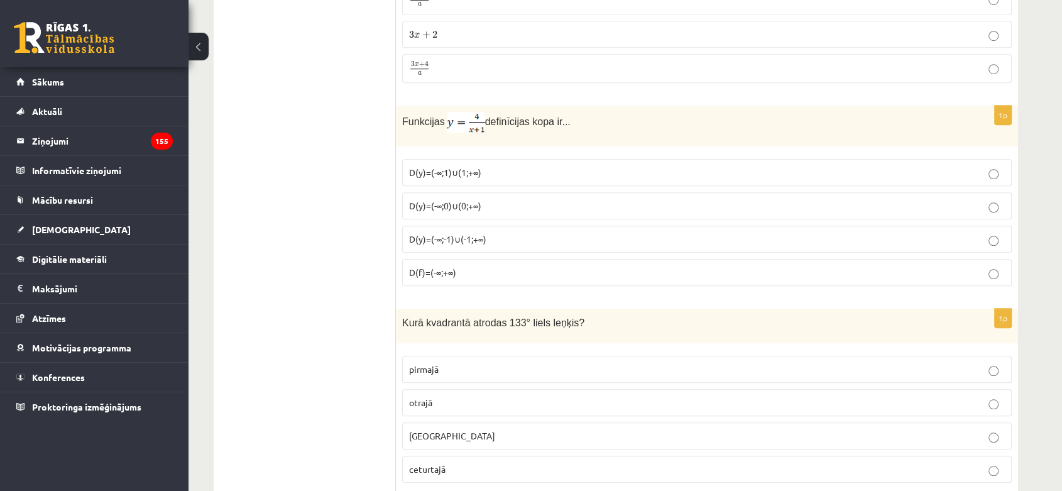
scroll to position [5755, 0]
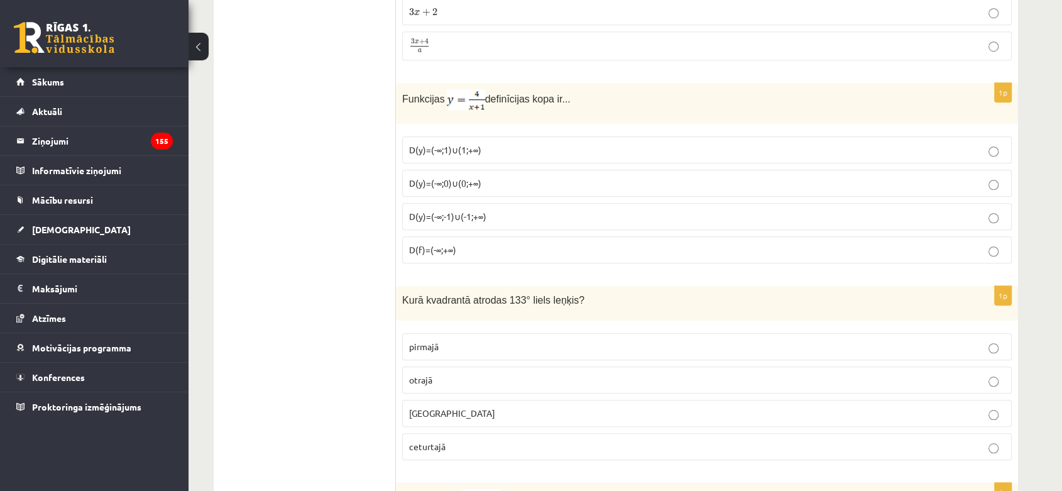
click at [522, 143] on p "D(y)=(-∞;1)∪(1;+∞)" at bounding box center [707, 149] width 596 height 13
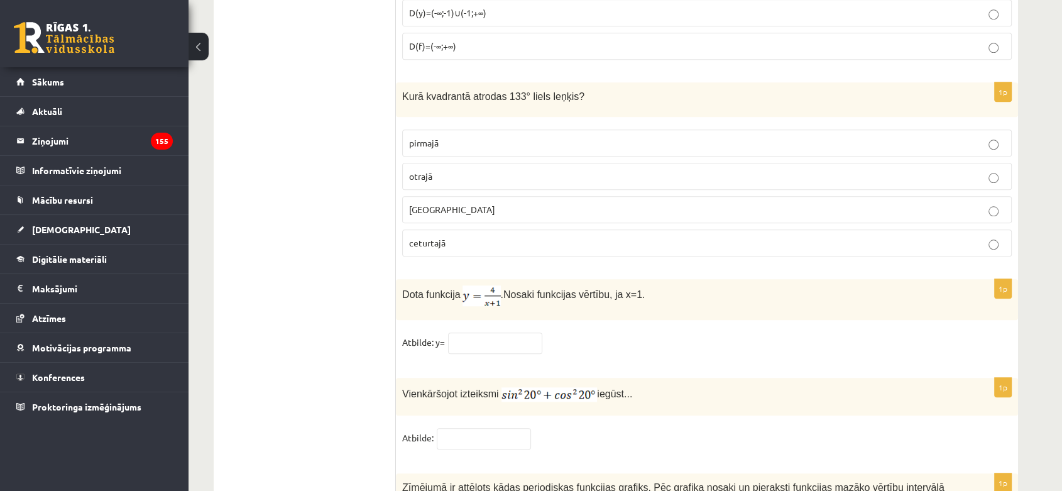
scroll to position [5964, 0]
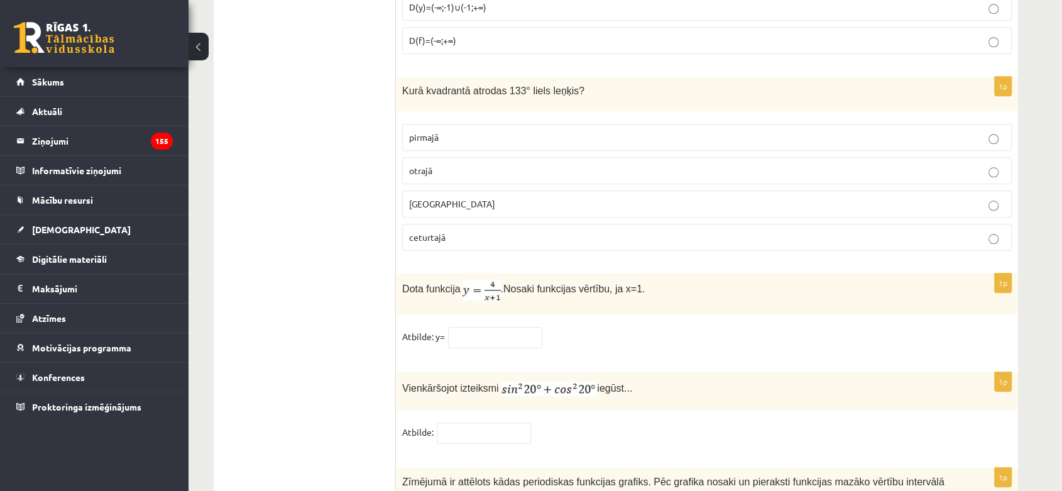
click at [603, 157] on label "otrajā" at bounding box center [707, 170] width 610 height 27
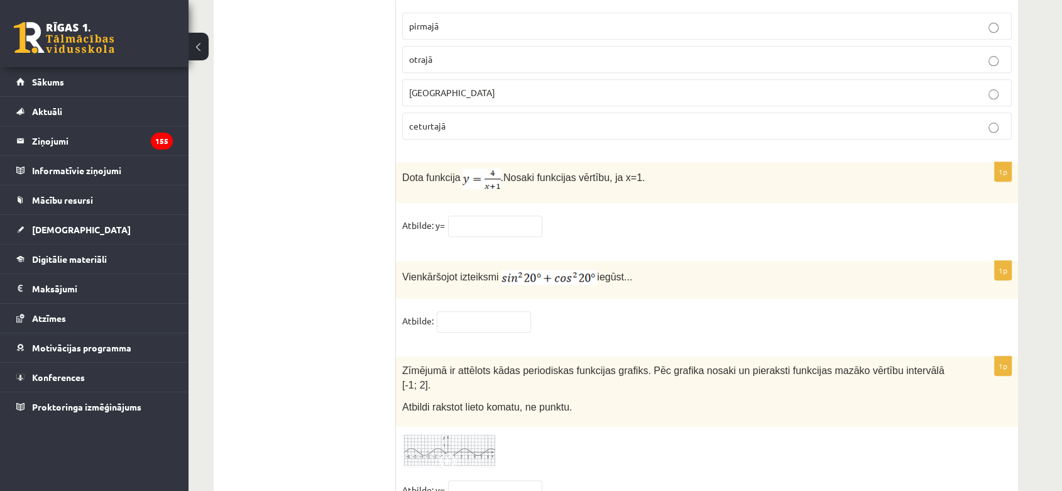
scroll to position [6104, 0]
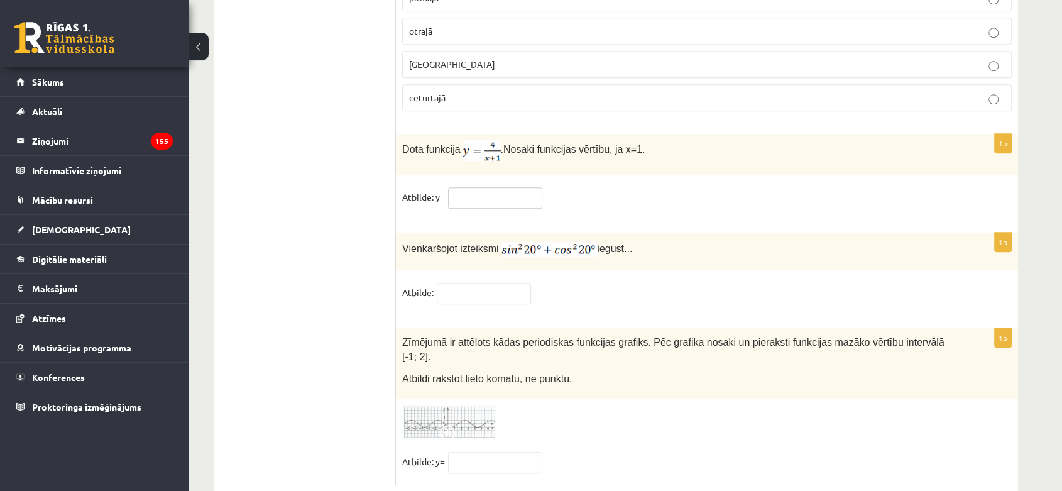
click at [493, 187] on input "text" at bounding box center [495, 197] width 94 height 21
type input "*"
click at [483, 263] on div "1p Vienkāršojot izteiksmi iegūst... Atbilde:" at bounding box center [707, 275] width 622 height 84
click at [486, 283] on input "text" at bounding box center [484, 293] width 94 height 21
click at [597, 283] on fieldset "Atbilde:" at bounding box center [707, 296] width 610 height 26
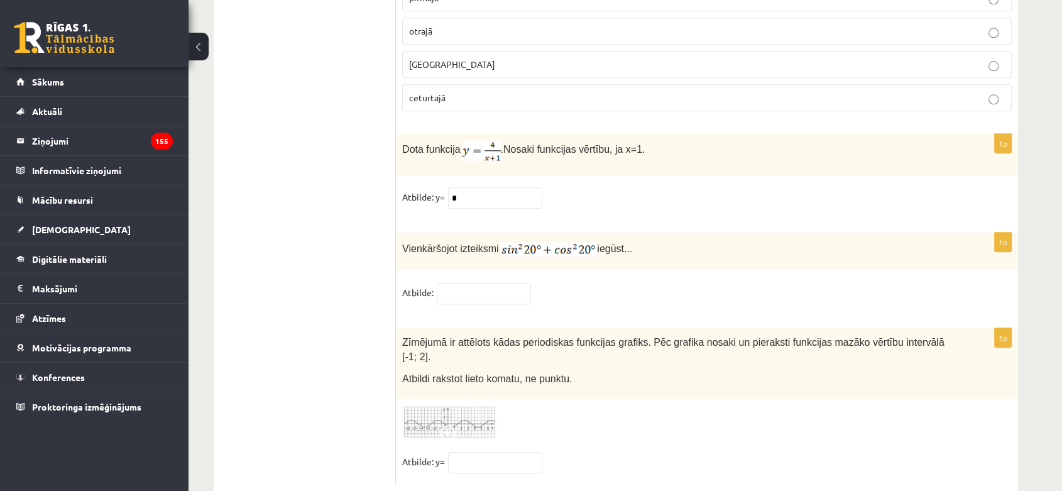
drag, startPoint x: 646, startPoint y: 270, endPoint x: 622, endPoint y: 271, distance: 24.5
click at [622, 283] on fieldset "Atbilde:" at bounding box center [707, 296] width 610 height 26
click at [480, 288] on fieldset "Atbilde:" at bounding box center [707, 296] width 610 height 26
click at [481, 285] on fieldset "Atbilde:" at bounding box center [707, 296] width 610 height 26
click at [485, 283] on input "text" at bounding box center [484, 293] width 94 height 21
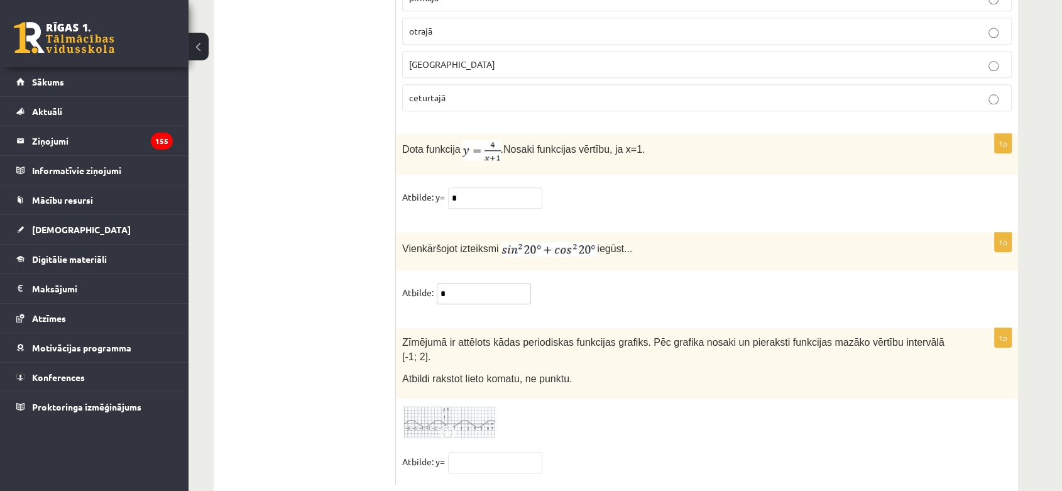
type input "*"
click at [593, 283] on fieldset "Atbilde: *" at bounding box center [707, 296] width 610 height 26
click at [464, 405] on img at bounding box center [449, 422] width 94 height 35
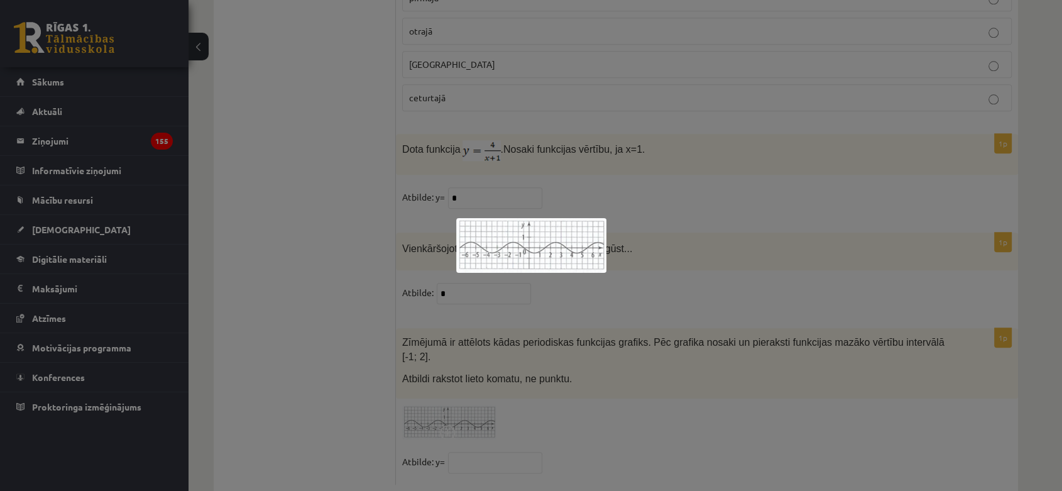
click at [888, 266] on div at bounding box center [531, 245] width 1062 height 491
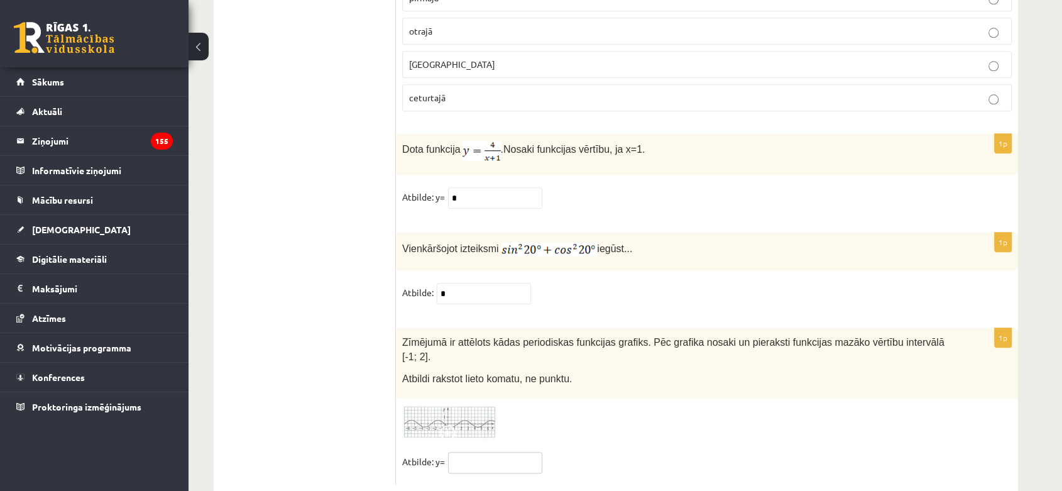
click at [488, 452] on input "text" at bounding box center [495, 462] width 94 height 21
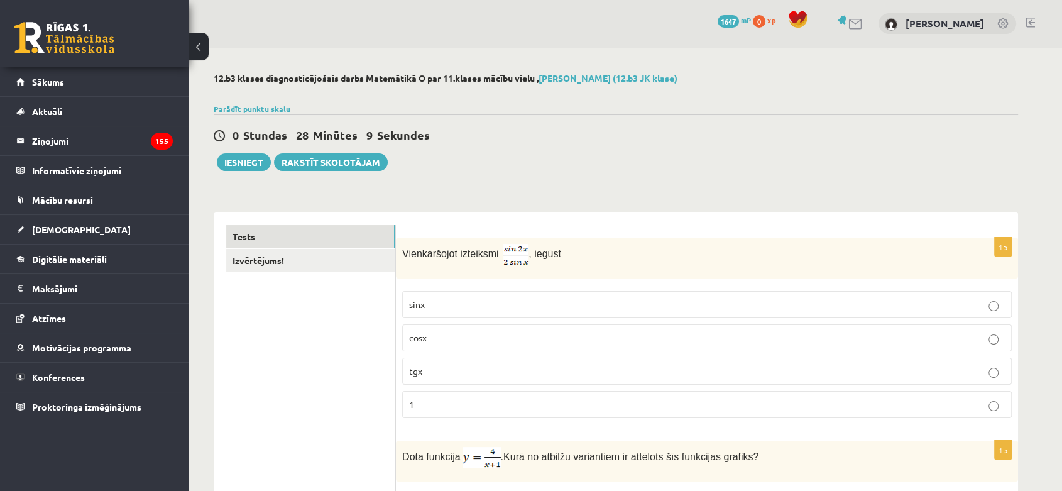
scroll to position [0, 0]
type input "*"
click at [261, 255] on link "Izvērtējums!" at bounding box center [310, 261] width 169 height 23
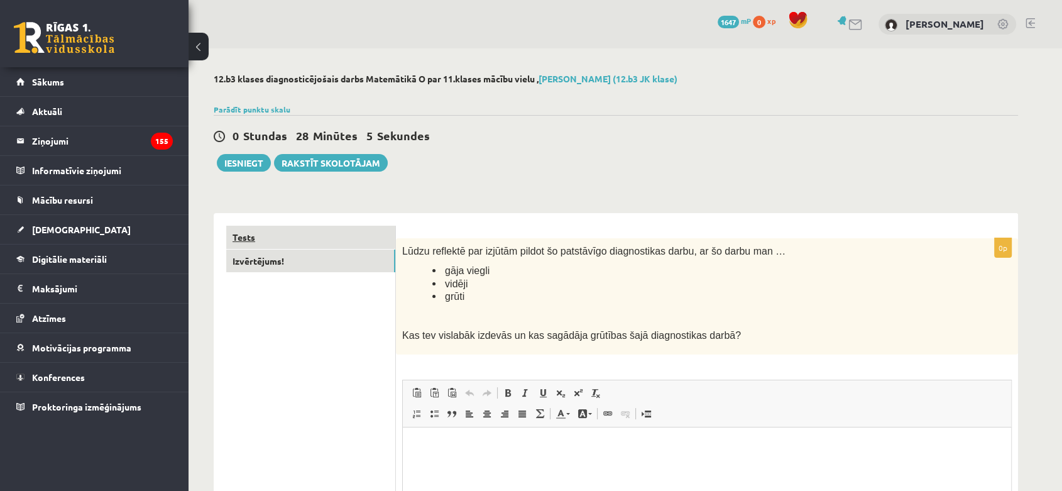
click at [284, 240] on link "Tests" at bounding box center [310, 237] width 169 height 23
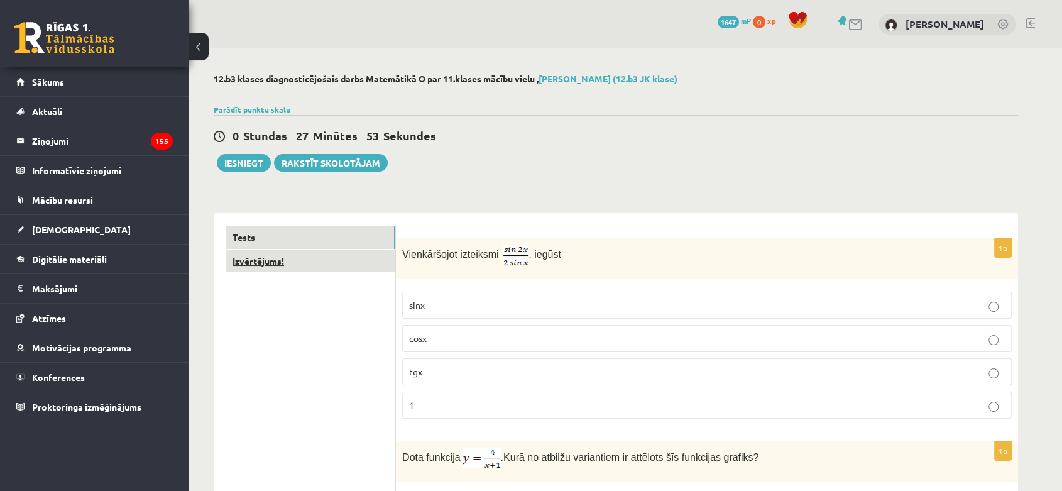
click at [354, 250] on link "Izvērtējums!" at bounding box center [310, 261] width 169 height 23
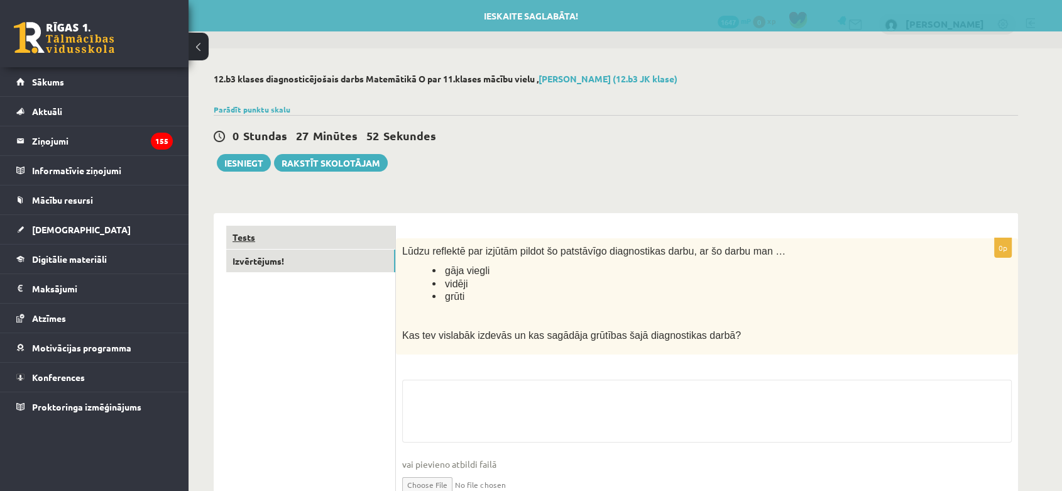
click at [349, 240] on link "Tests" at bounding box center [310, 237] width 169 height 23
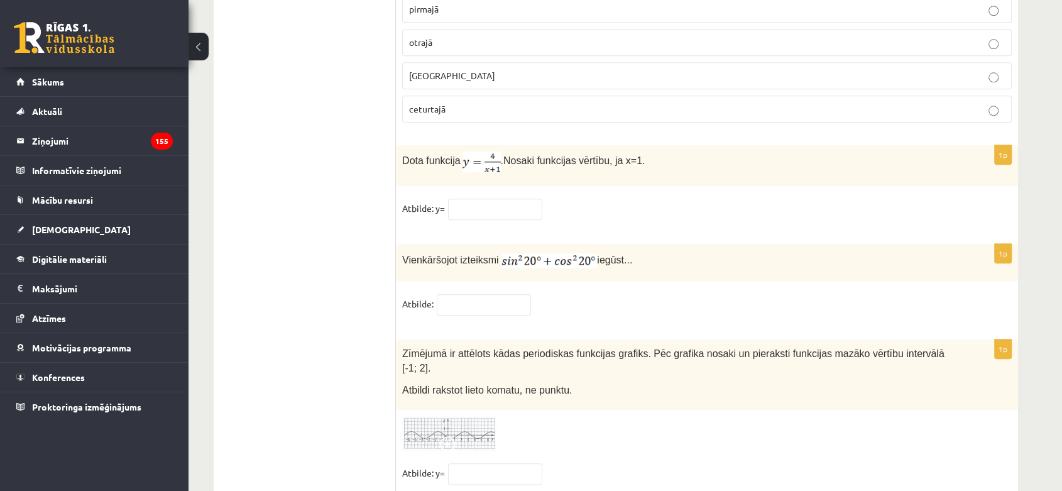
scroll to position [6104, 0]
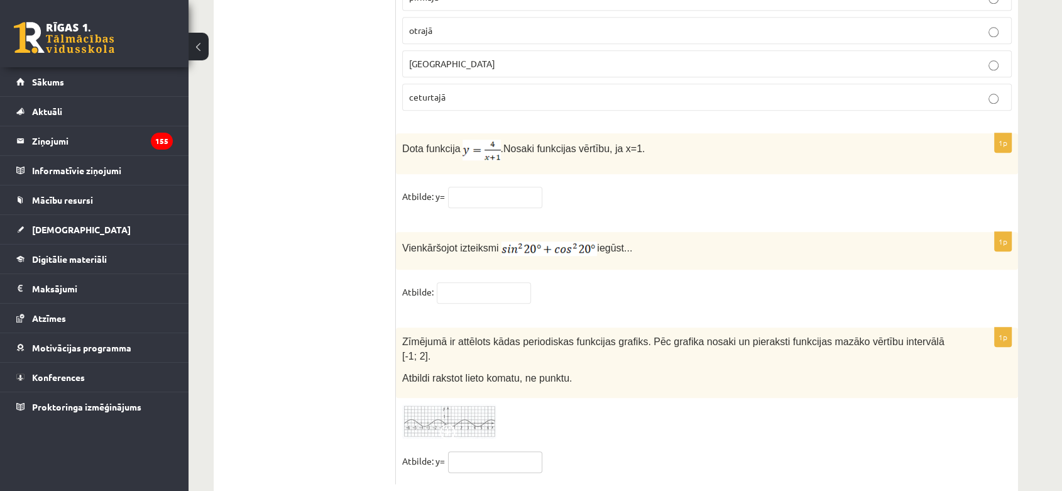
click at [512, 451] on input "text" at bounding box center [495, 461] width 94 height 21
type input "*"
click at [640, 418] on div "1p Zīmējumā ir attēlots kādas periodiskas funkcijas grafiks. Pēc grafika nosaki…" at bounding box center [707, 405] width 622 height 156
click at [505, 282] on input "text" at bounding box center [484, 292] width 94 height 21
type input "*"
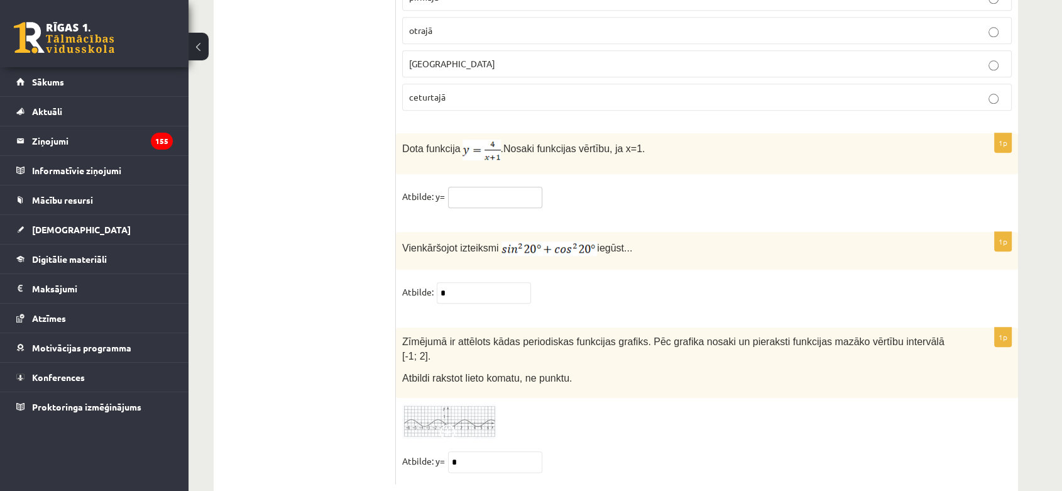
click at [493, 187] on input "text" at bounding box center [495, 197] width 94 height 21
type input "*"
click at [603, 187] on fieldset "Atbilde: y= *" at bounding box center [707, 200] width 610 height 26
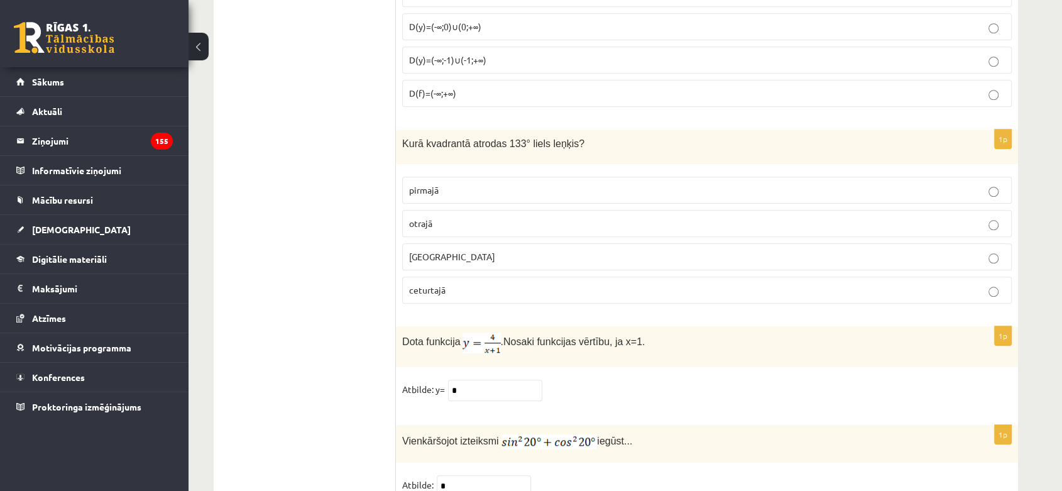
scroll to position [5895, 0]
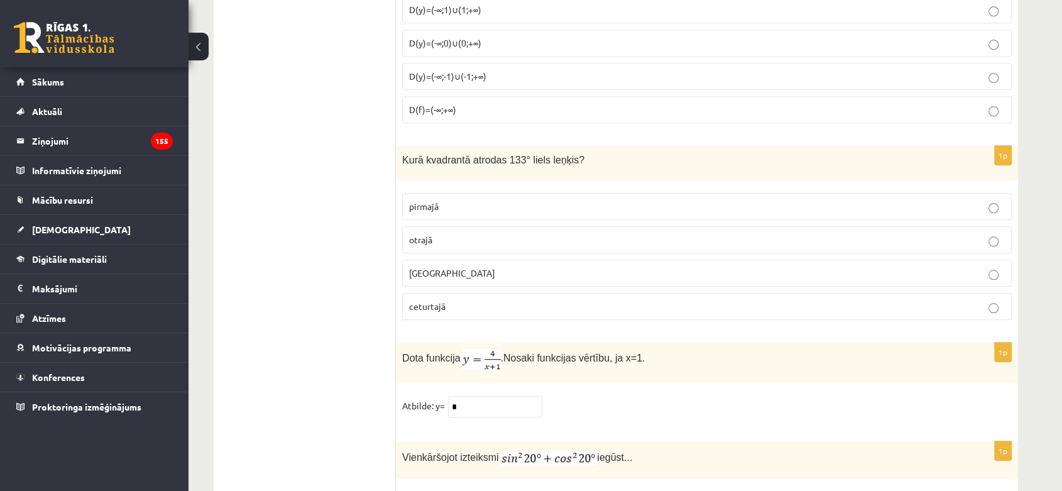
click at [619, 204] on fieldset "pirmajā otrajā trešajā ceturtajā" at bounding box center [707, 255] width 610 height 137
click at [622, 226] on label "otrajā" at bounding box center [707, 239] width 610 height 27
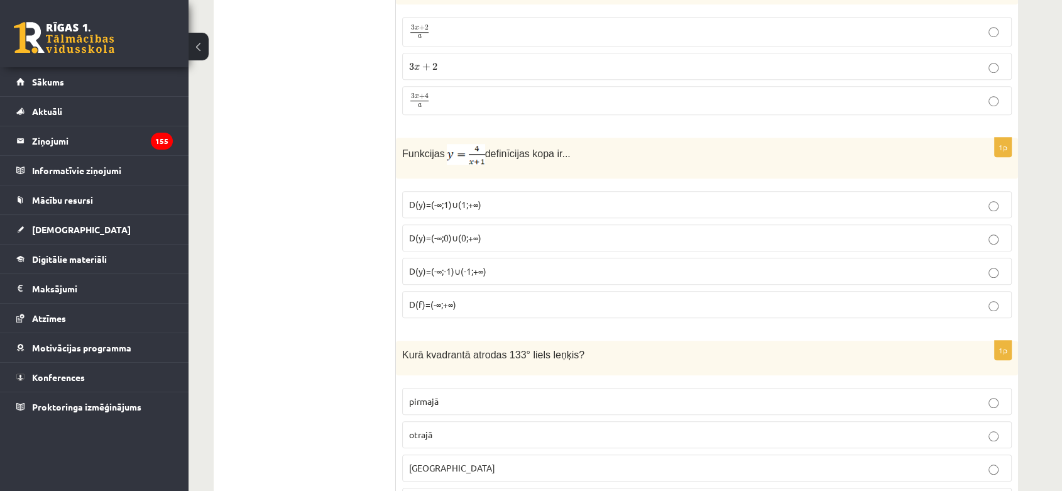
scroll to position [5686, 0]
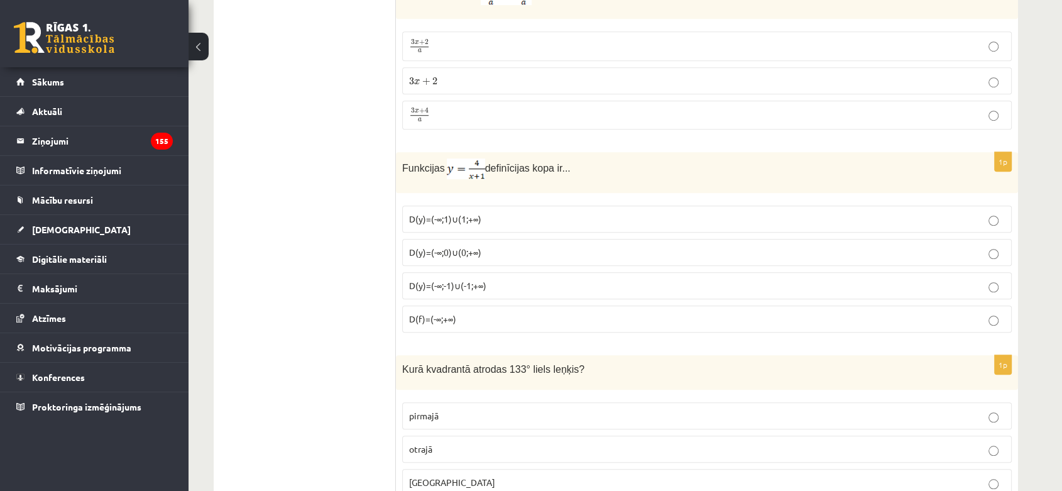
click at [585, 199] on fieldset "D(y)=(-∞;1)∪(1;+∞) D(y)=(-∞;0)∪(0;+∞) D(y)=(-∞;-1)∪(-1;+∞) D(f)=(-∞;+∞)" at bounding box center [707, 267] width 610 height 137
click at [586, 212] on p "D(y)=(-∞;1)∪(1;+∞)" at bounding box center [707, 218] width 596 height 13
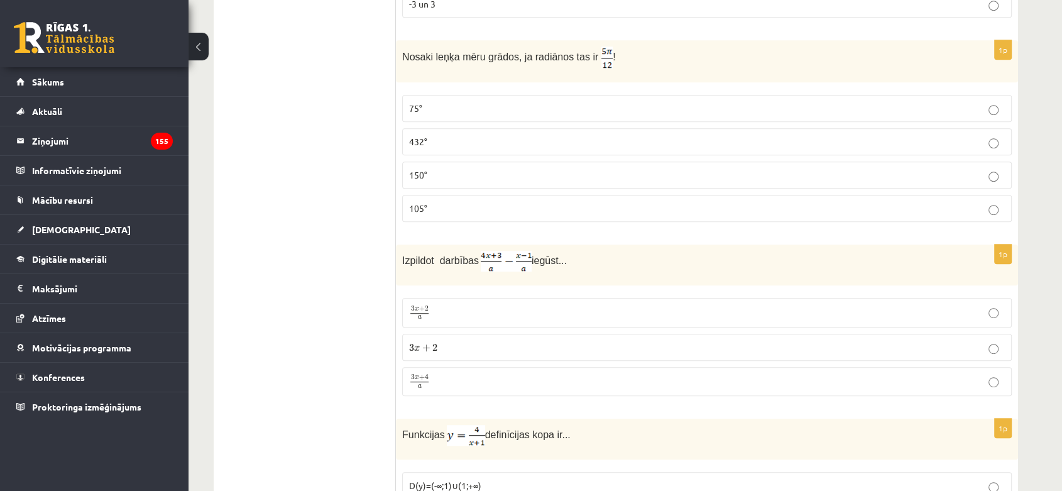
scroll to position [5406, 0]
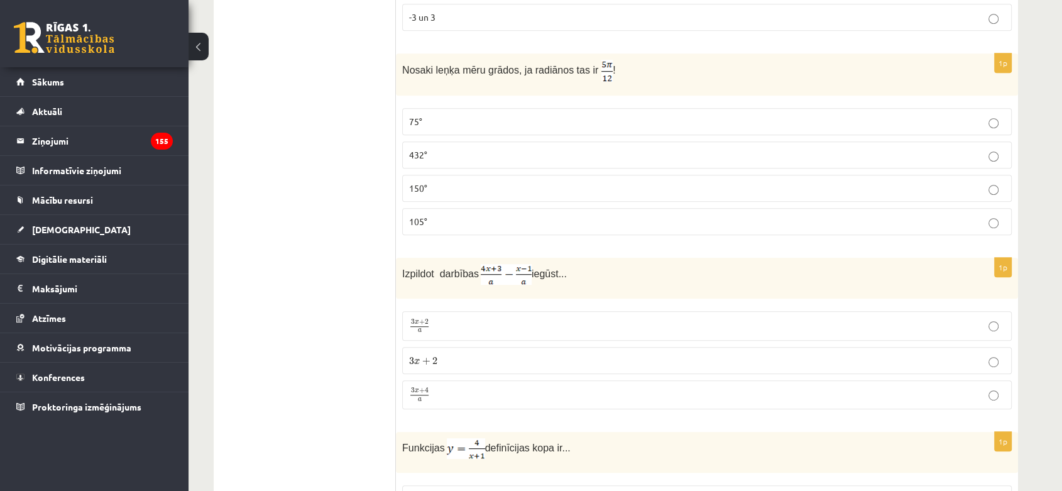
click at [570, 215] on p "105°" at bounding box center [707, 221] width 596 height 13
click at [534, 318] on p "3 x + 2 a 3 x + 2 a" at bounding box center [707, 325] width 596 height 15
click at [517, 359] on fieldset "3 x + 2 a 3 x + 2 a 3 x + 2 3 x + 2 3 x + 4 a 3 x + 4 a" at bounding box center [707, 359] width 610 height 108
click at [519, 387] on p "3 x + 4 a 3 x + 4 a" at bounding box center [707, 395] width 596 height 16
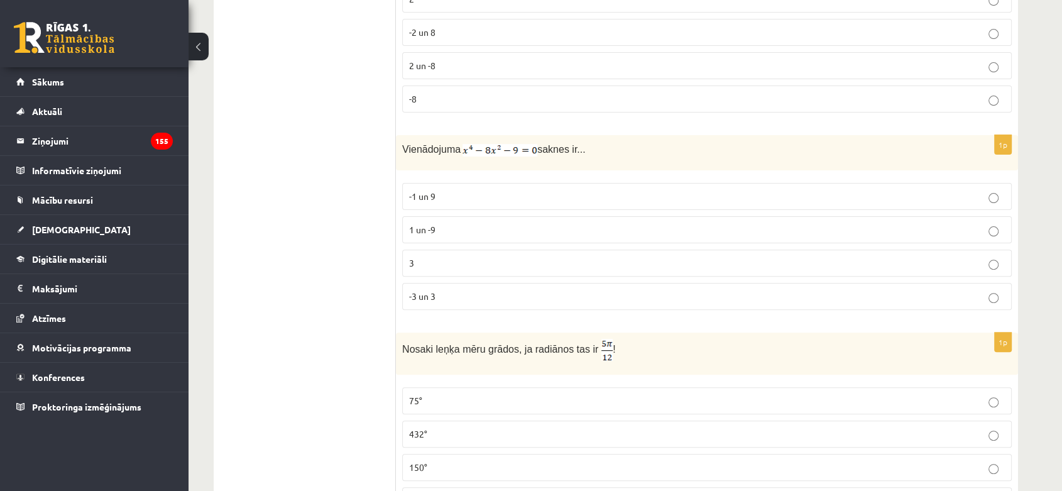
scroll to position [5057, 0]
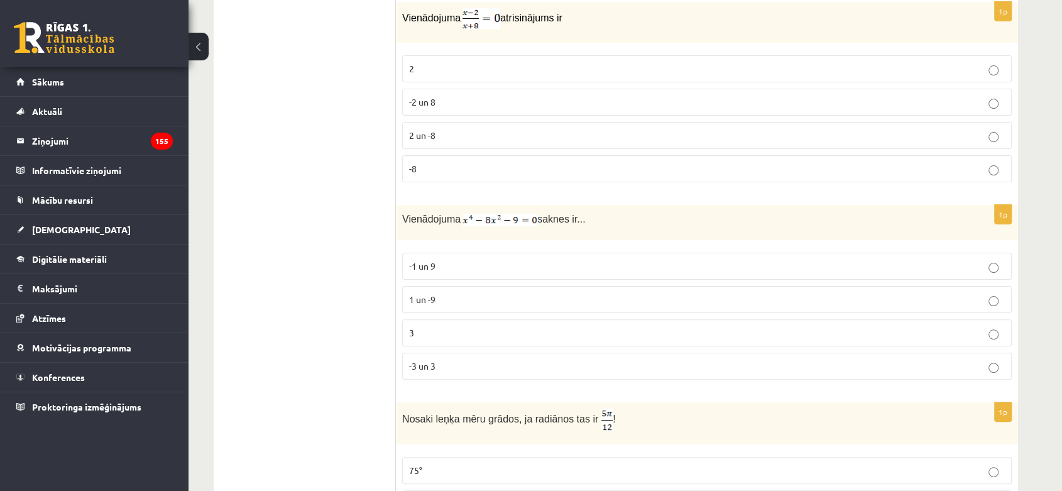
click at [526, 359] on p "-3 un 3" at bounding box center [707, 365] width 596 height 13
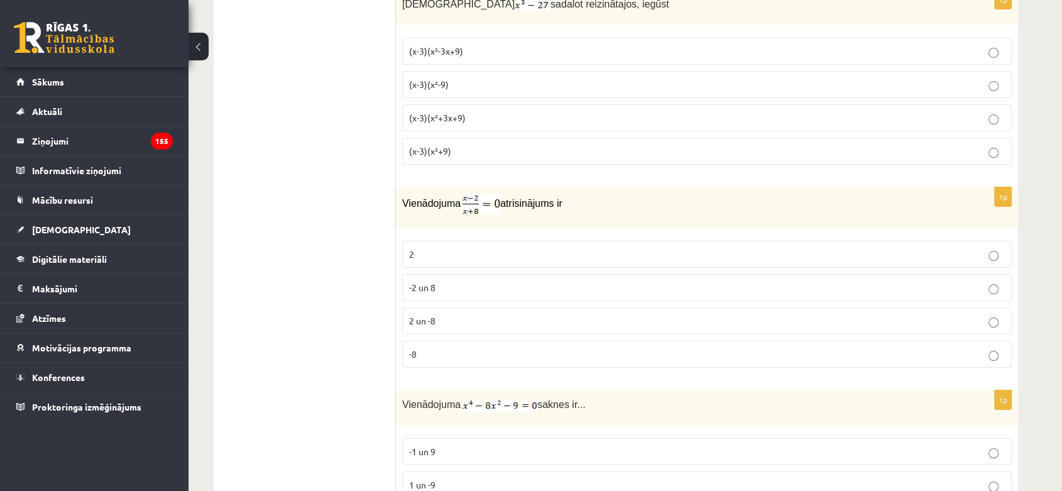
scroll to position [4848, 0]
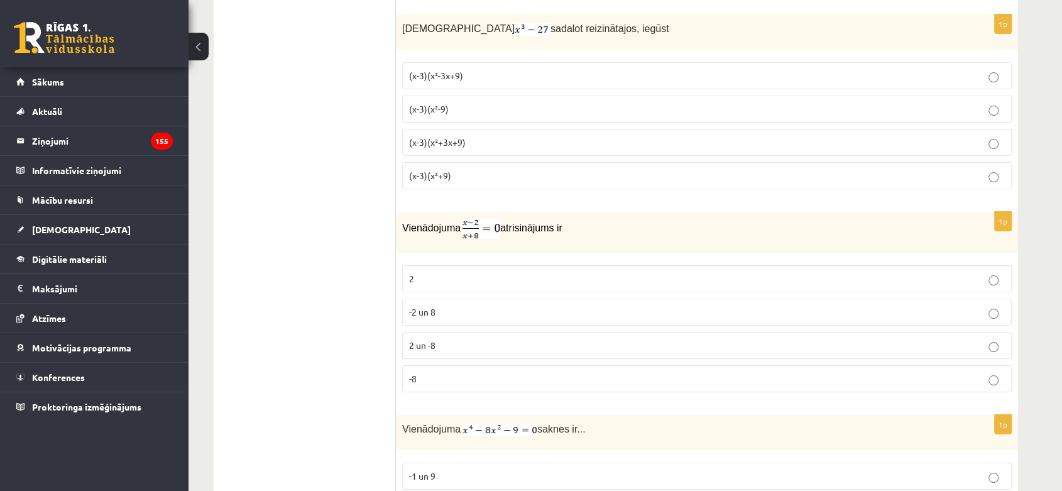
click at [686, 272] on p "2" at bounding box center [707, 278] width 596 height 13
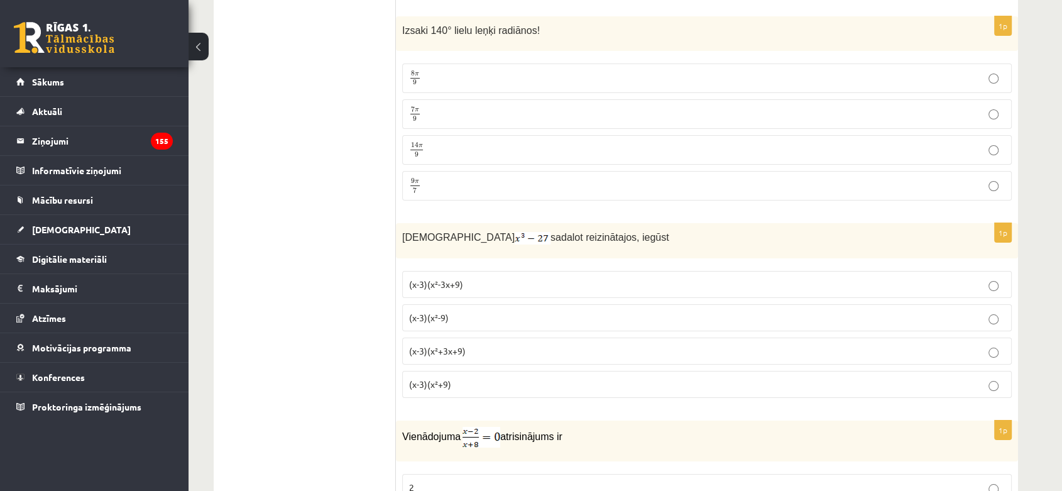
scroll to position [4638, 0]
click at [495, 345] on p "(x-3)(x²+3x+9)" at bounding box center [707, 351] width 596 height 13
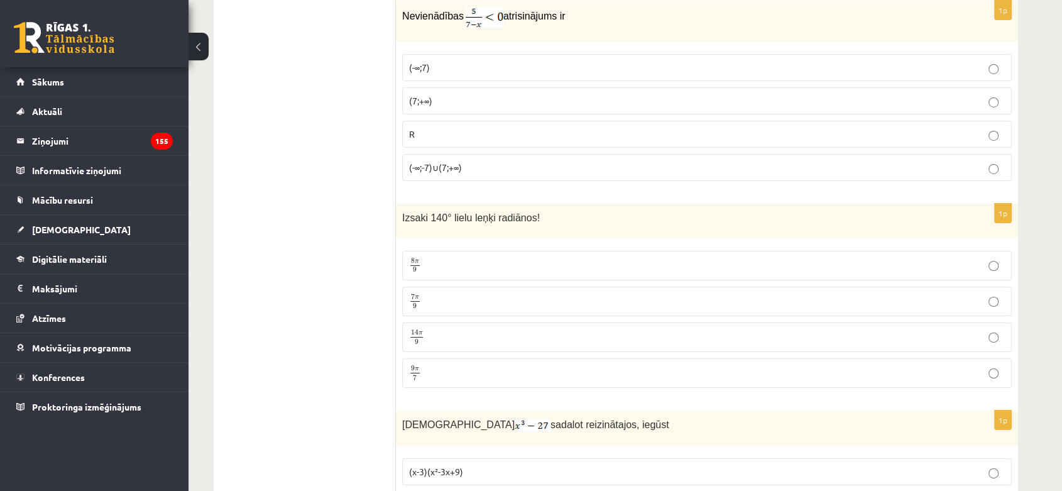
scroll to position [4429, 0]
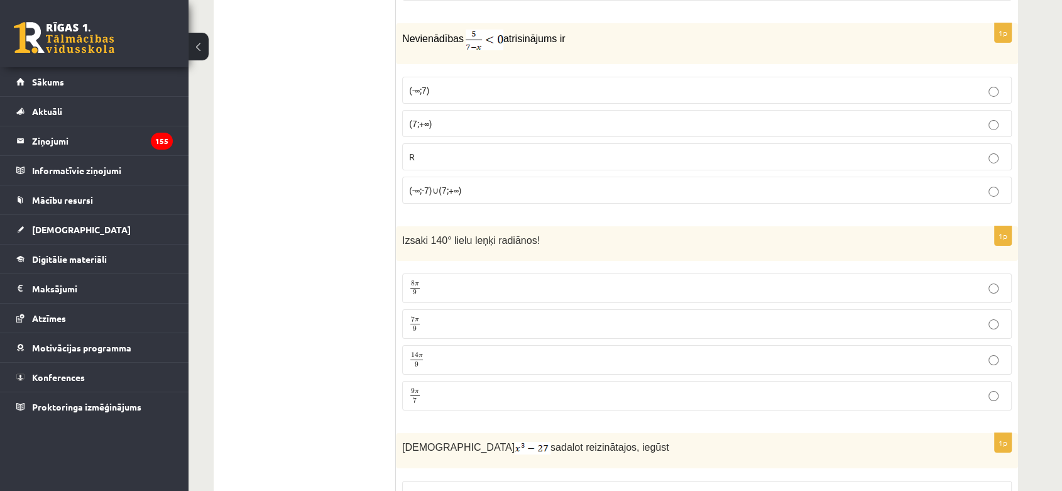
click at [552, 388] on p "9 π 7 9 π 7" at bounding box center [707, 396] width 596 height 16
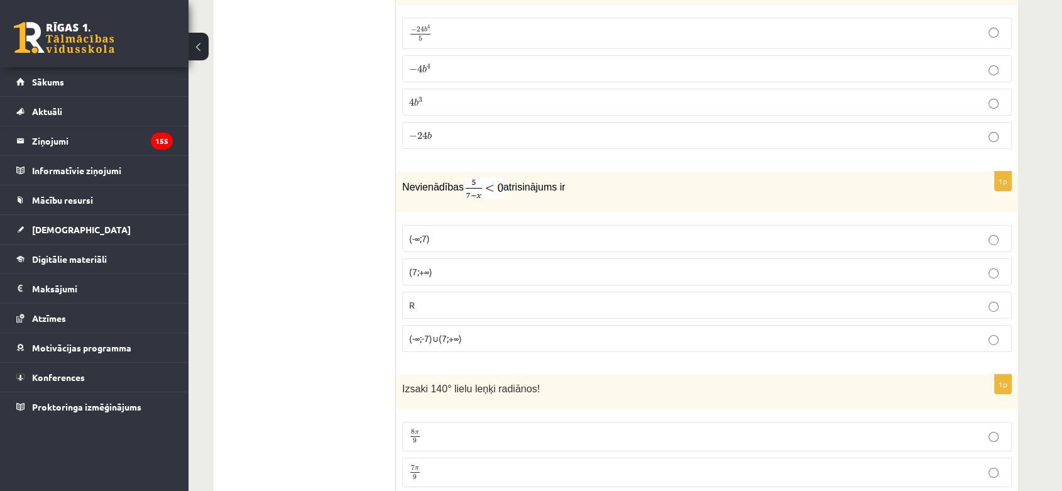
scroll to position [4219, 0]
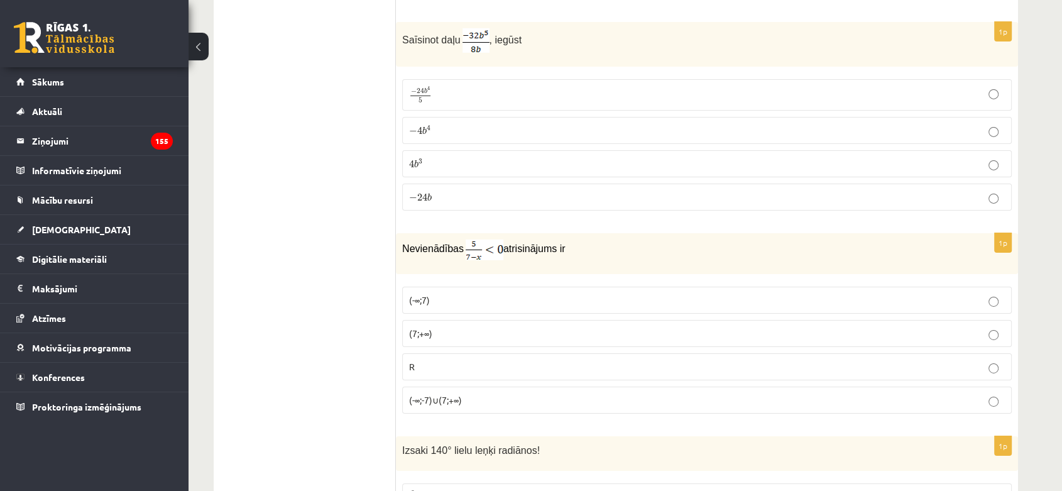
click at [439, 287] on label "(-∞;7)" at bounding box center [707, 300] width 610 height 27
click at [463, 327] on p "(7;+∞)" at bounding box center [707, 333] width 596 height 13
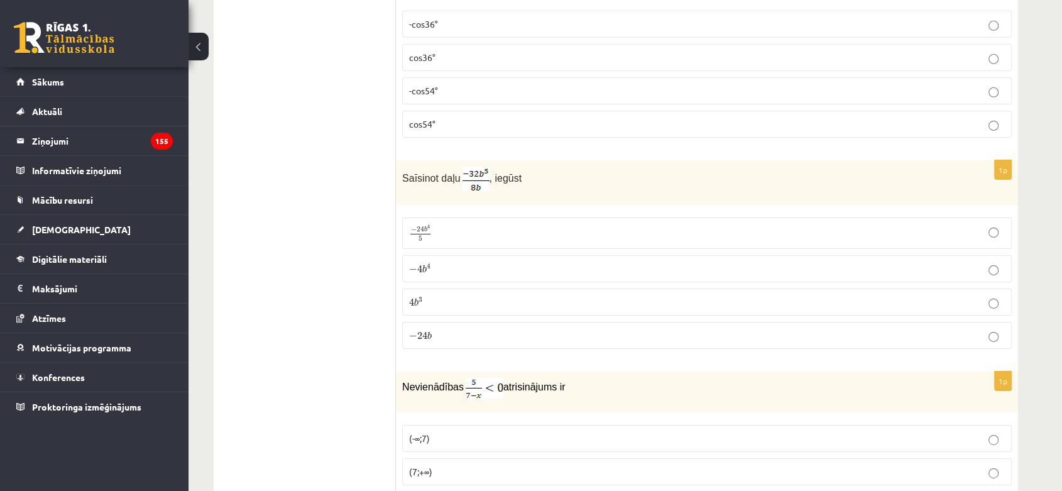
scroll to position [4080, 0]
click at [564, 263] on p "− 4 b 4 − 4 b 4" at bounding box center [707, 269] width 596 height 13
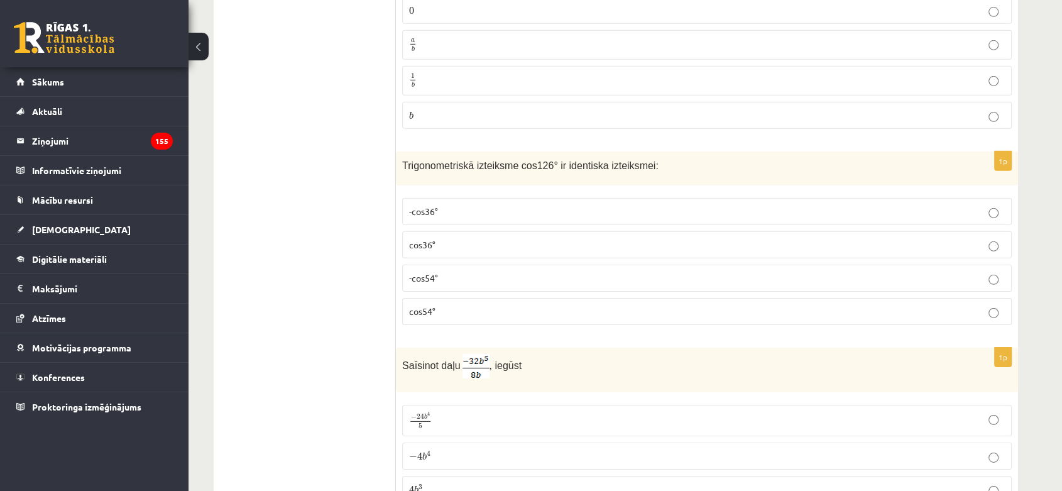
scroll to position [3870, 0]
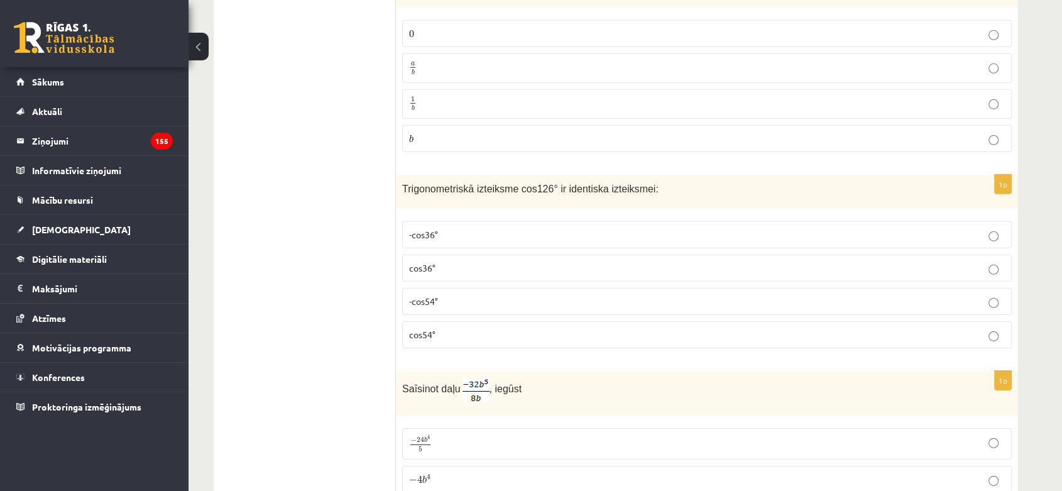
click at [556, 288] on label "-cos54°" at bounding box center [707, 301] width 610 height 27
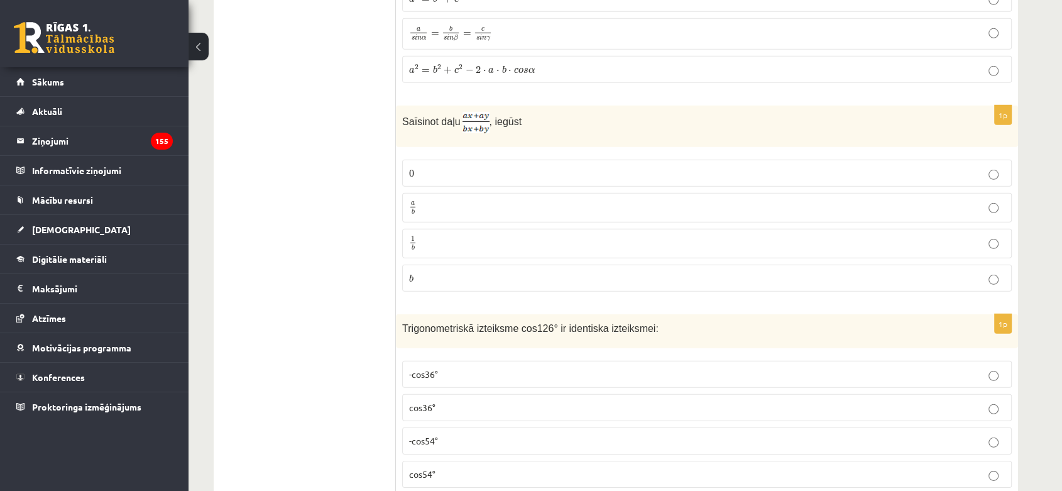
scroll to position [3660, 0]
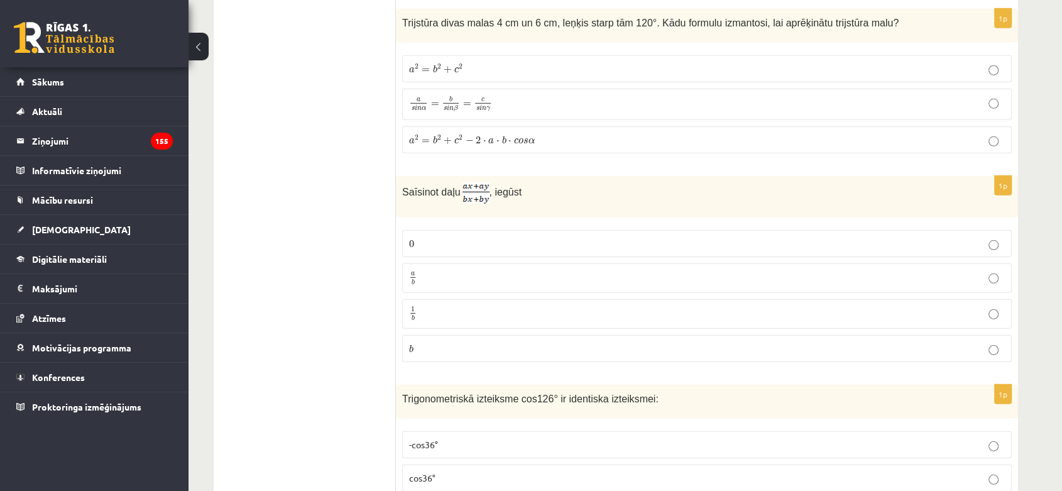
click at [508, 270] on p "a b a b" at bounding box center [707, 278] width 596 height 16
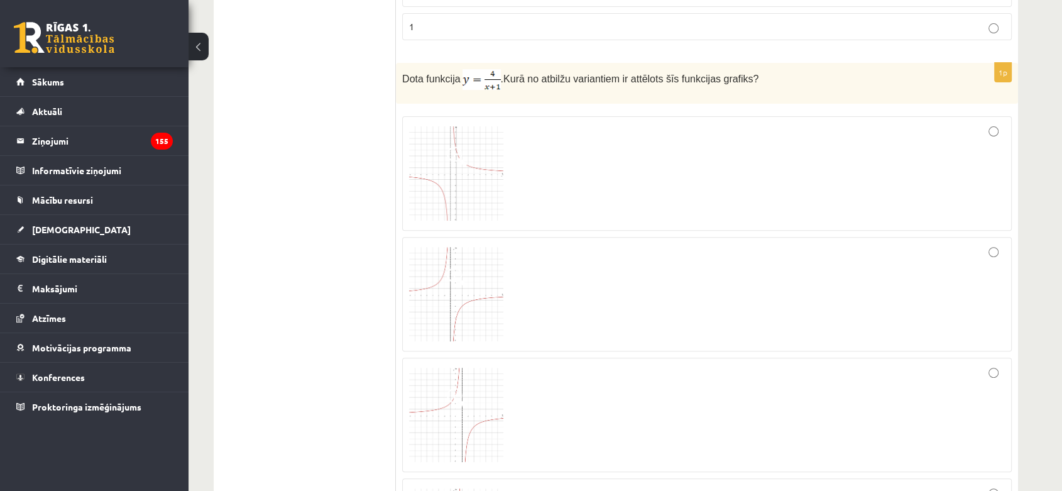
click at [671, 185] on div at bounding box center [707, 173] width 596 height 101
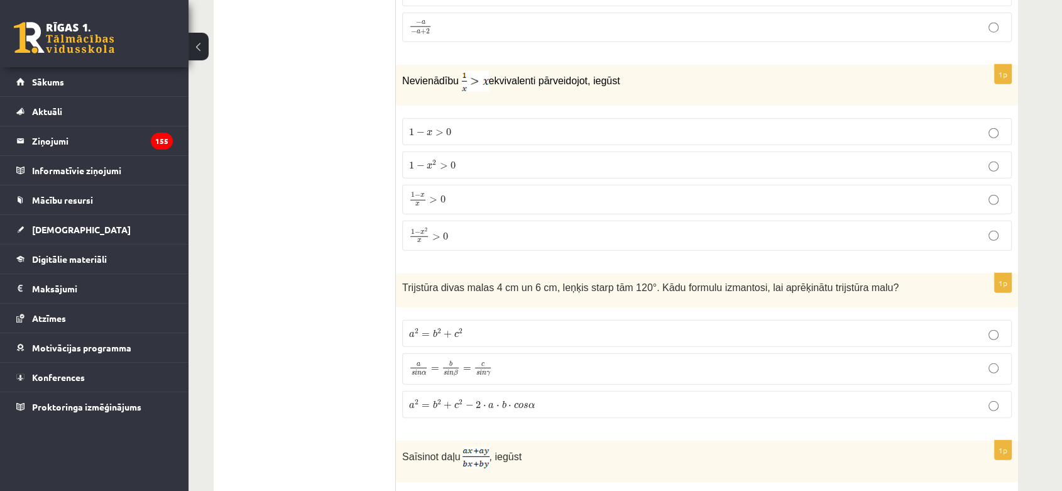
scroll to position [3381, 0]
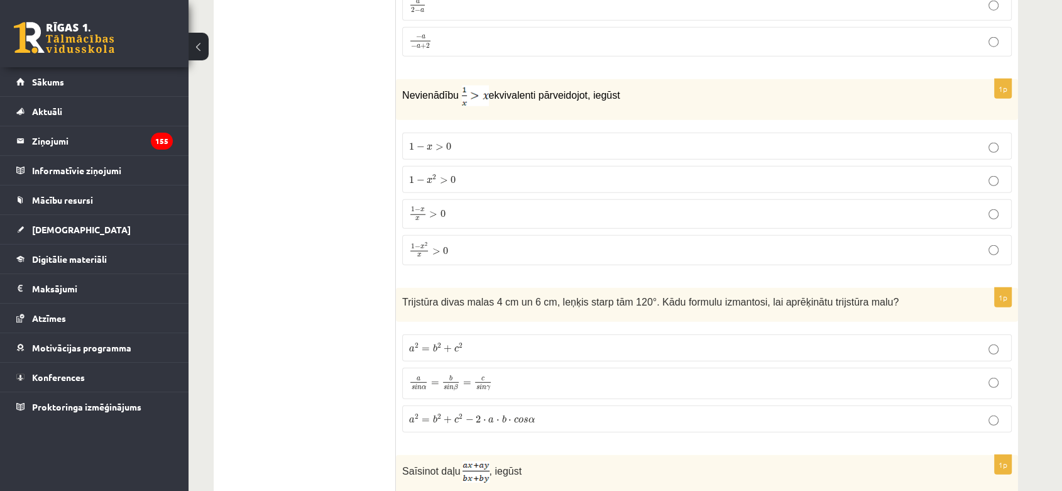
click at [654, 375] on p "a s i n α = b s i n β = c s i n γ a s i n α = b s i n β = c s i n γ" at bounding box center [707, 384] width 596 height 18
drag, startPoint x: 650, startPoint y: 349, endPoint x: 649, endPoint y: 333, distance: 15.8
click at [649, 348] on label "a 2 = b 2 + c 2 a 2 = b 2 + c 2" at bounding box center [707, 347] width 610 height 27
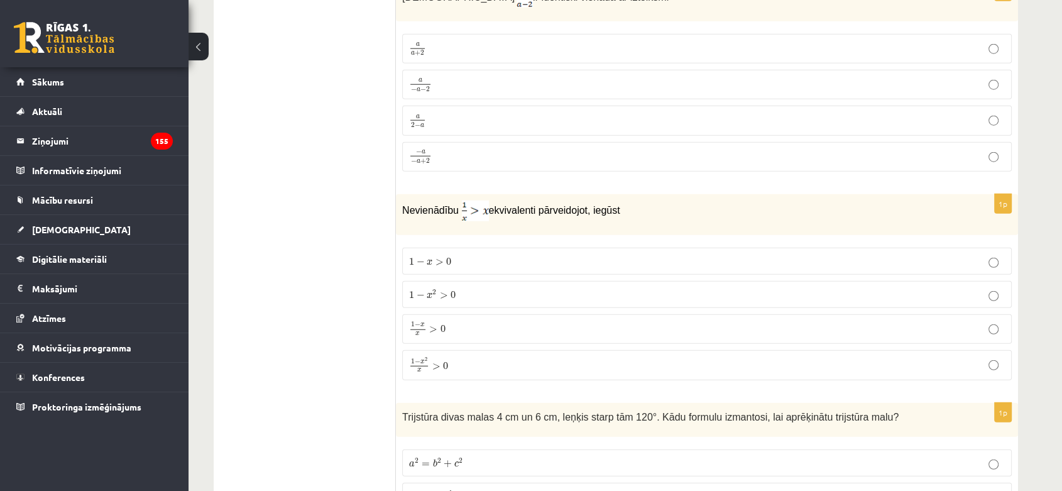
scroll to position [3242, 0]
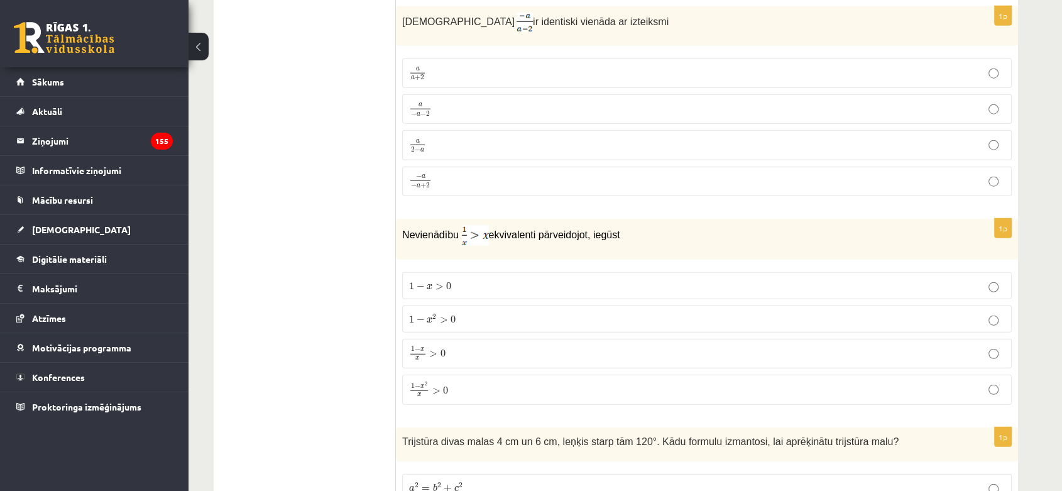
click at [602, 312] on p "1 − x 2 > 0 1 − x 2 > 0" at bounding box center [707, 318] width 596 height 13
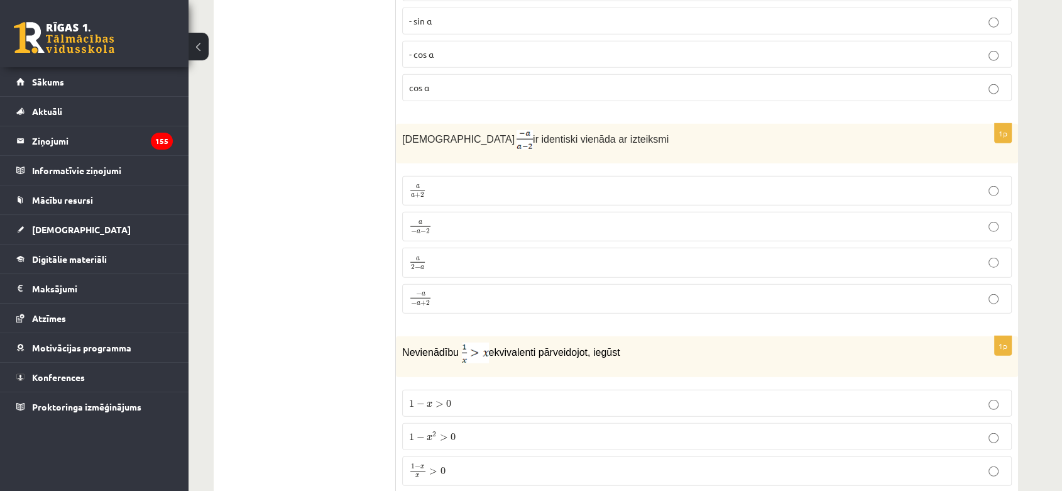
scroll to position [3102, 0]
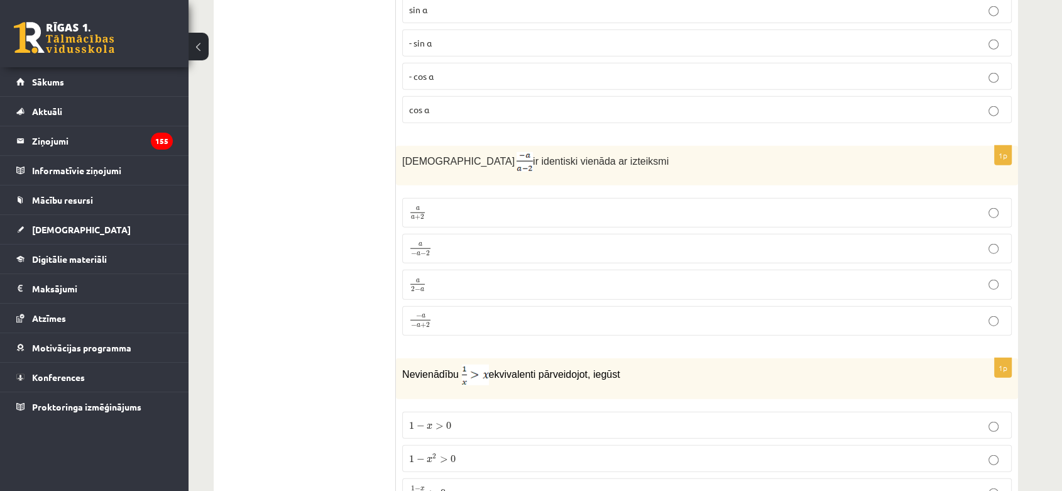
click at [719, 246] on p "a − a − 2 a − a − 2" at bounding box center [707, 249] width 596 height 16
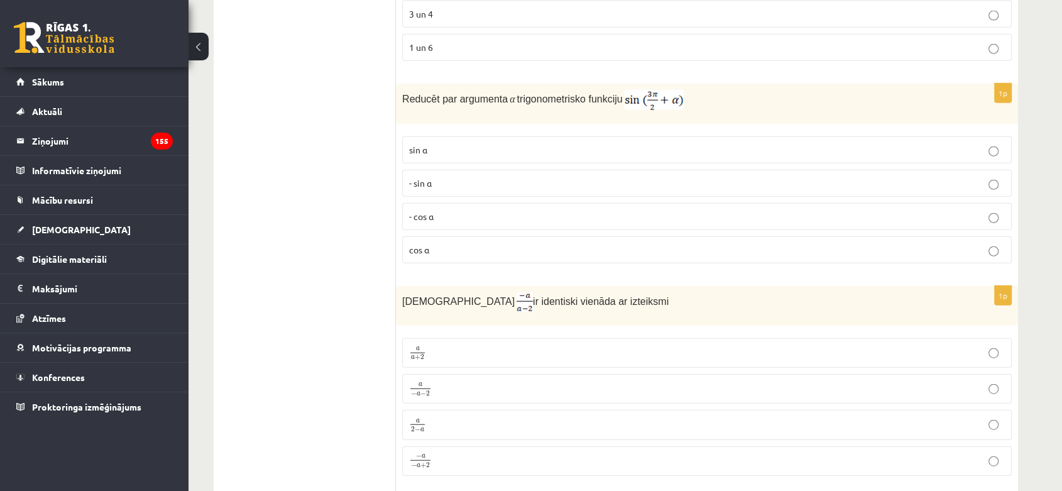
scroll to position [2892, 0]
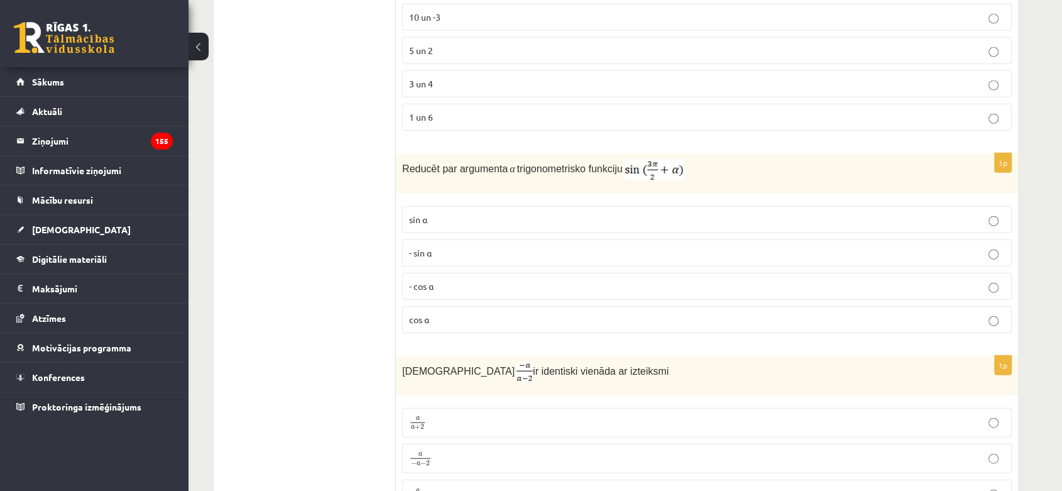
click at [719, 280] on p "- cos ⁡α" at bounding box center [707, 286] width 596 height 13
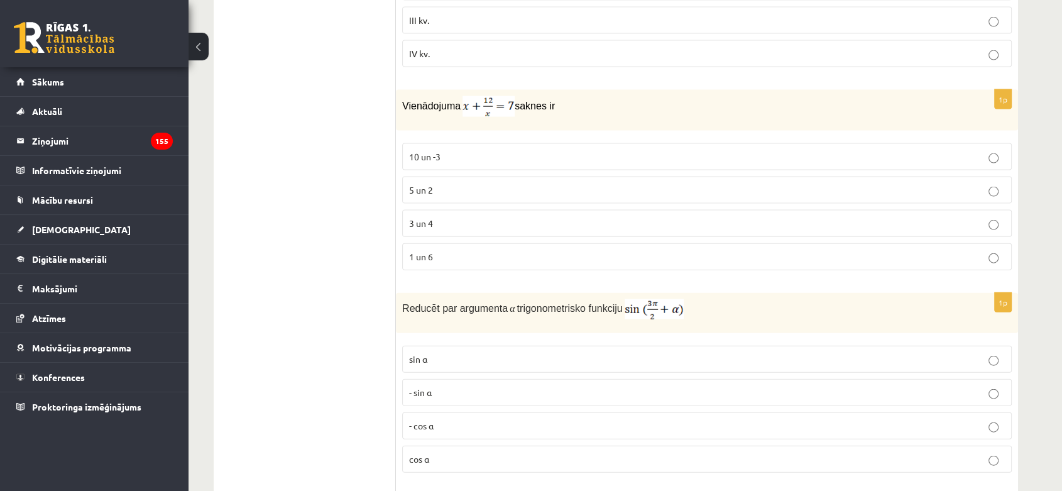
scroll to position [2683, 0]
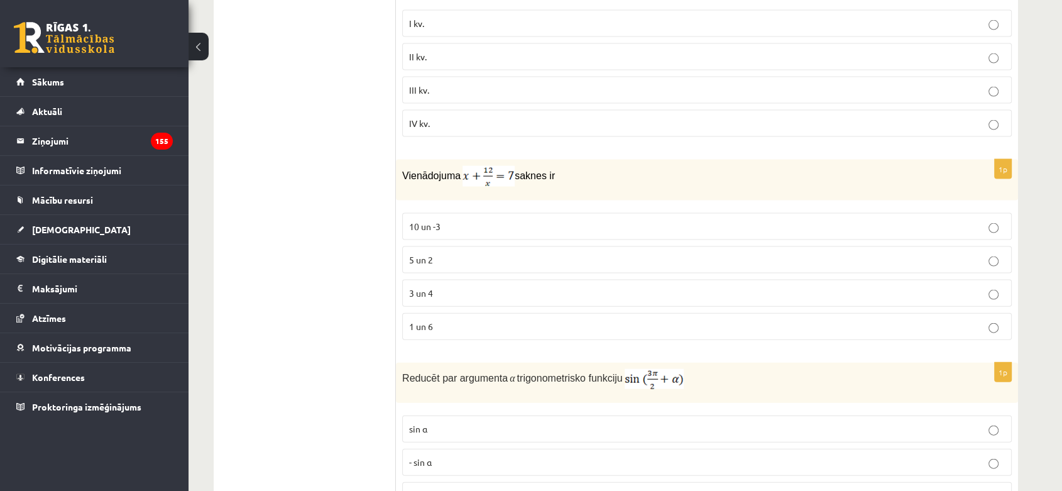
click at [663, 297] on label "3 un 4" at bounding box center [707, 293] width 610 height 27
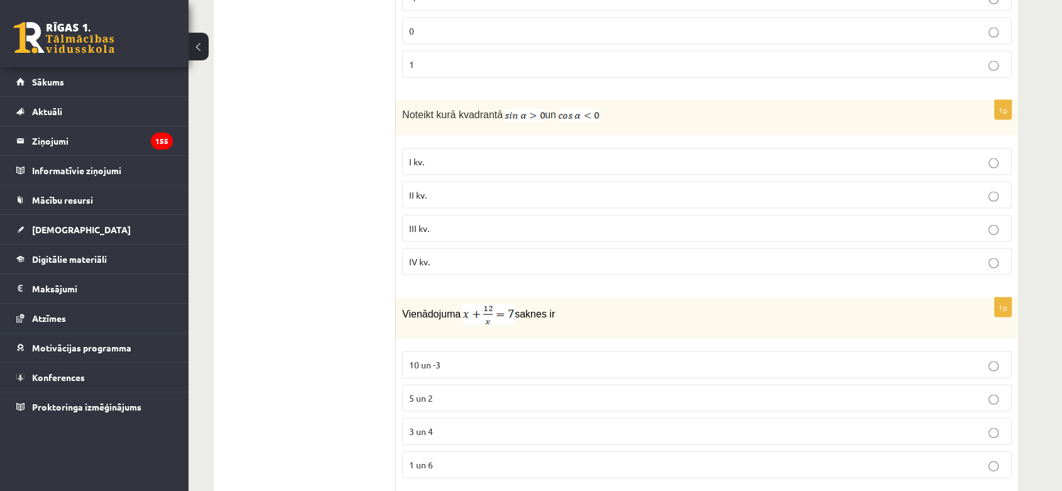
scroll to position [2543, 0]
click at [684, 256] on p "IV kv." at bounding box center [707, 262] width 596 height 13
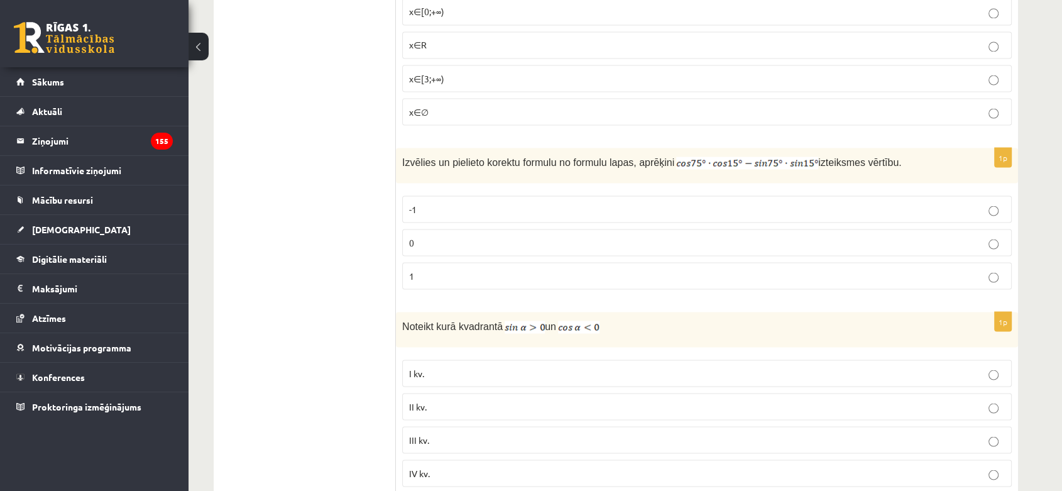
scroll to position [2264, 0]
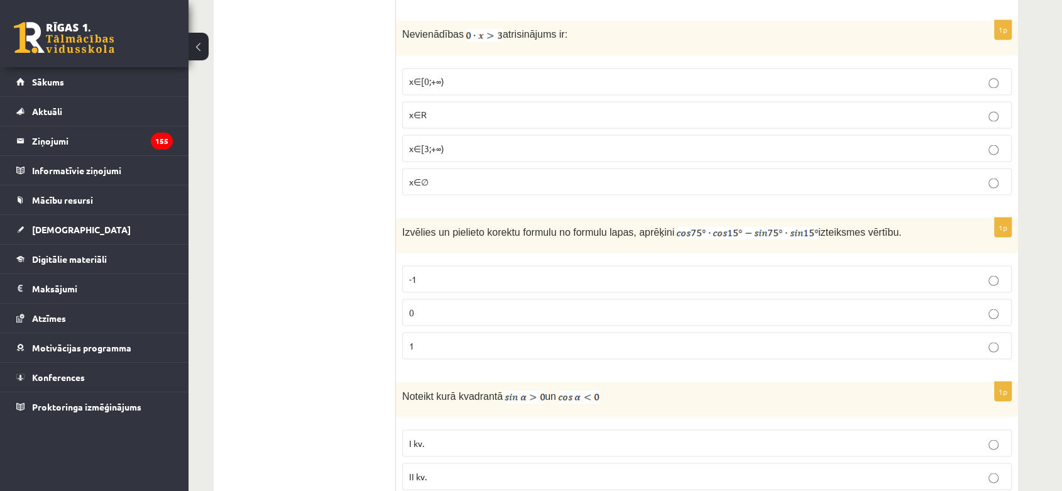
click at [720, 309] on p "0" at bounding box center [707, 311] width 596 height 13
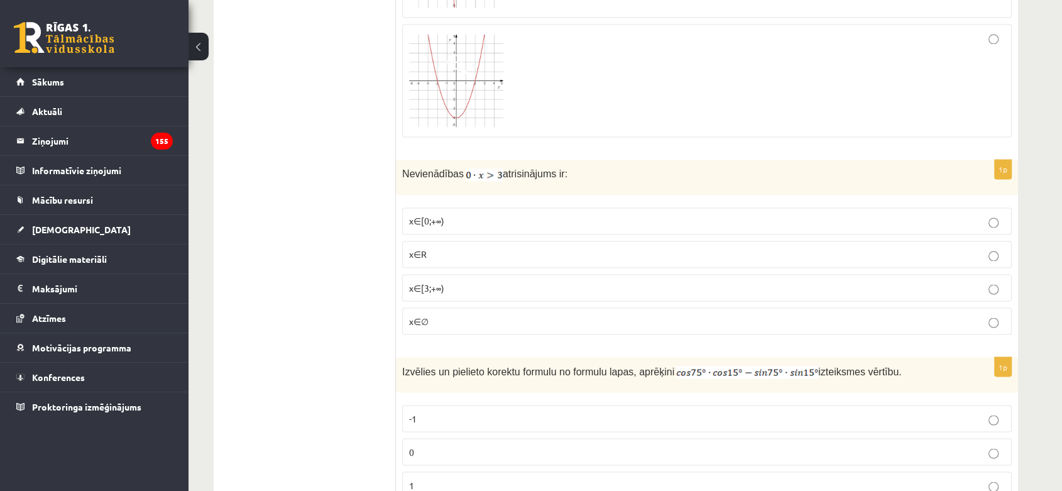
click at [709, 316] on p "x∈∅" at bounding box center [707, 320] width 596 height 13
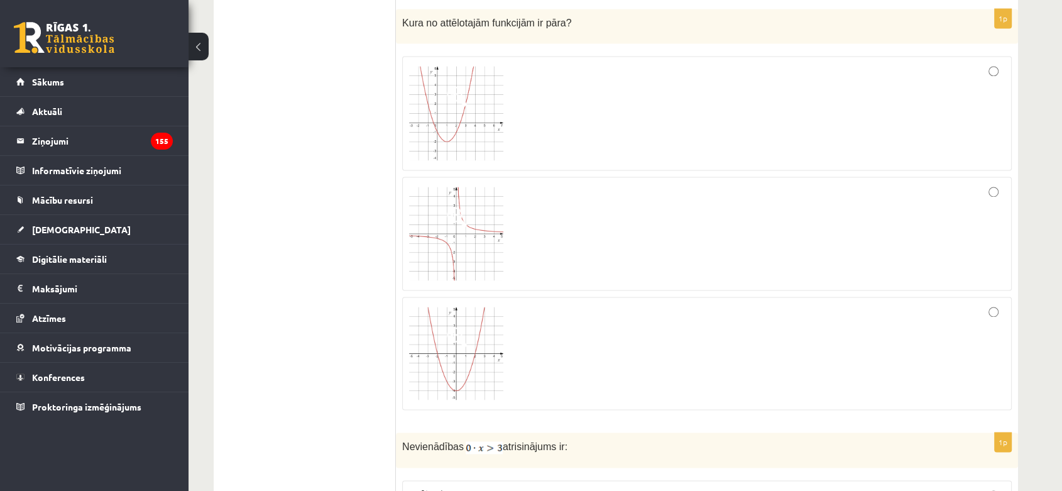
scroll to position [1845, 0]
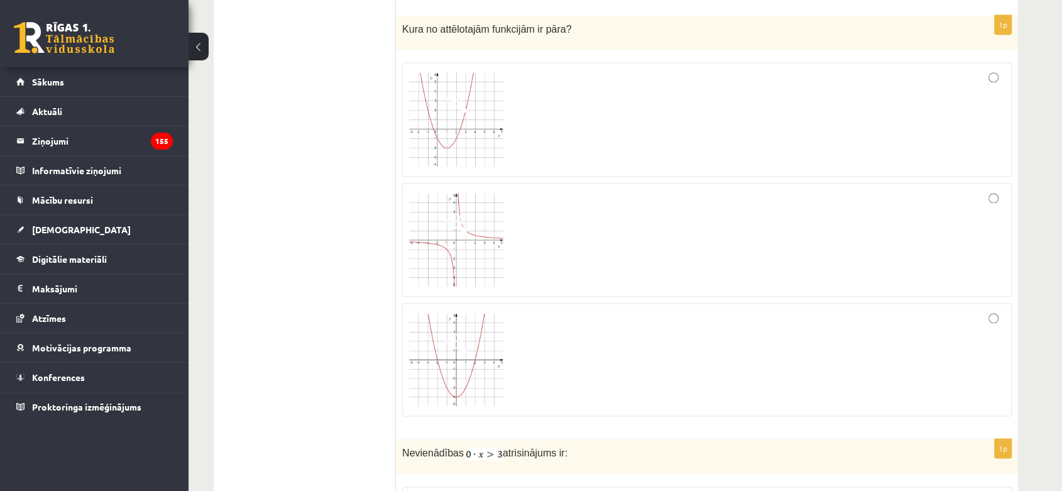
drag, startPoint x: 757, startPoint y: 371, endPoint x: 755, endPoint y: 363, distance: 8.4
click at [758, 370] on div at bounding box center [707, 359] width 596 height 99
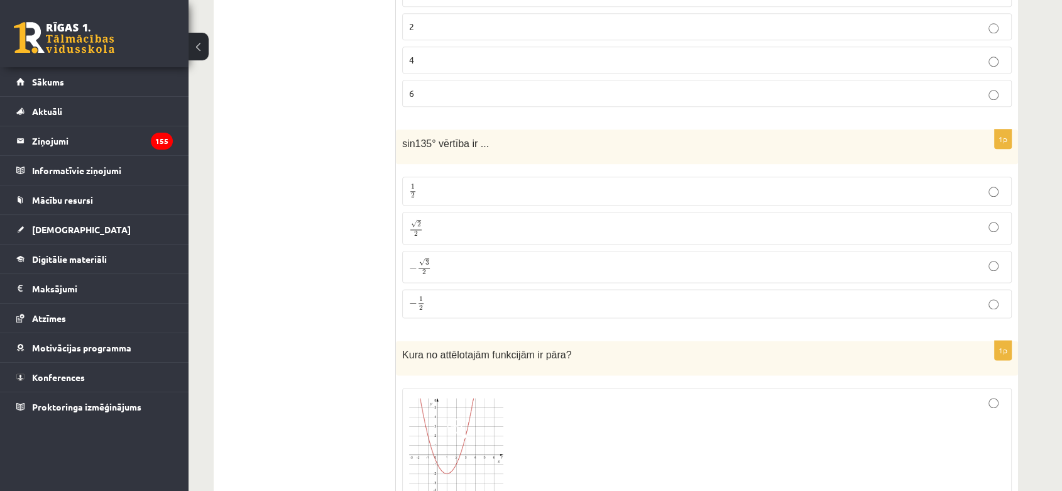
scroll to position [1496, 0]
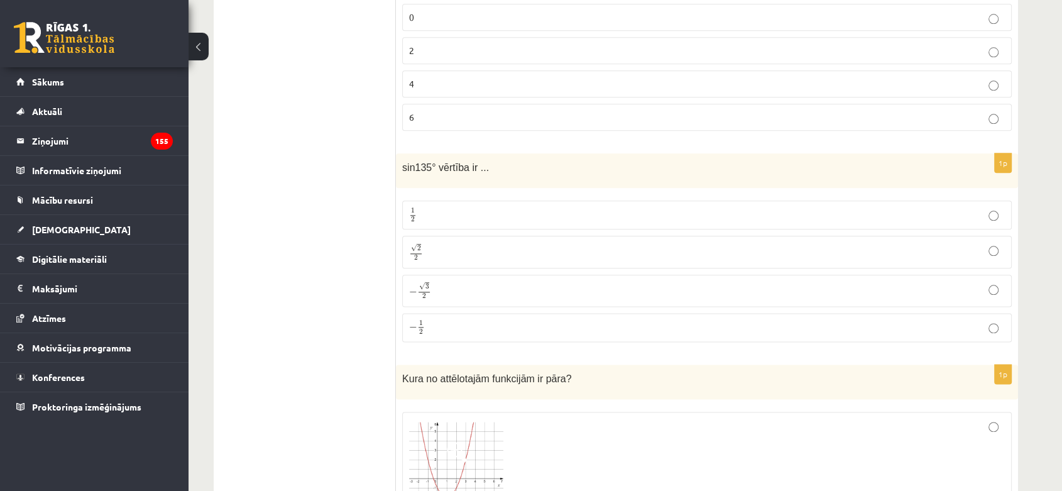
click at [719, 256] on p "√ 2 2 2 2" at bounding box center [707, 252] width 596 height 18
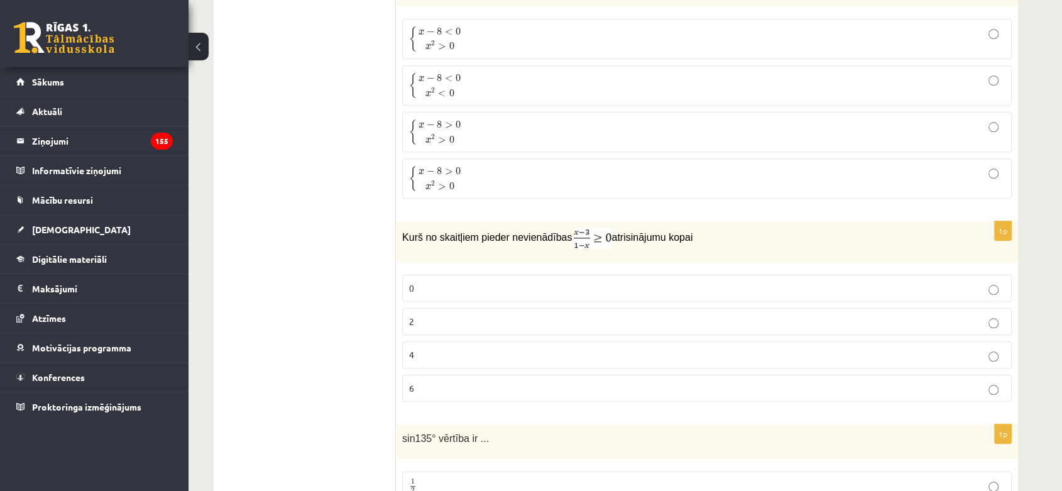
scroll to position [1217, 0]
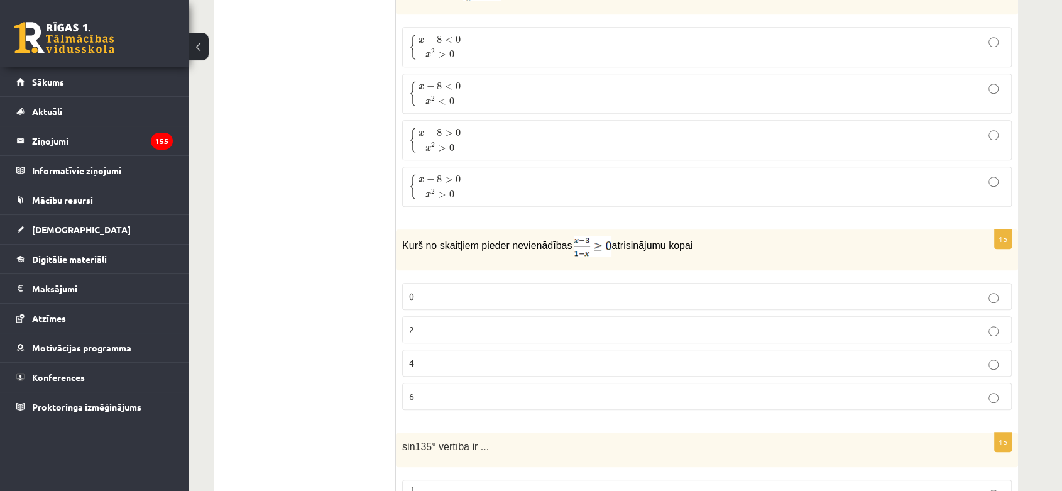
click at [470, 297] on p "0" at bounding box center [707, 296] width 596 height 13
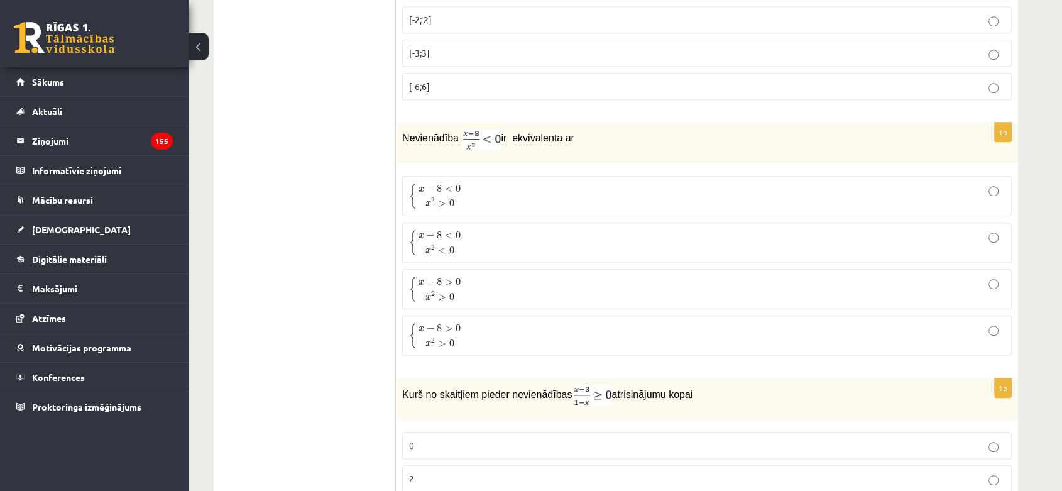
scroll to position [1007, 0]
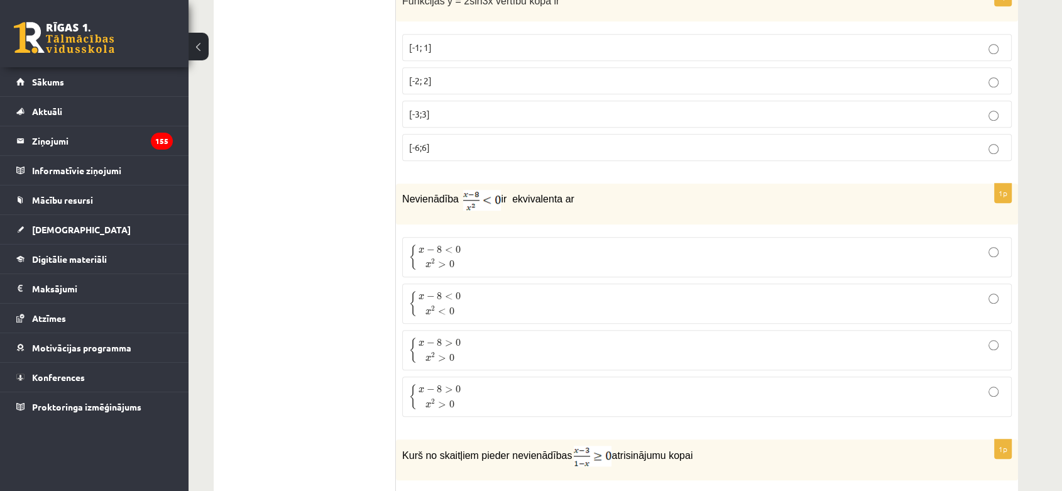
click at [637, 302] on p "{ x − 8 < 0 x 2 < 0 { x − 8 < 0 x 2 < 0" at bounding box center [707, 303] width 596 height 26
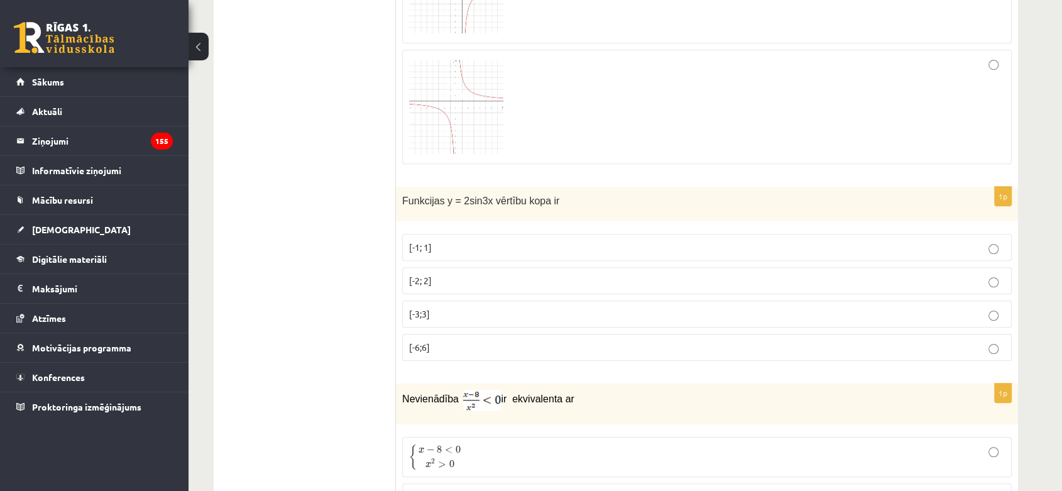
scroll to position [798, 0]
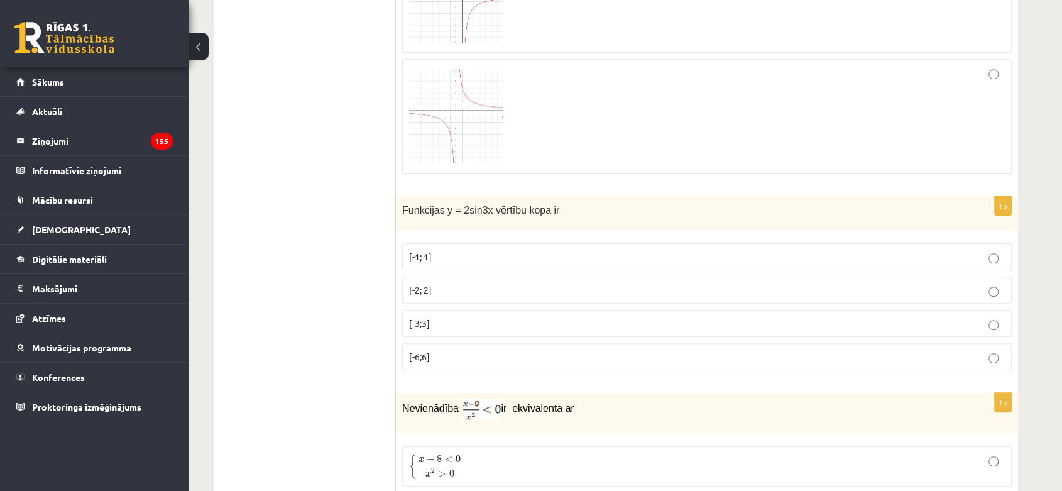
click at [568, 356] on p "[-6;6]" at bounding box center [707, 356] width 596 height 13
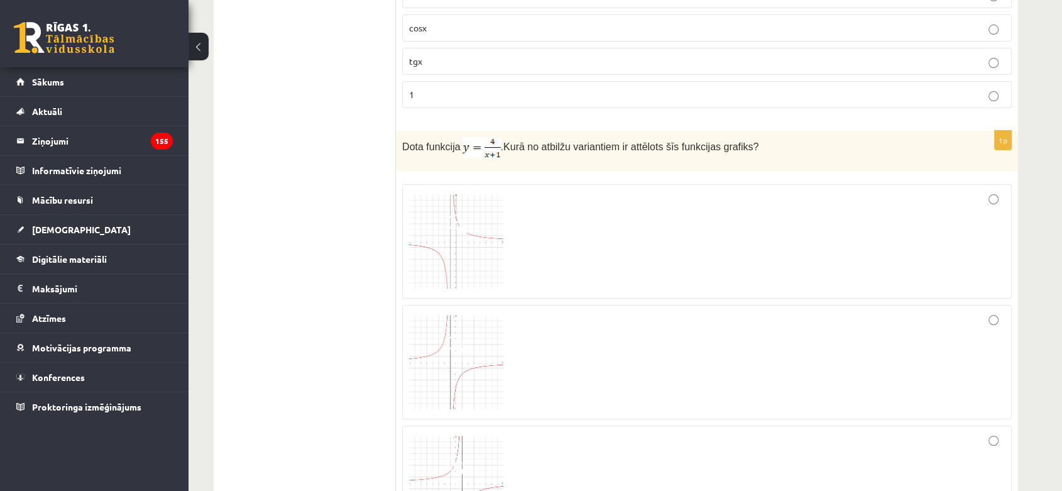
scroll to position [309, 0]
click at [583, 265] on div at bounding box center [707, 243] width 596 height 101
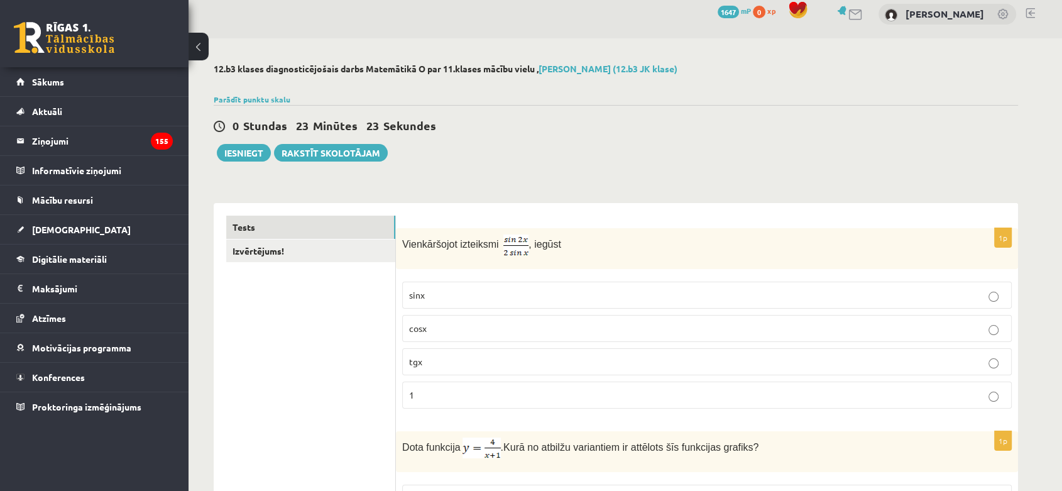
scroll to position [0, 0]
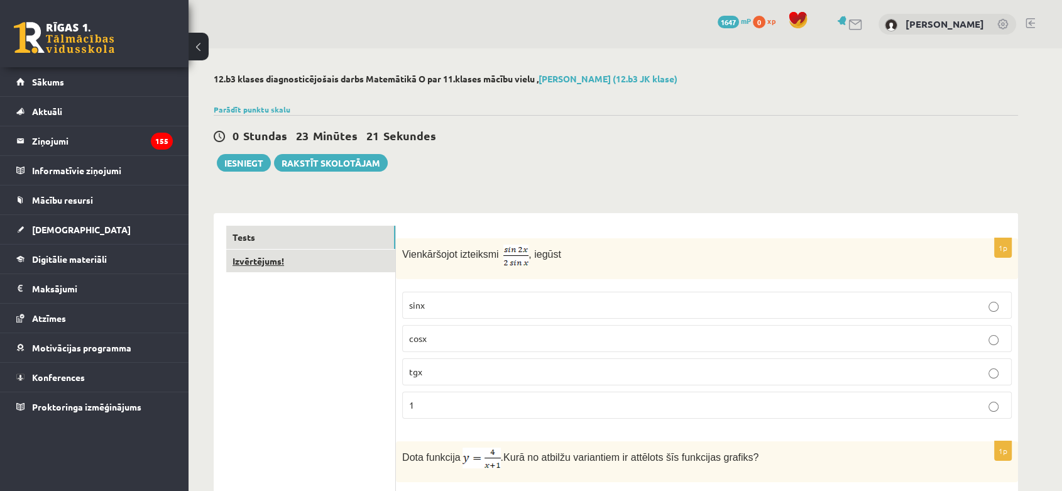
click at [272, 256] on link "Izvērtējums!" at bounding box center [310, 261] width 169 height 23
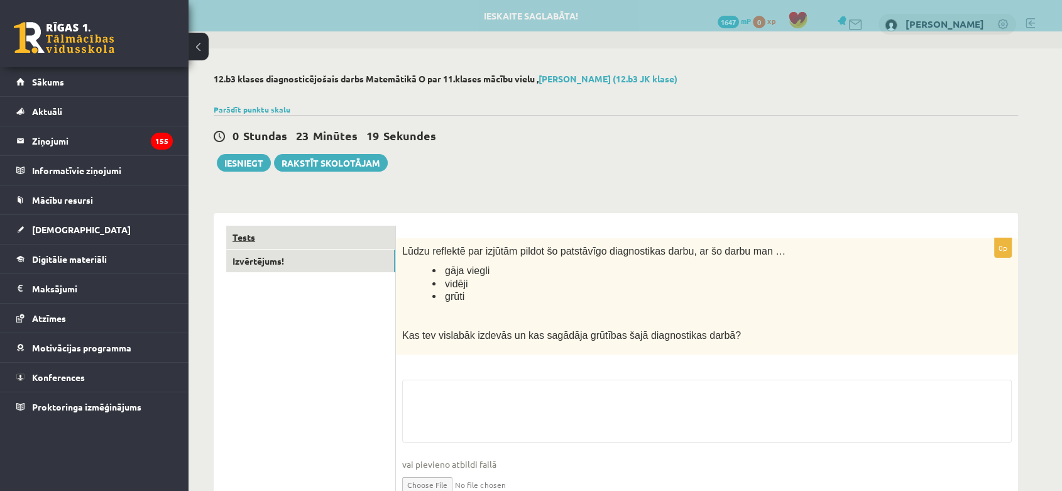
click at [308, 236] on link "Tests" at bounding box center [310, 237] width 169 height 23
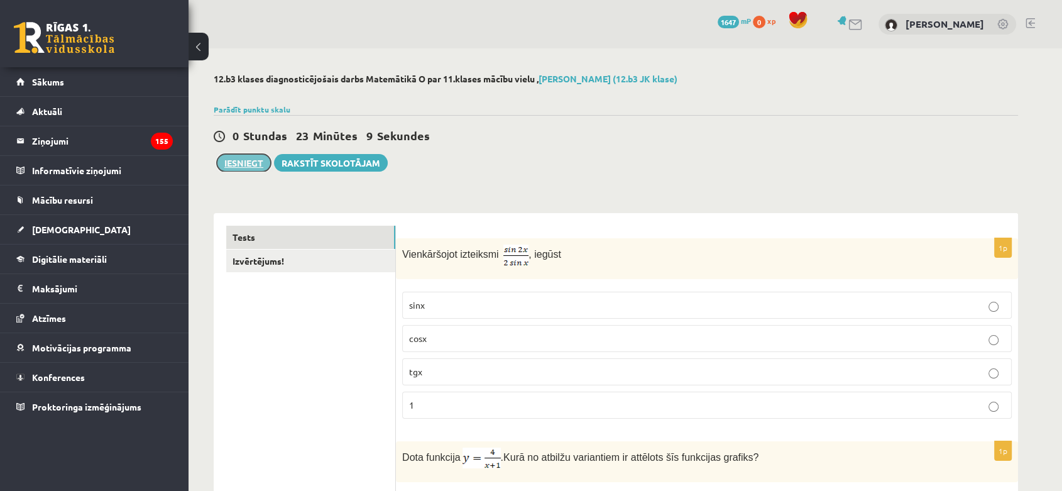
click at [225, 159] on button "Iesniegt" at bounding box center [244, 163] width 54 height 18
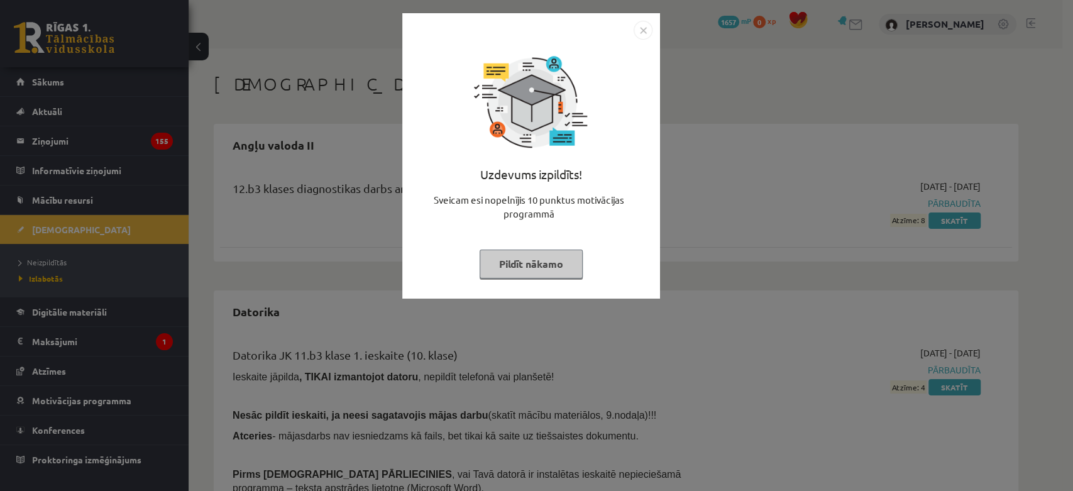
click at [637, 32] on img "Close" at bounding box center [643, 30] width 19 height 19
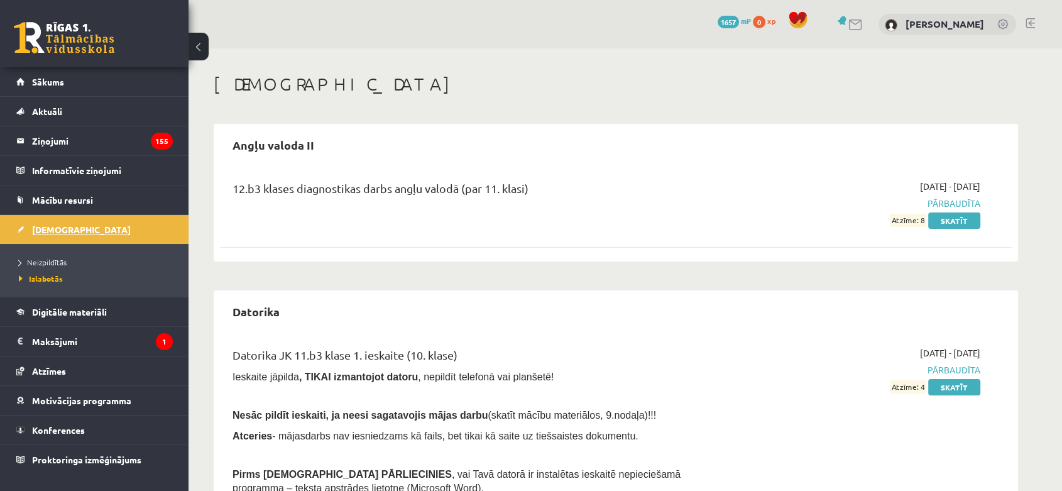
click at [45, 233] on span "[DEMOGRAPHIC_DATA]" at bounding box center [81, 229] width 99 height 11
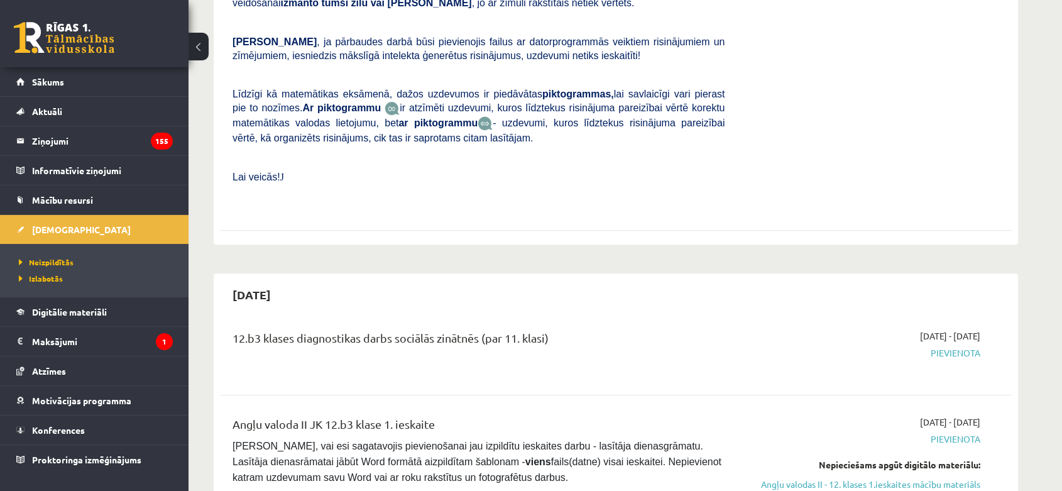
scroll to position [140, 0]
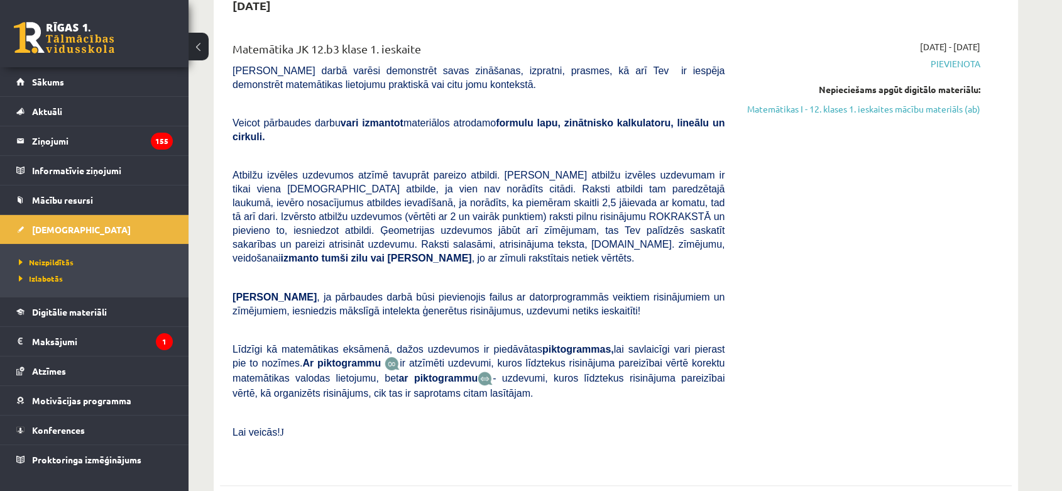
click at [50, 285] on li "Izlabotās" at bounding box center [97, 278] width 157 height 16
click at [50, 280] on span "Izlabotās" at bounding box center [41, 278] width 44 height 10
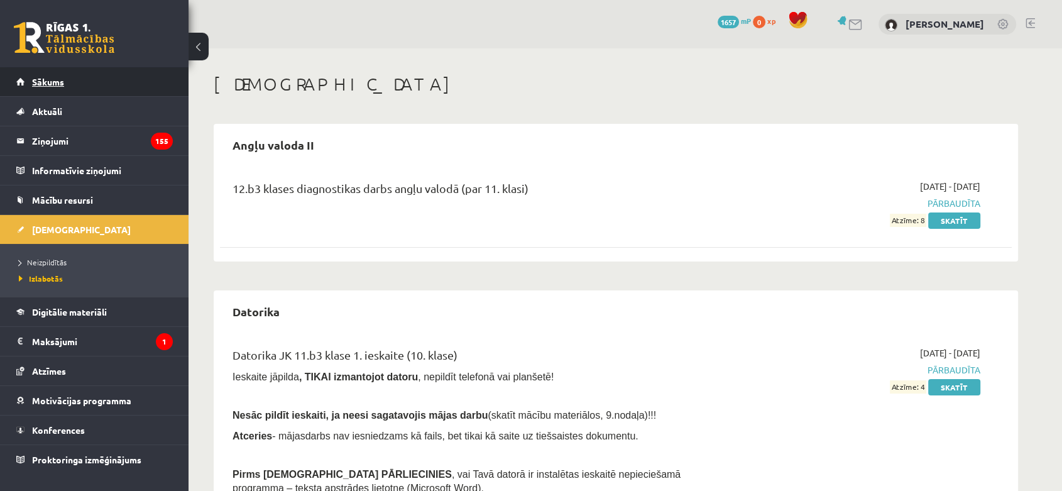
click at [58, 90] on link "Sākums" at bounding box center [94, 81] width 156 height 29
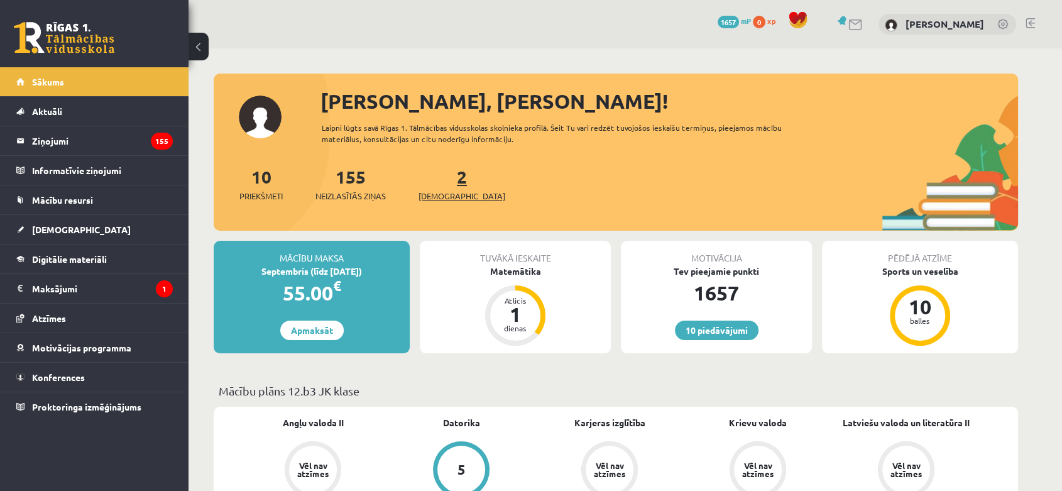
click at [437, 175] on link "2 Ieskaites" at bounding box center [462, 183] width 87 height 37
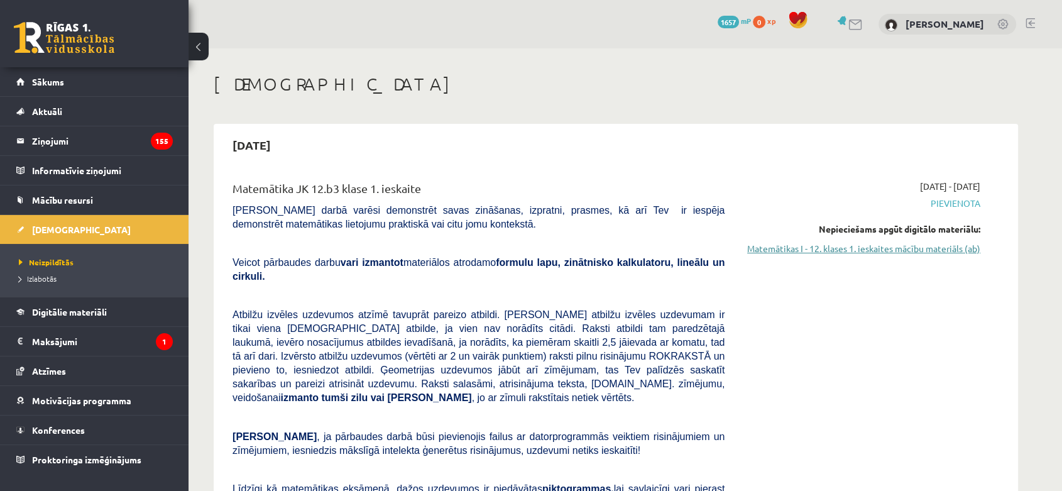
click at [798, 244] on link "Matemātikas I - 12. klases 1. ieskaites mācību materiāls (ab)" at bounding box center [861, 248] width 237 height 13
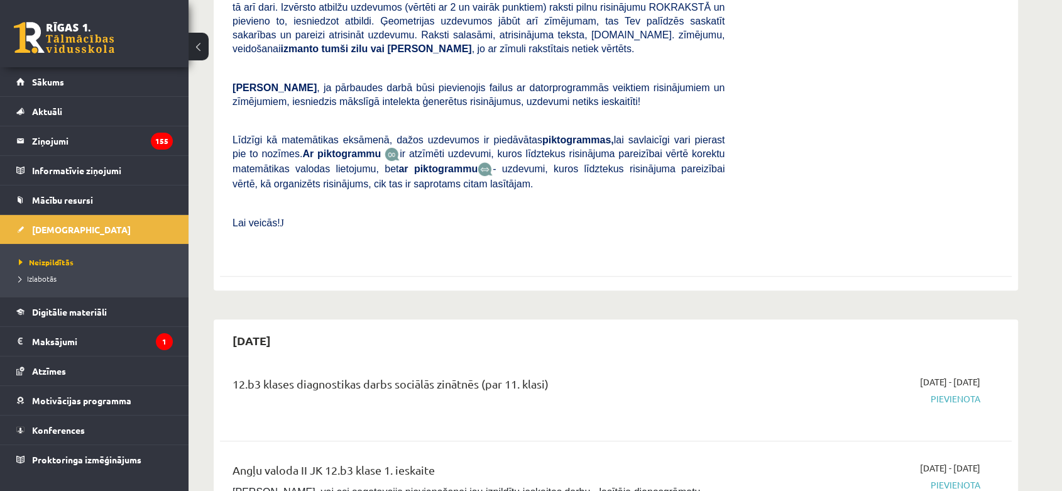
scroll to position [140, 0]
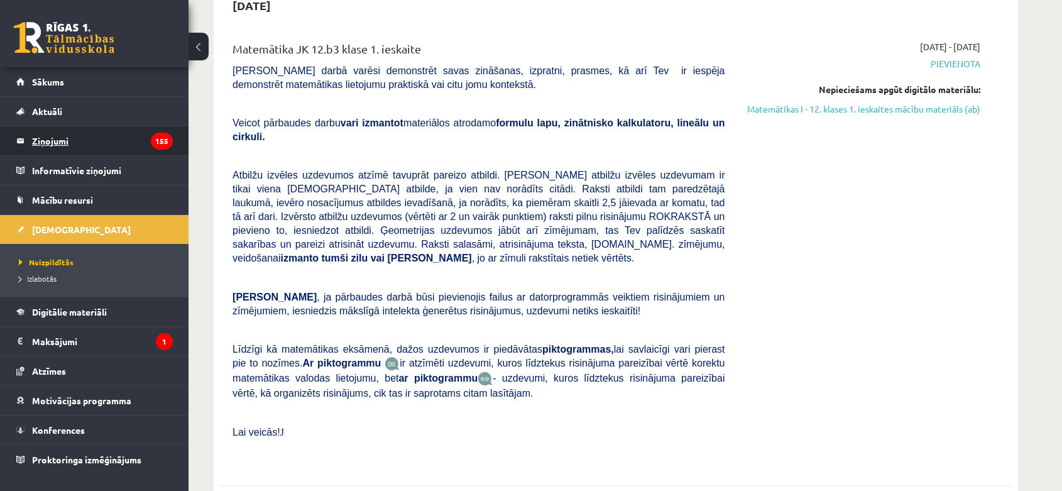
click at [116, 145] on legend "Ziņojumi 155" at bounding box center [102, 140] width 141 height 29
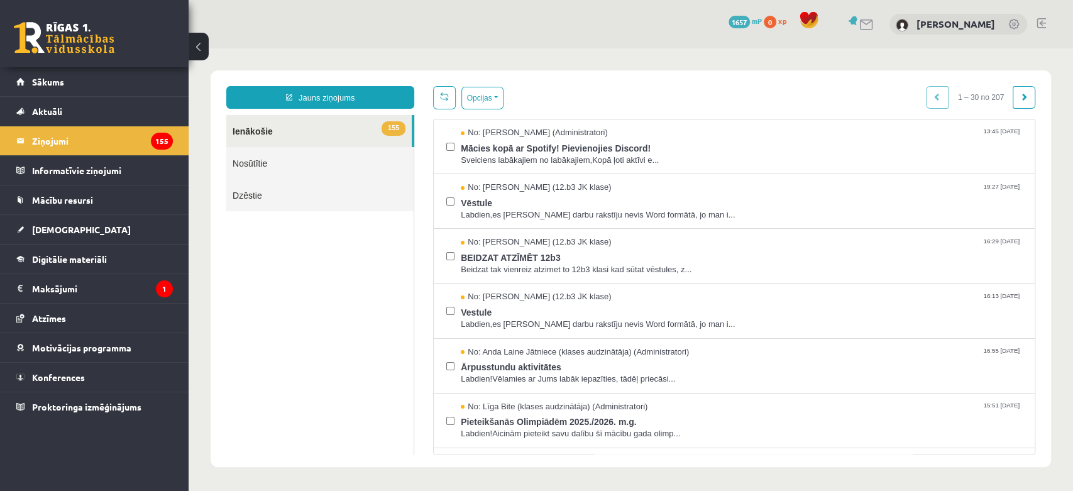
click at [1043, 23] on link at bounding box center [1040, 23] width 9 height 10
